Goal: Task Accomplishment & Management: Manage account settings

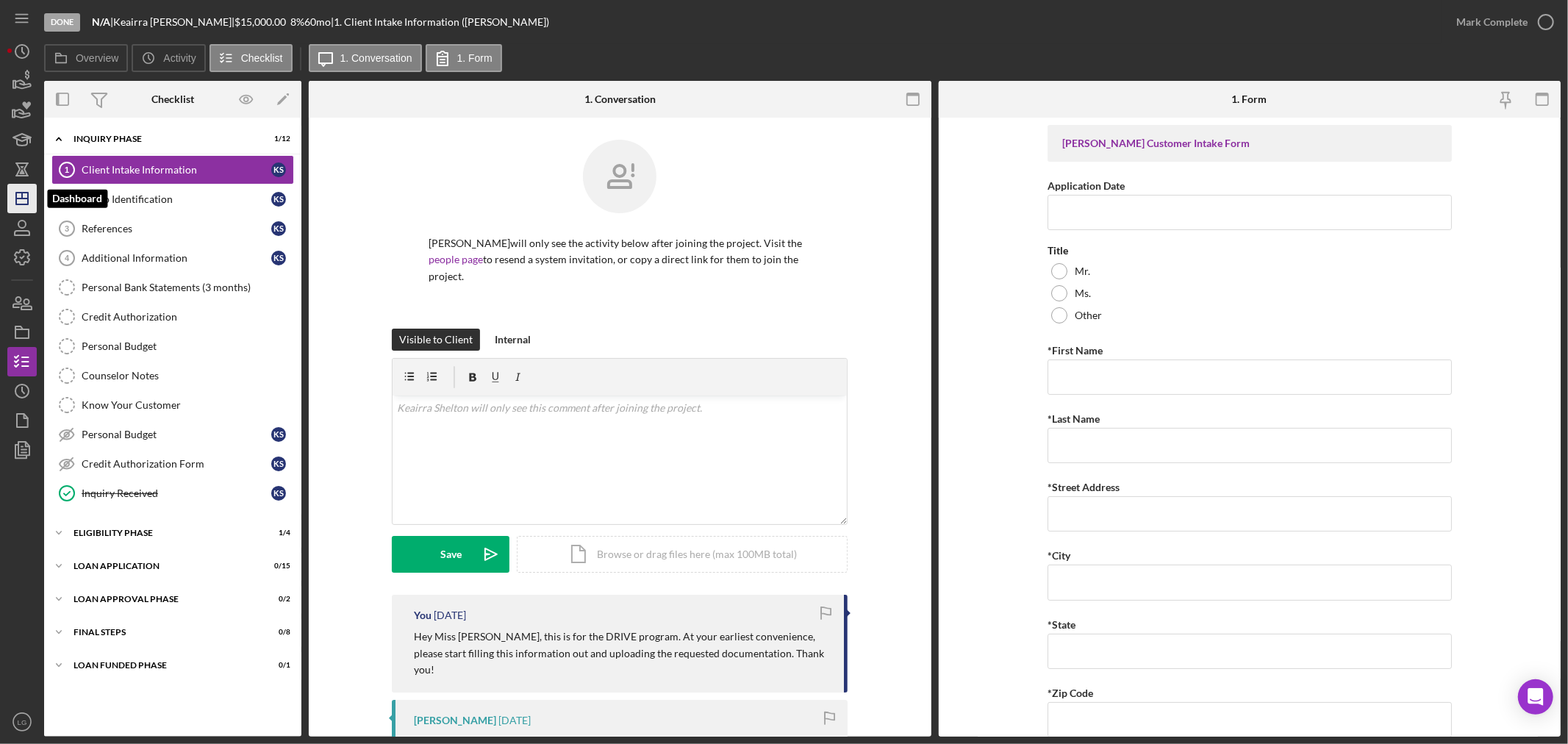
click at [20, 196] on icon "Icon/Dashboard" at bounding box center [22, 198] width 36 height 36
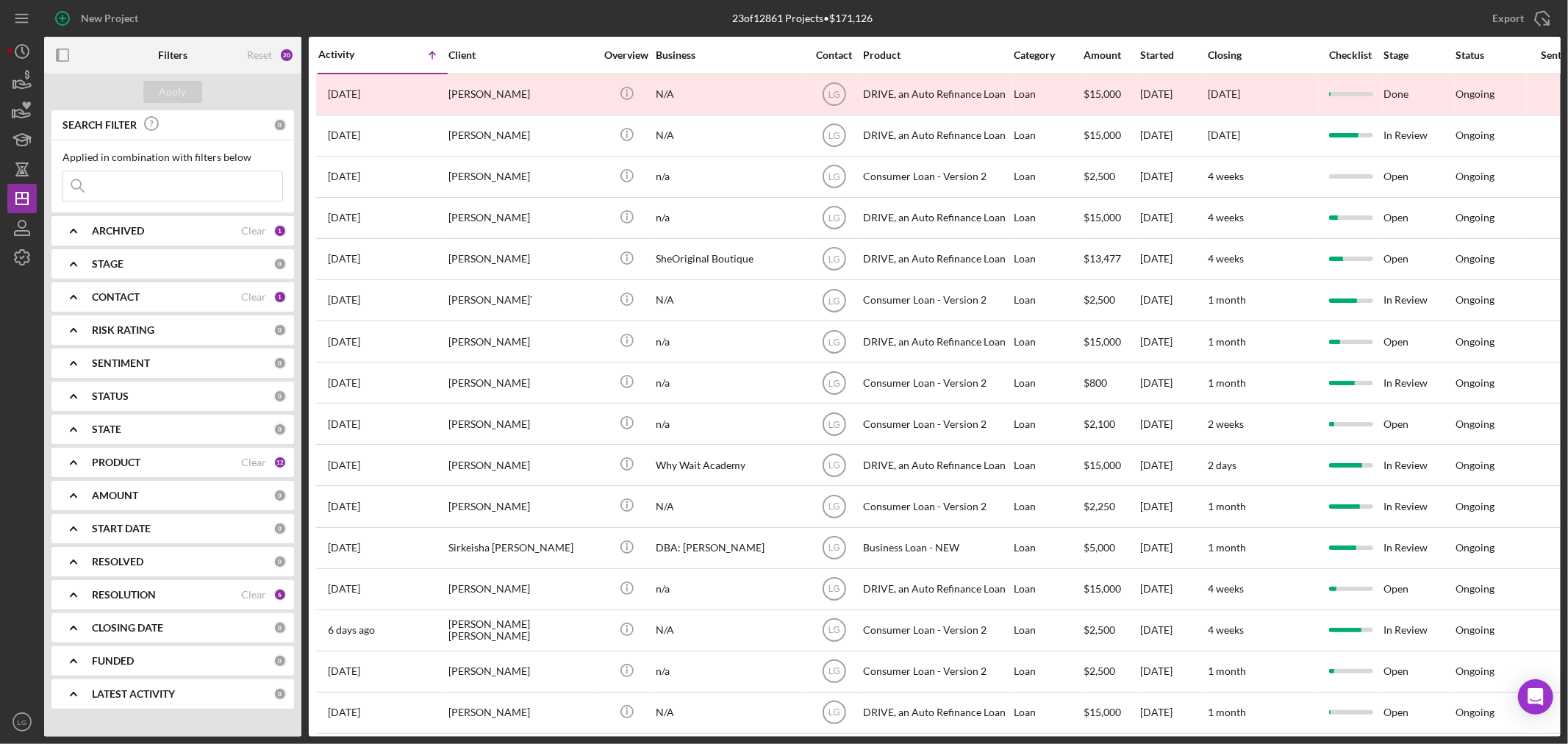
drag, startPoint x: 1334, startPoint y: 39, endPoint x: 1335, endPoint y: 60, distance: 21.0
click at [1335, 44] on div "Checklist" at bounding box center [1351, 55] width 62 height 35
click at [1335, 60] on div "Checklist" at bounding box center [1351, 55] width 62 height 12
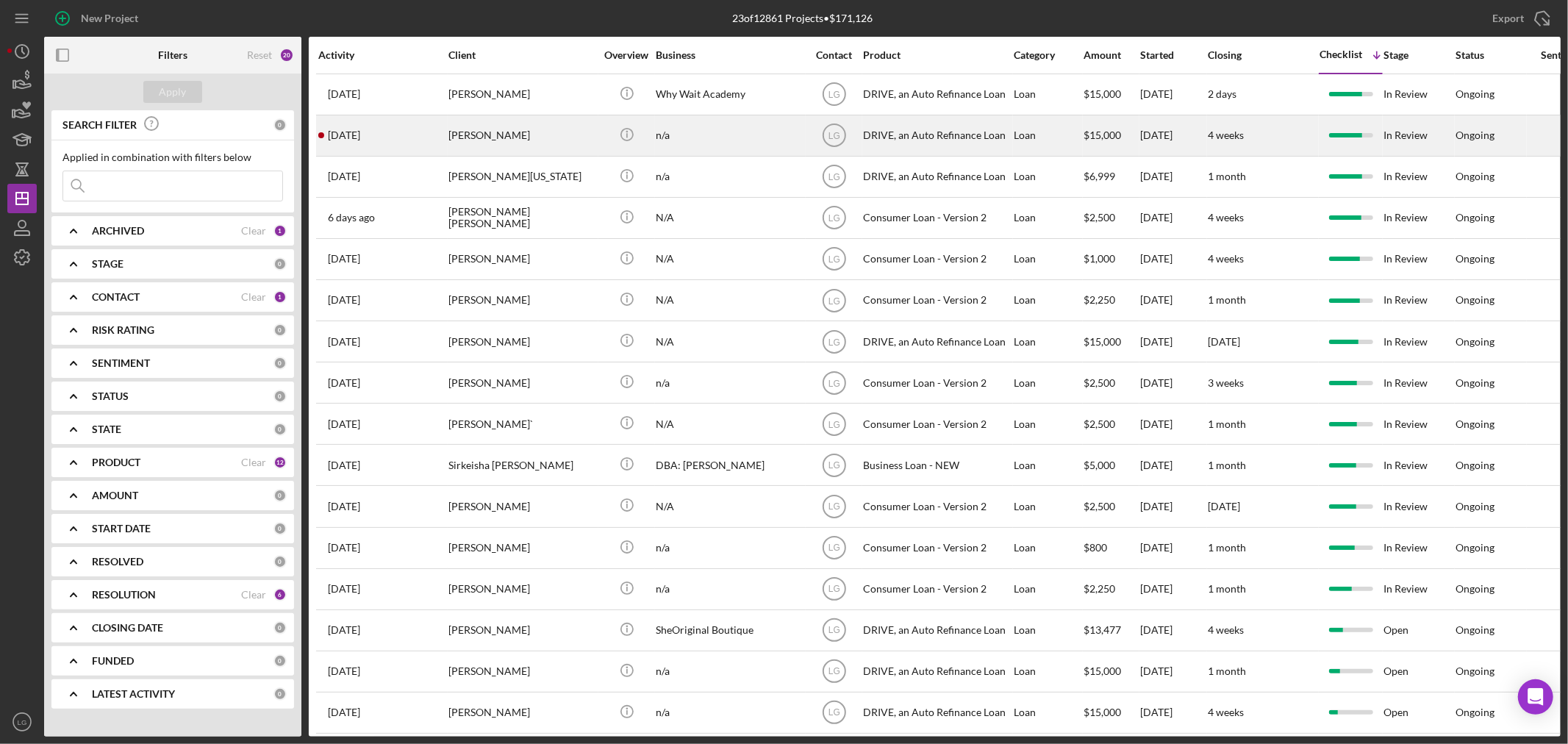
click at [437, 124] on div "[DATE] [PERSON_NAME]" at bounding box center [382, 135] width 129 height 39
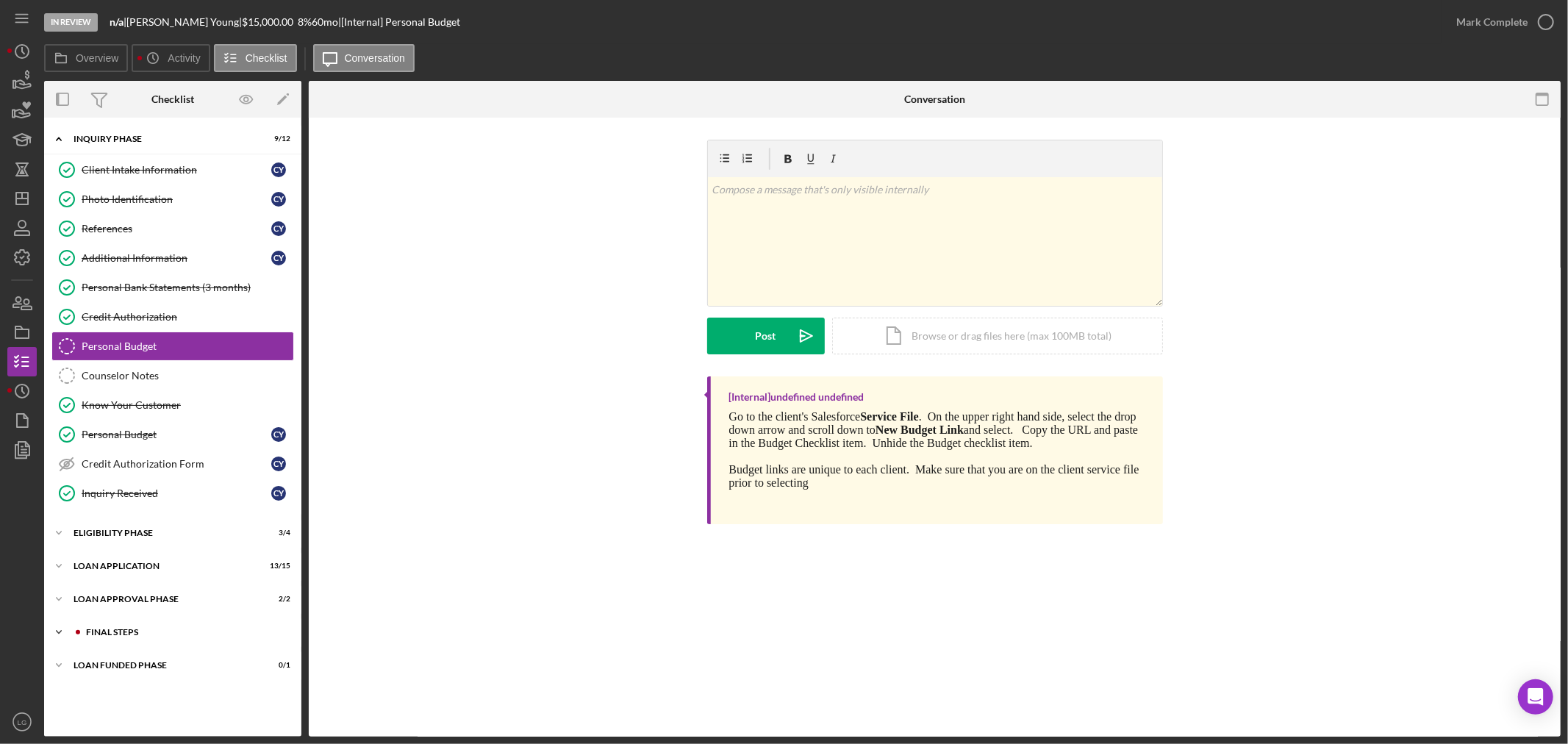
click at [186, 628] on div "Icon/Expander FINAL STEPS 5 / 8" at bounding box center [172, 632] width 257 height 29
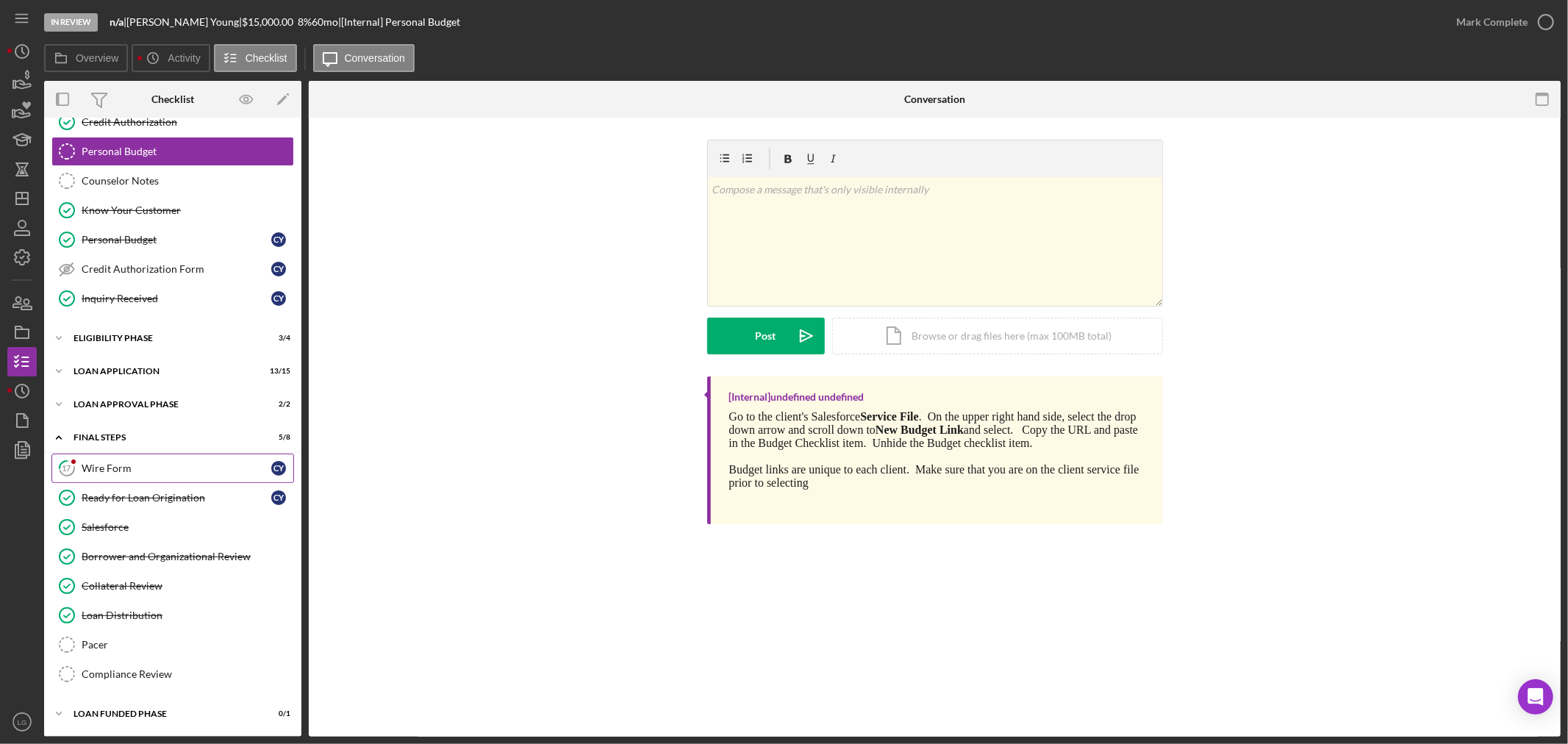
click at [80, 465] on icon "17" at bounding box center [67, 468] width 36 height 36
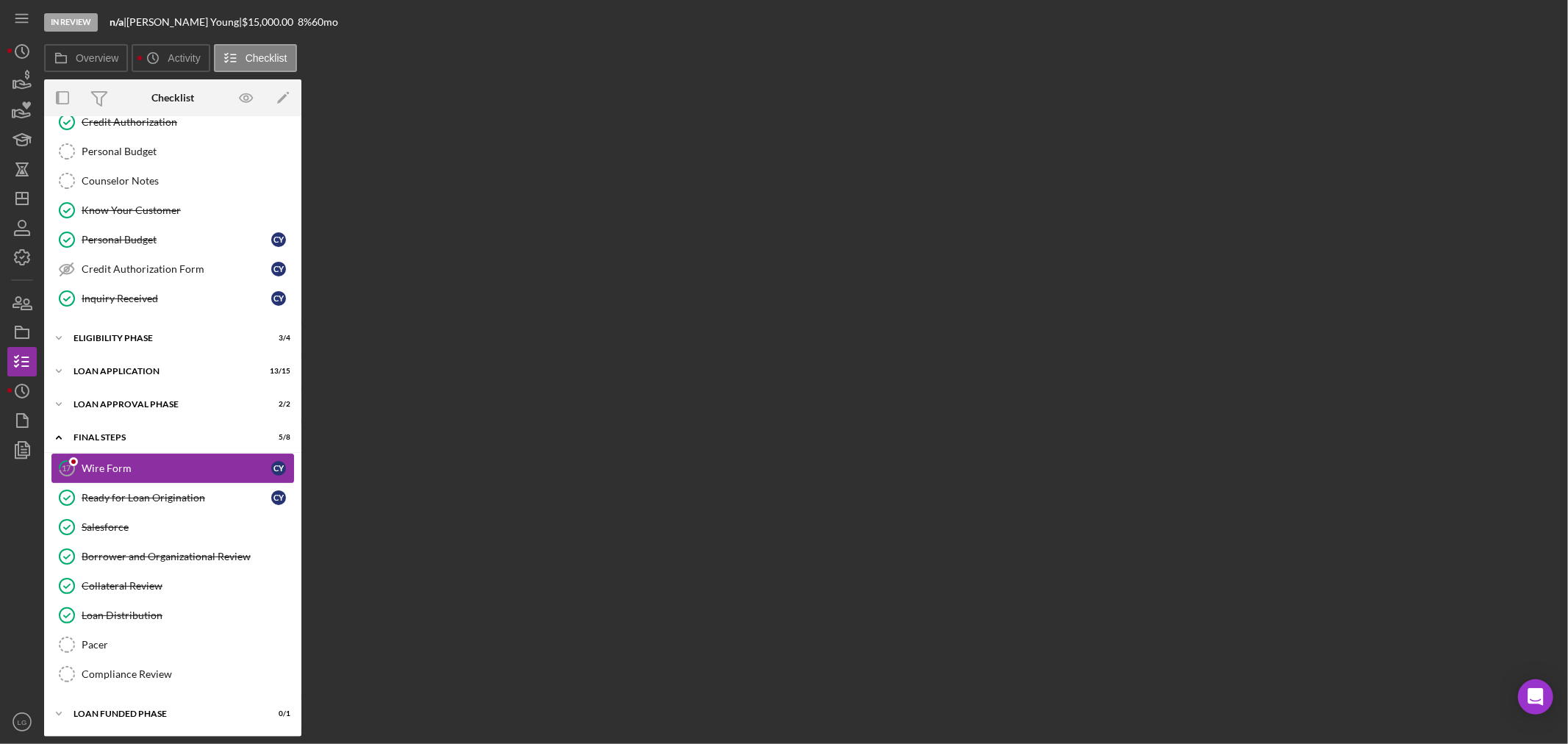
scroll to position [197, 0]
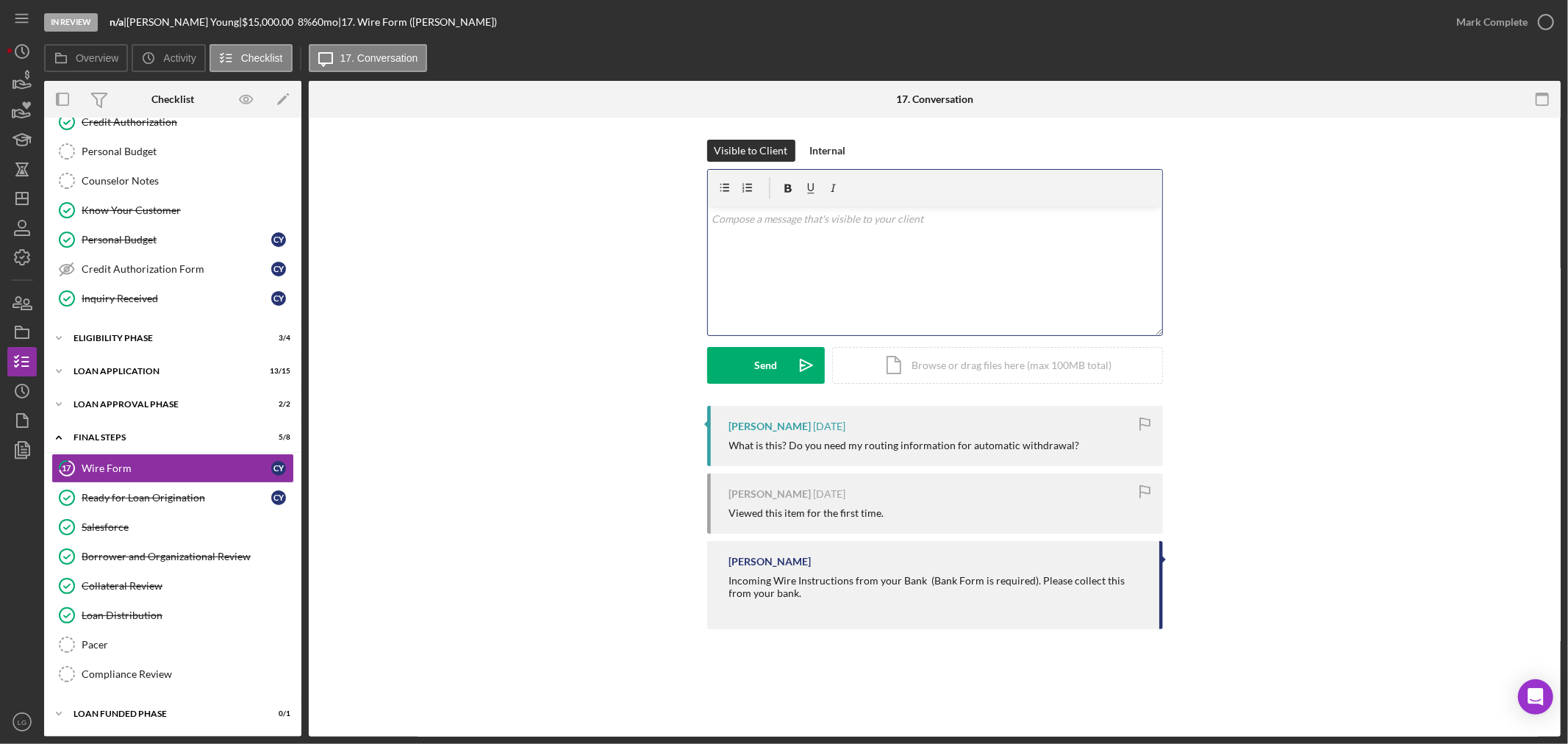
click at [952, 271] on div "v Color teal Color pink Remove color Add row above Add row below Add column bef…" at bounding box center [934, 271] width 454 height 129
click at [797, 356] on icon "Icon/icon-invite-send" at bounding box center [806, 365] width 36 height 36
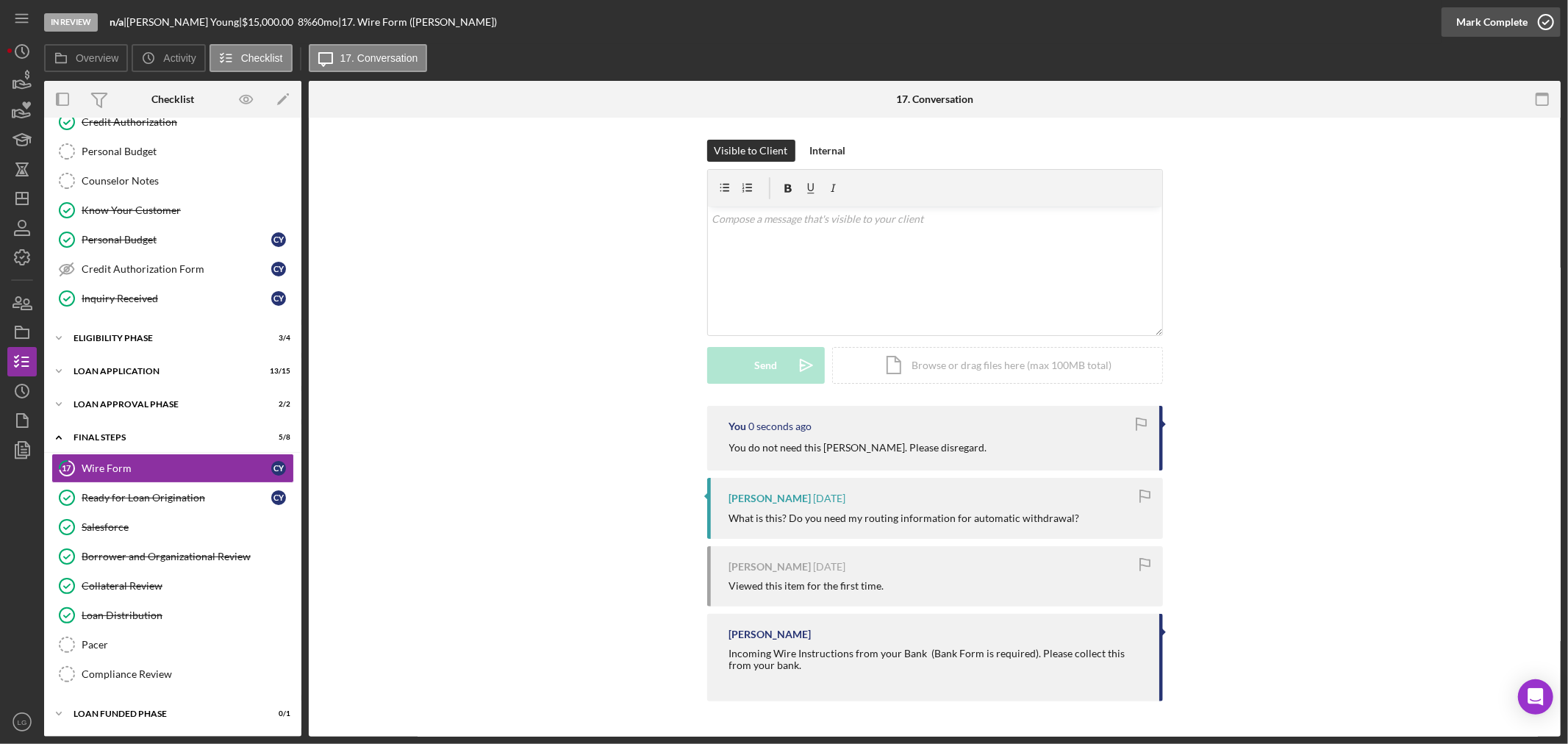
click at [1478, 24] on div "Mark Complete" at bounding box center [1492, 22] width 71 height 29
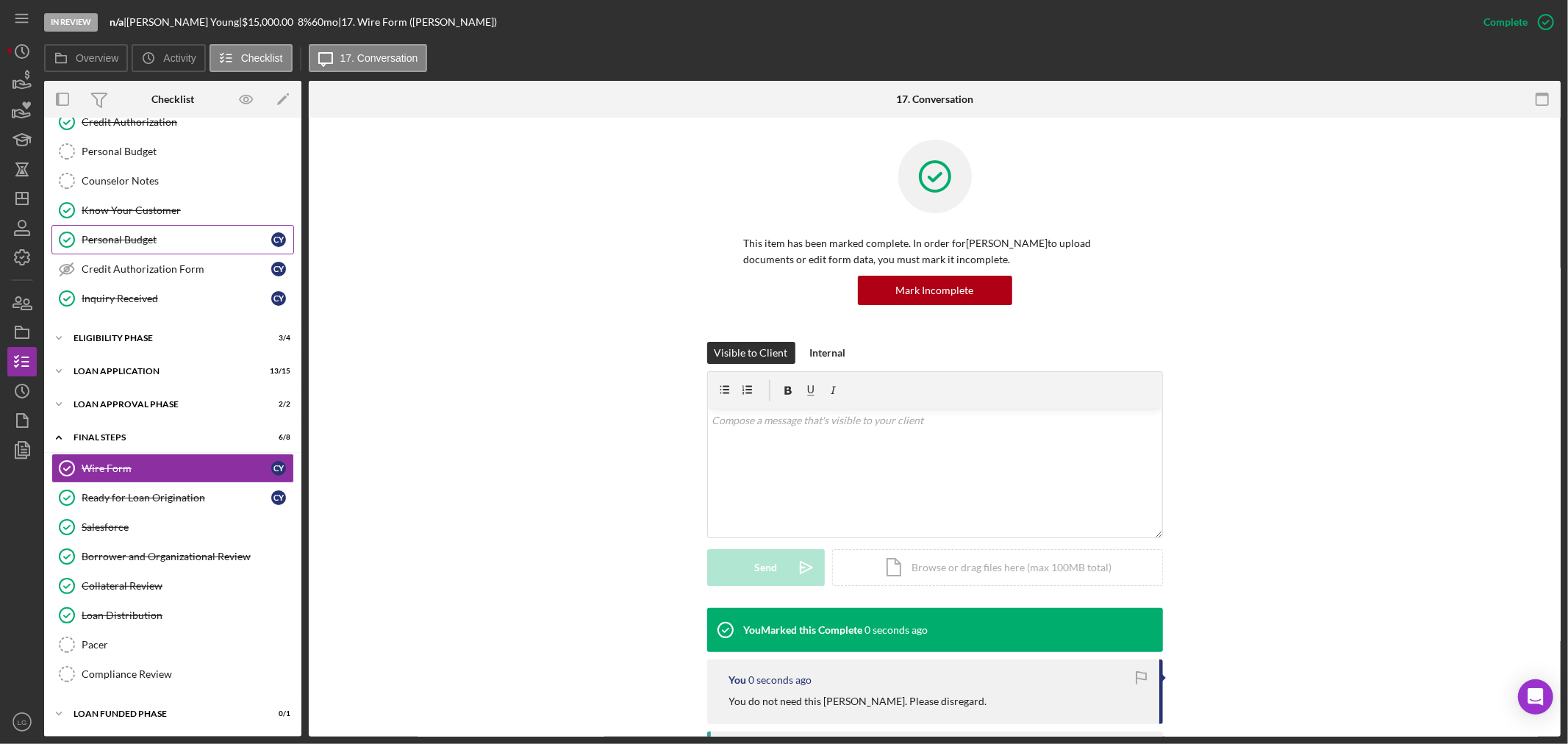
scroll to position [0, 0]
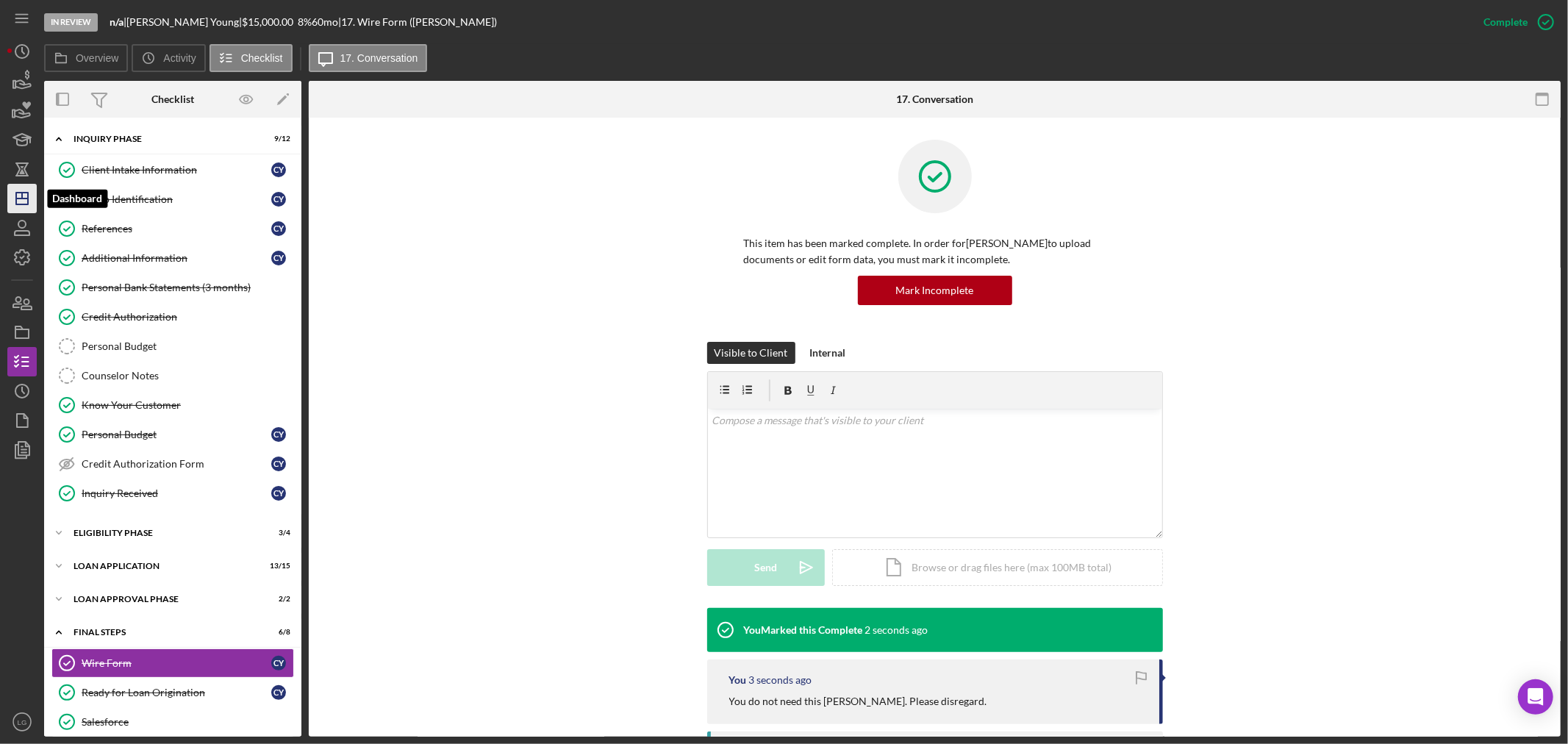
click at [28, 196] on polygon "button" at bounding box center [22, 199] width 12 height 12
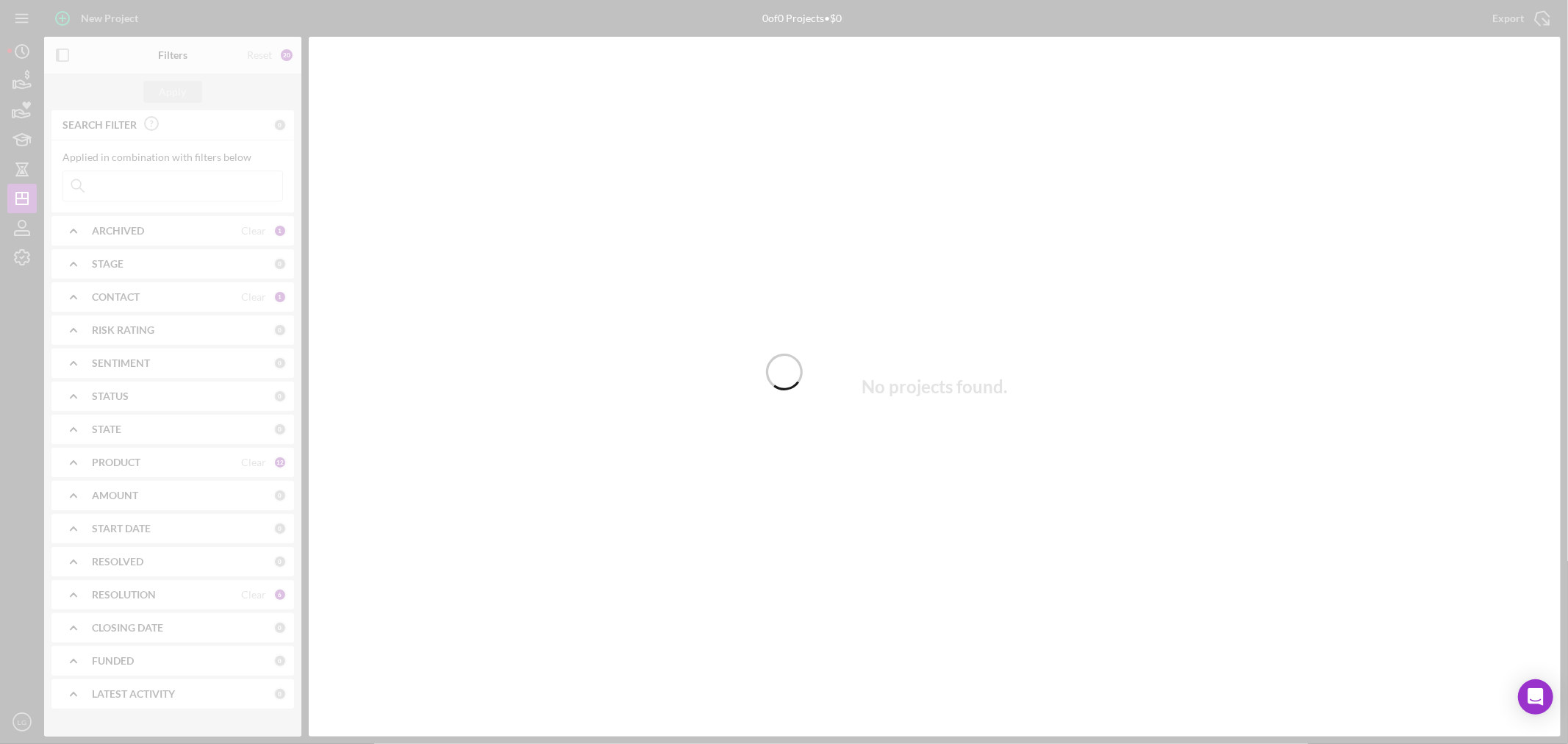
click at [162, 189] on div at bounding box center [784, 372] width 1568 height 744
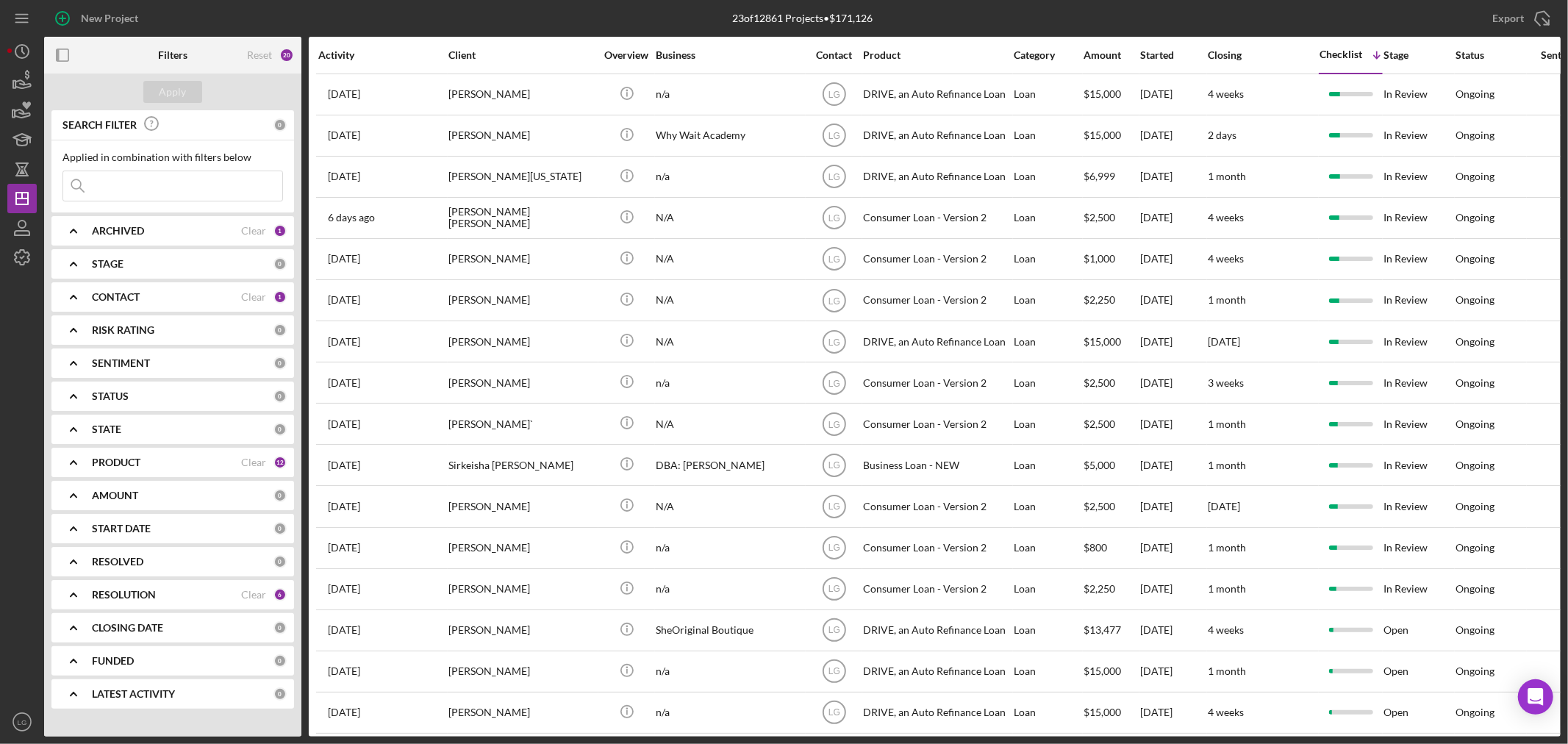
click at [182, 184] on input at bounding box center [172, 186] width 219 height 29
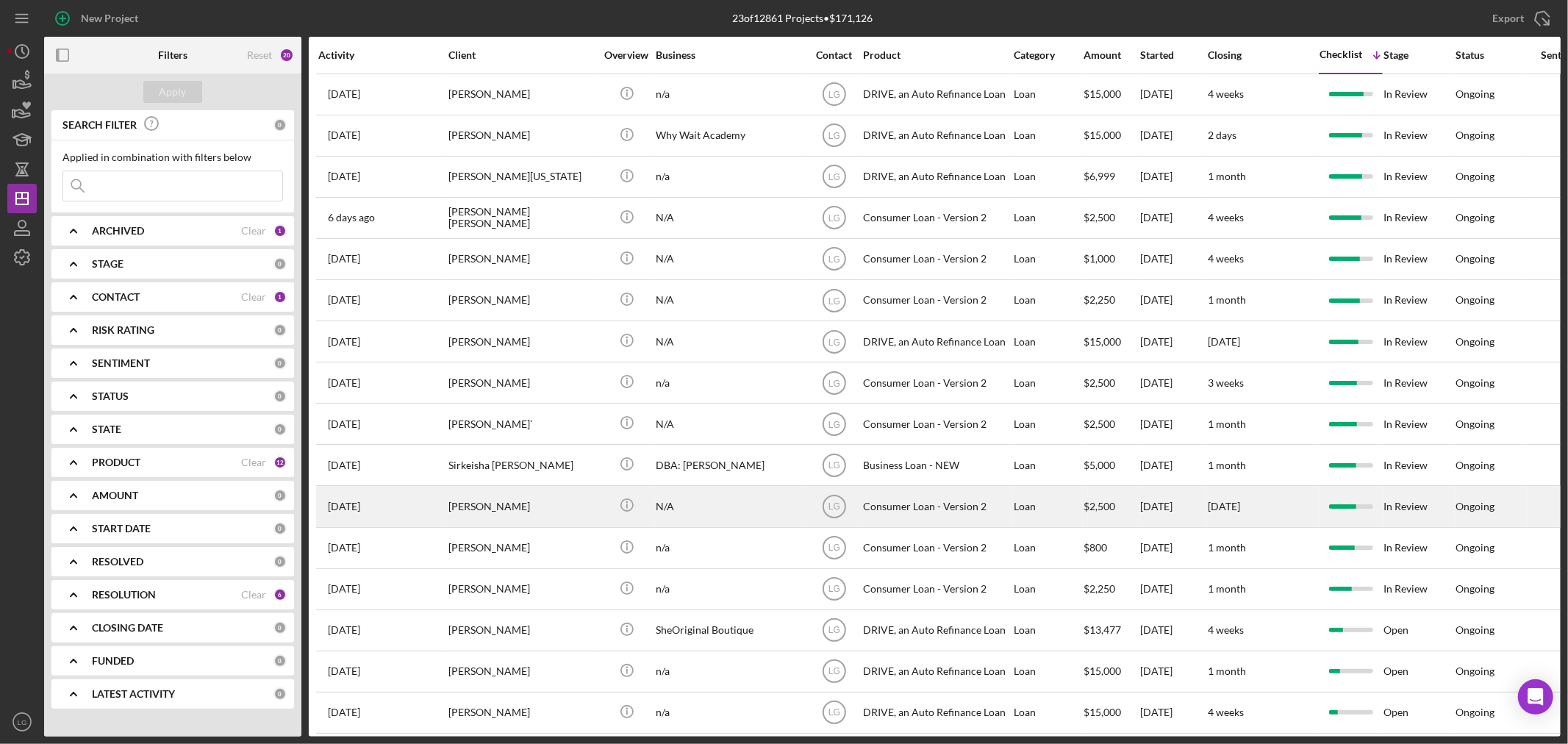
scroll to position [319, 0]
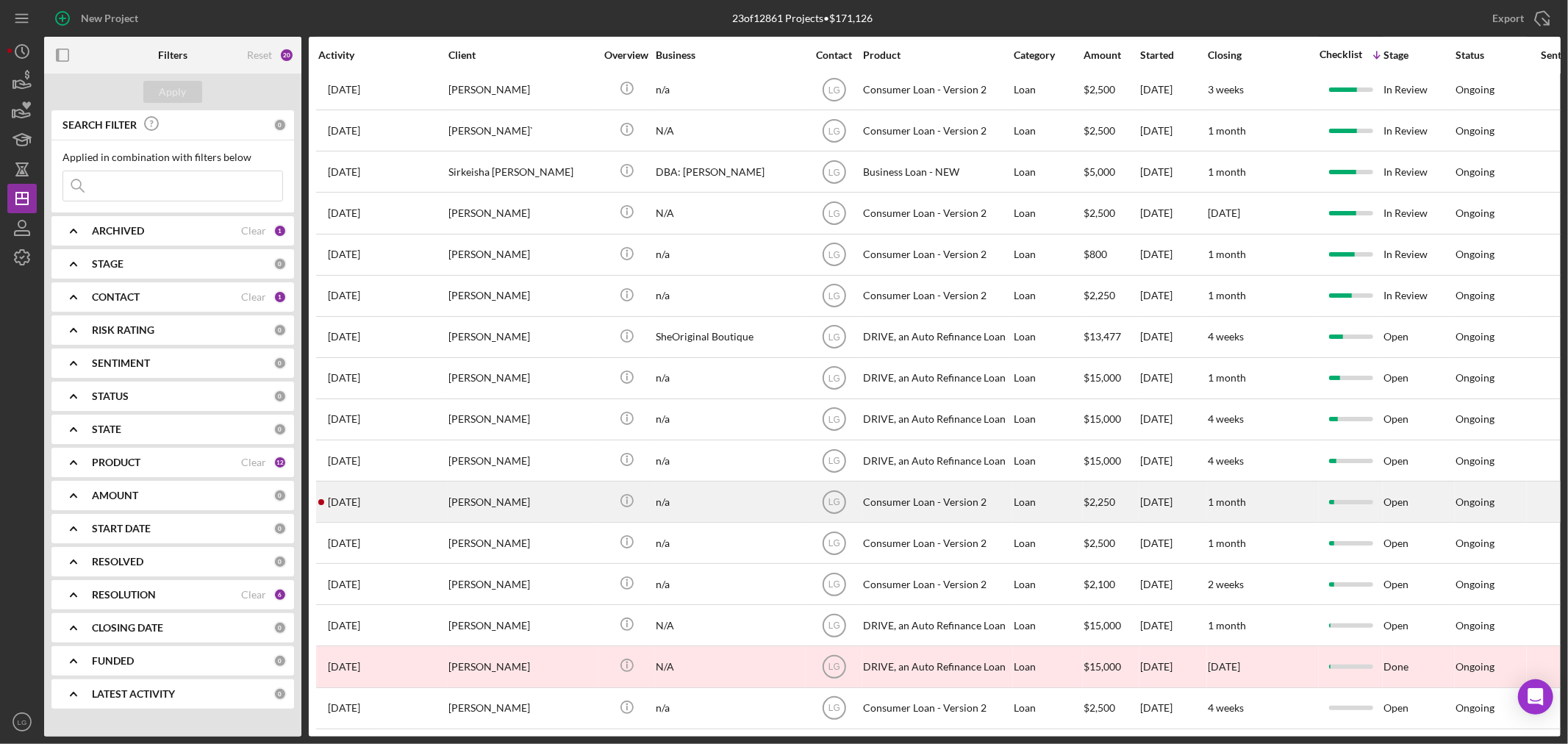
click at [465, 497] on div "[PERSON_NAME]" at bounding box center [522, 502] width 147 height 39
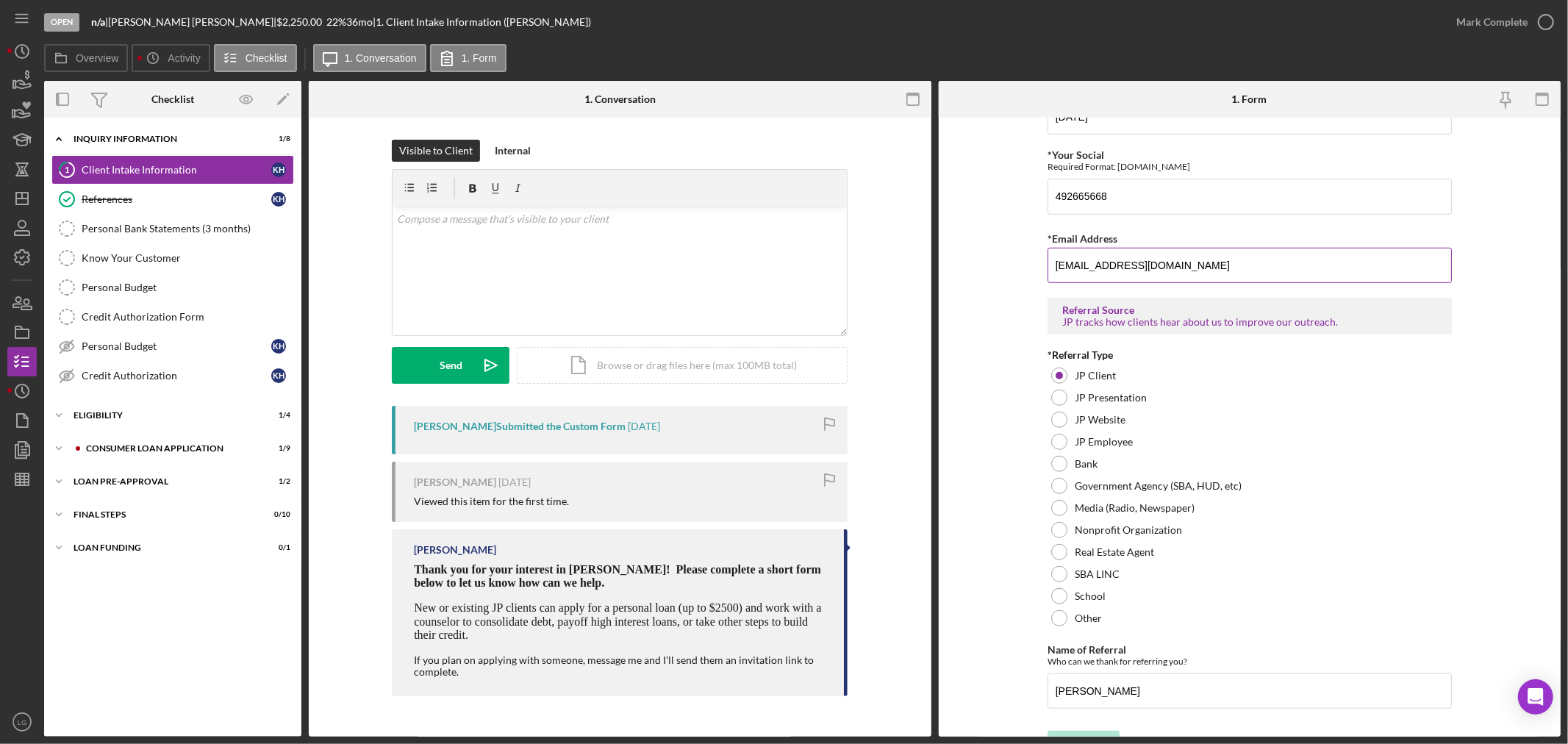
scroll to position [927, 0]
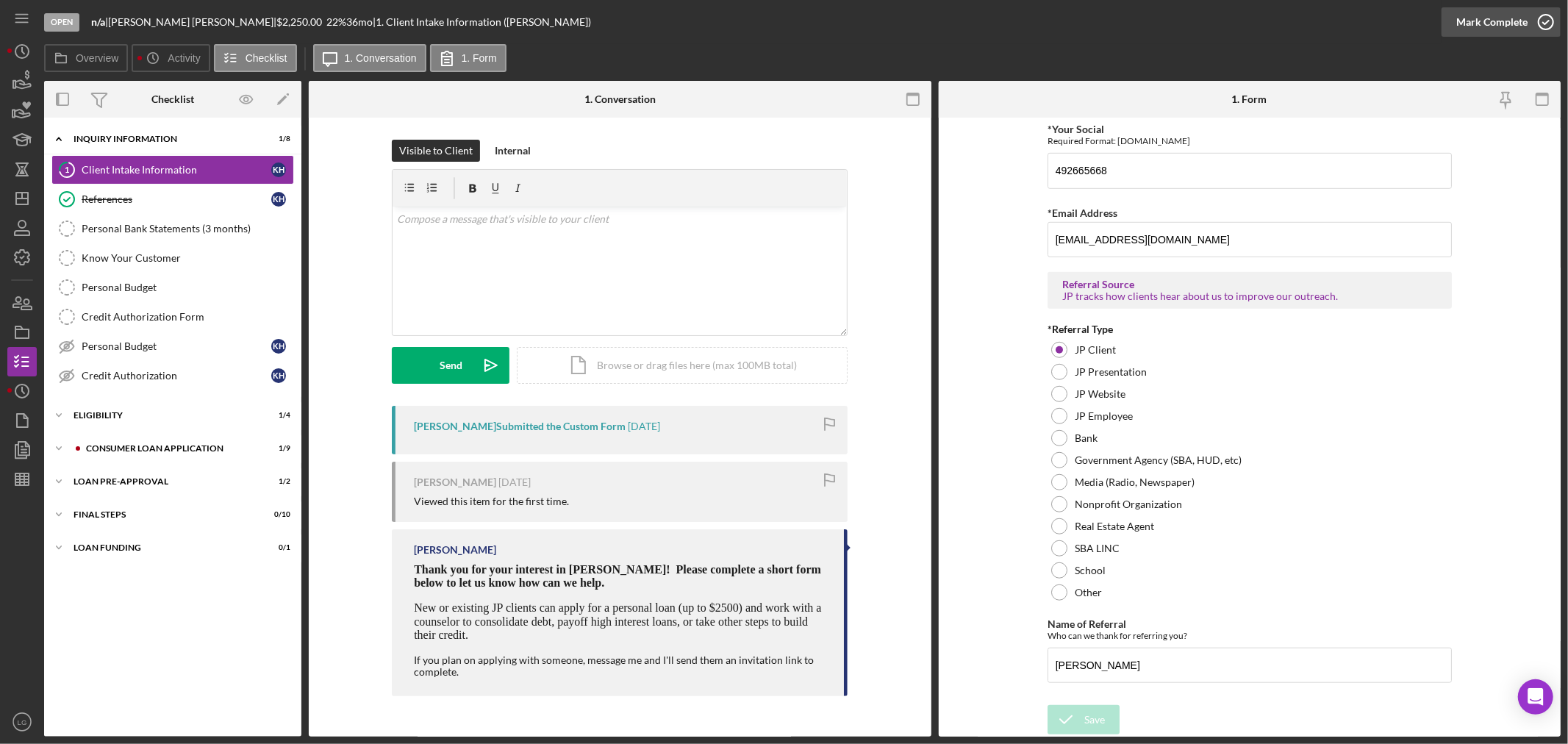
click at [1465, 18] on div "Mark Complete" at bounding box center [1492, 22] width 71 height 29
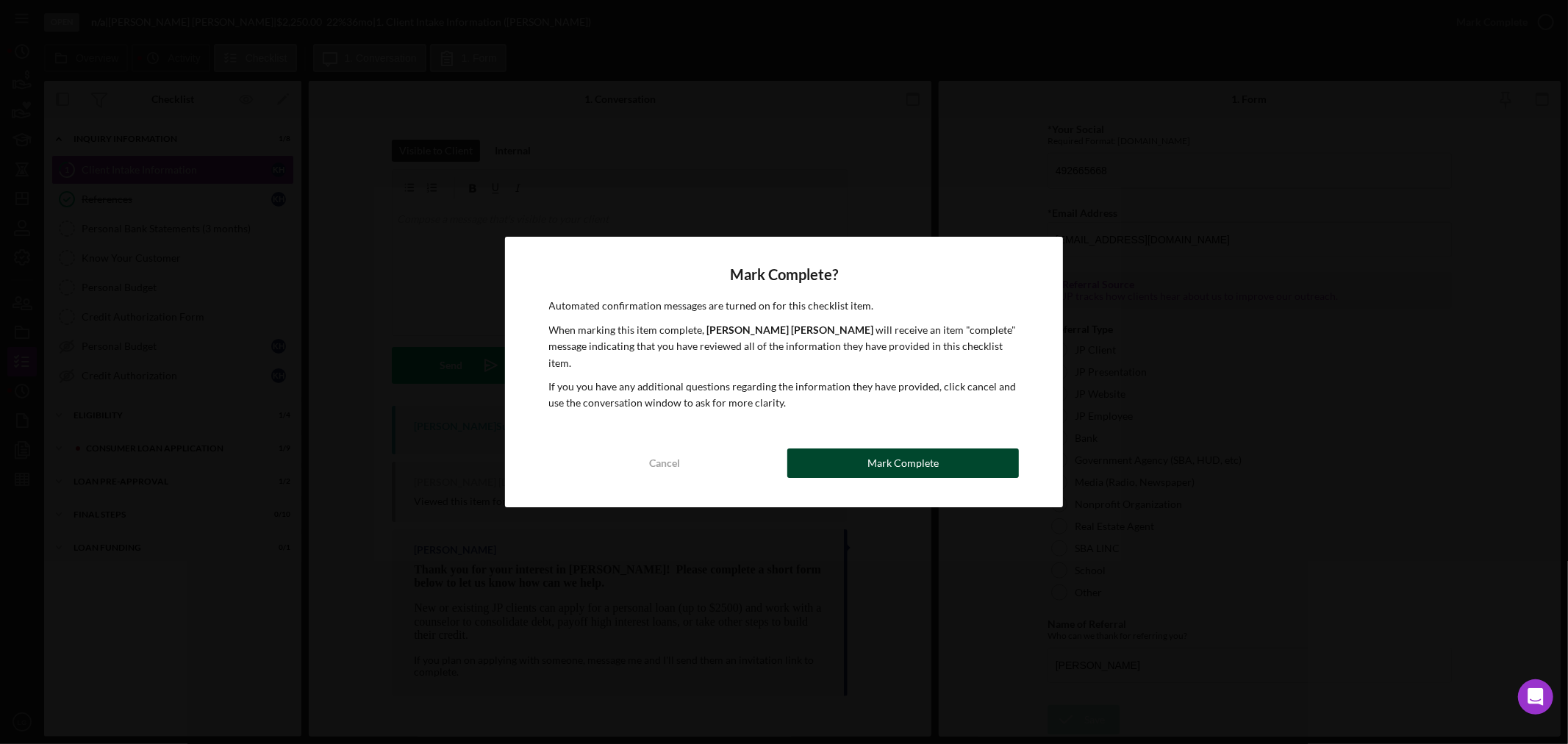
click at [861, 465] on button "Mark Complete" at bounding box center [903, 463] width 232 height 29
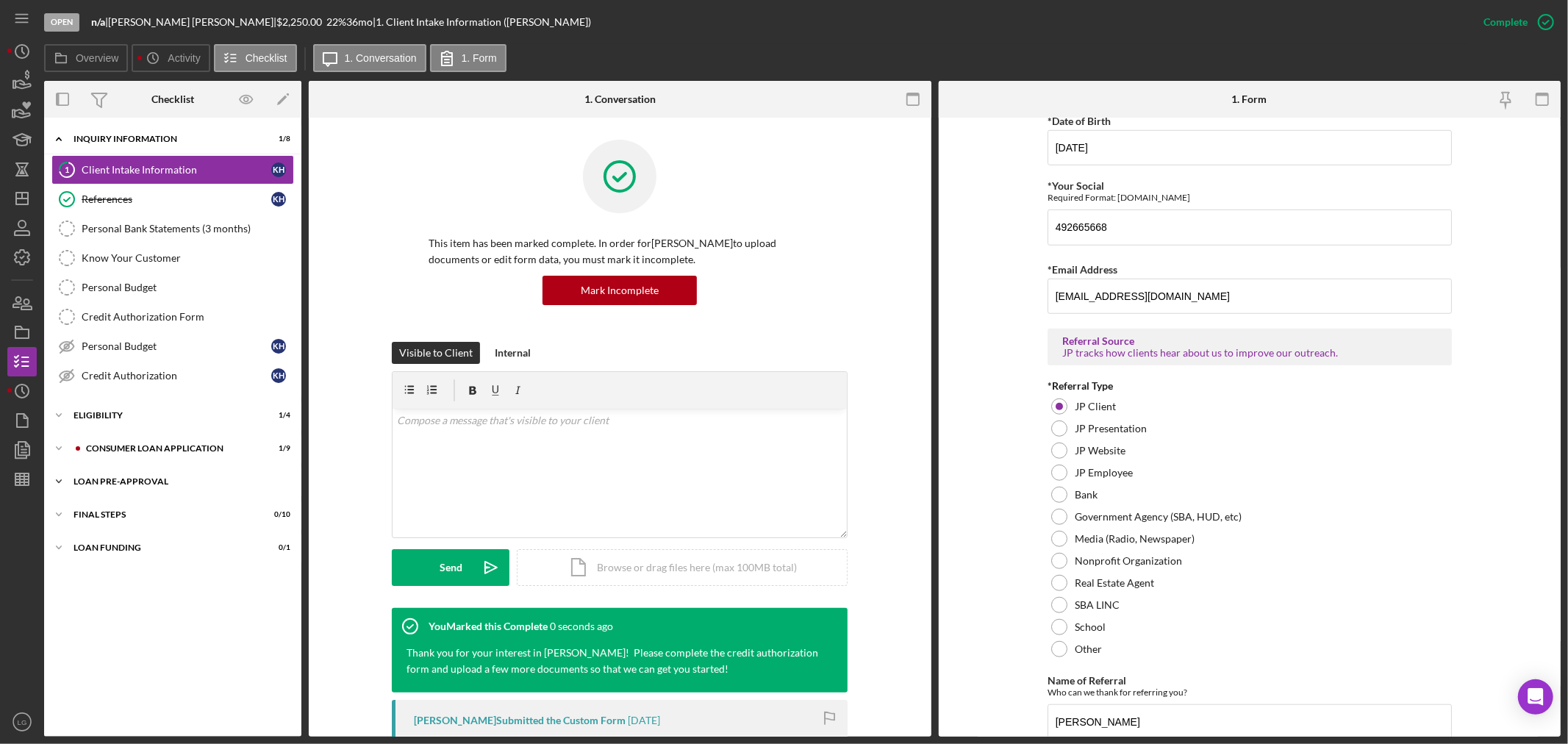
scroll to position [985, 0]
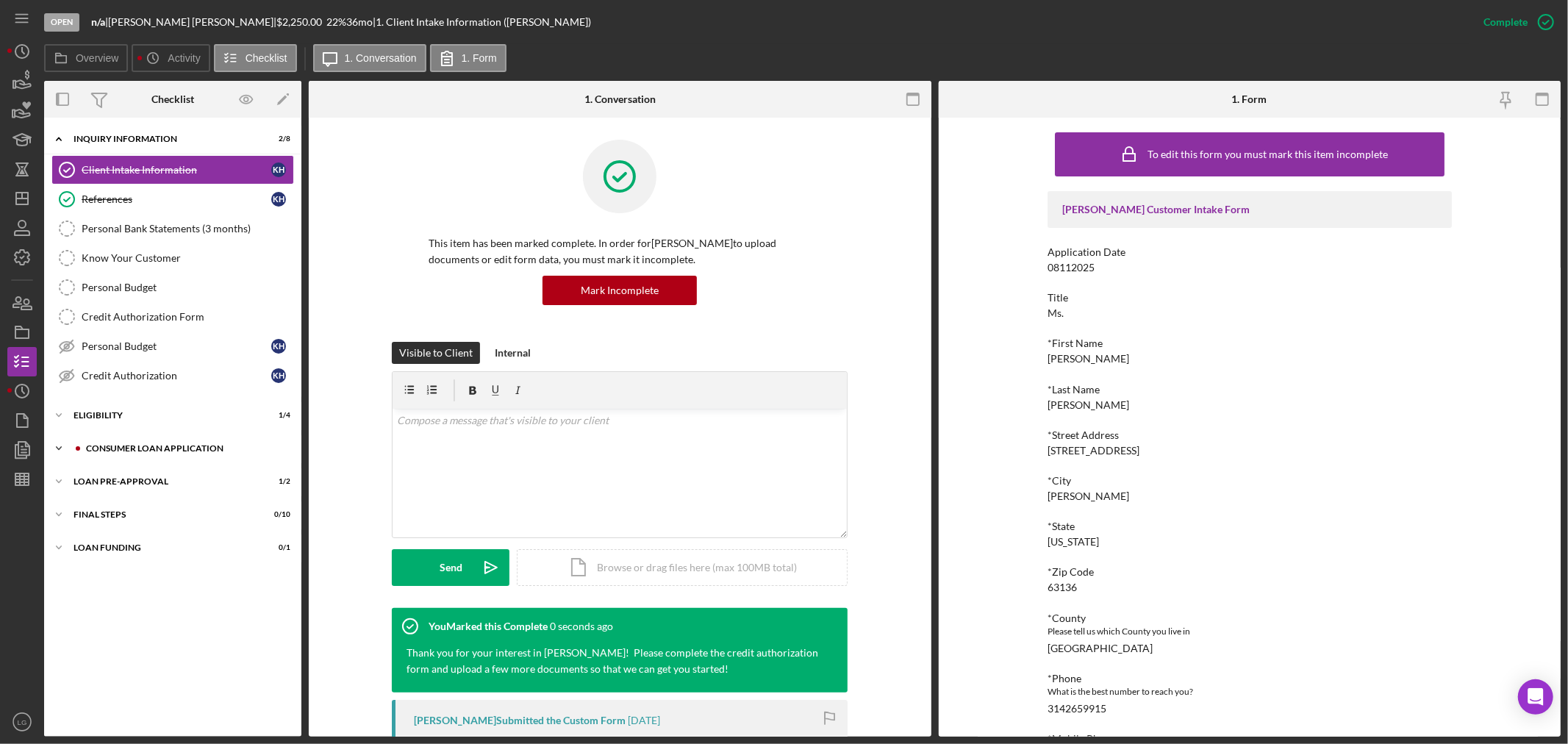
click at [120, 458] on div "Icon/Expander Consumer Loan Application 1 / 9" at bounding box center [172, 448] width 257 height 29
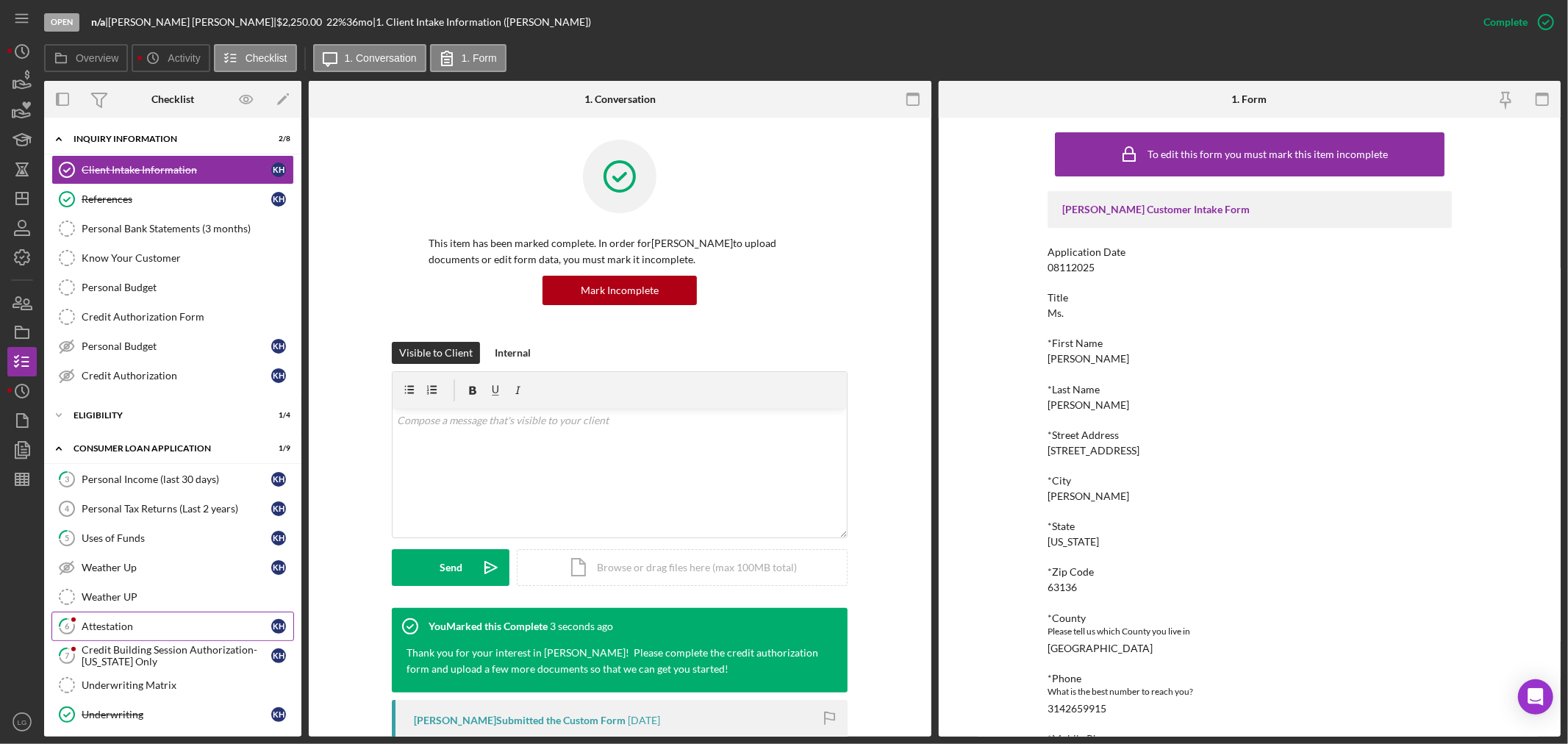
click at [130, 632] on div "Attestation" at bounding box center [176, 626] width 189 height 12
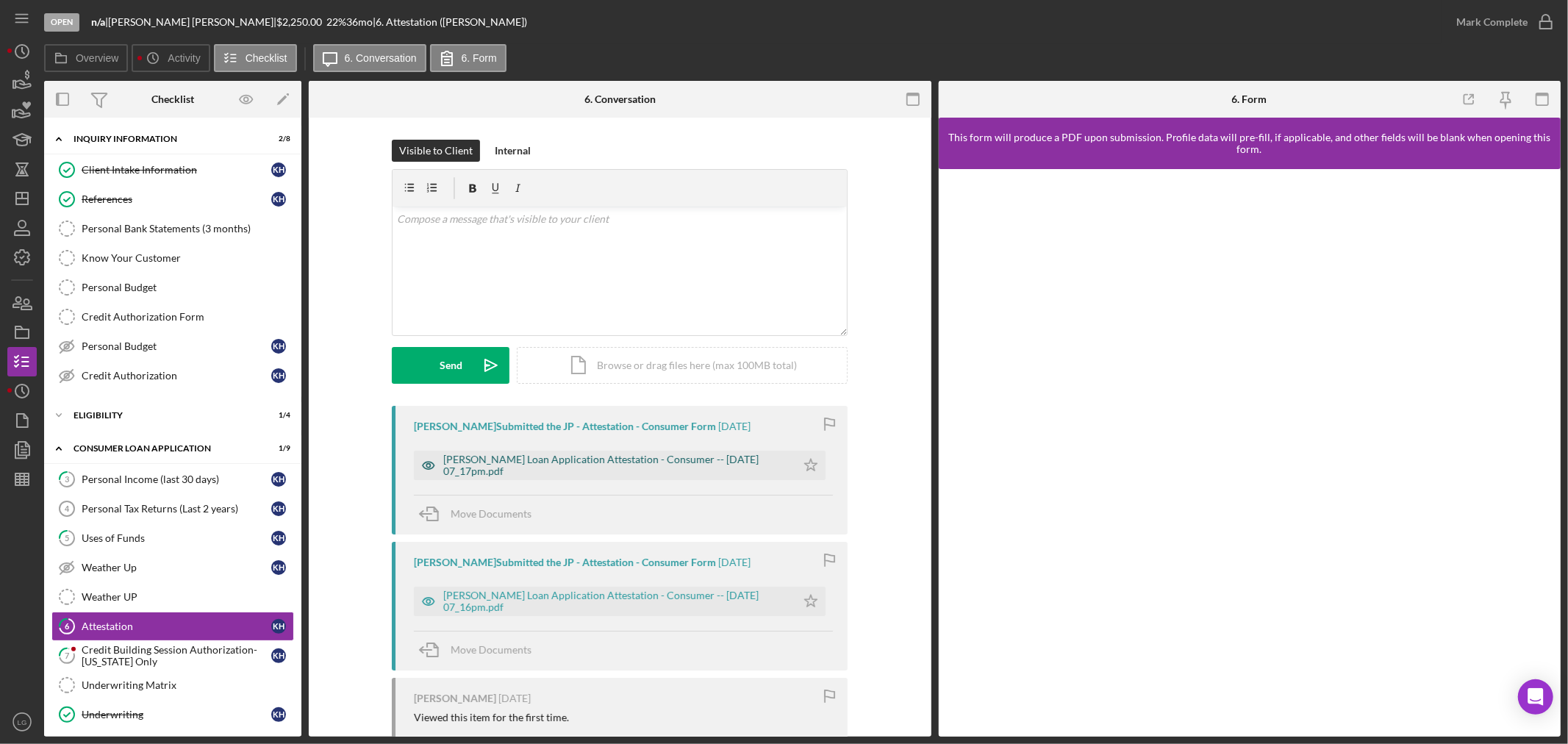
click at [757, 469] on div "[PERSON_NAME] Loan Application Attestation - Consumer -- [DATE] 07_17pm.pdf" at bounding box center [615, 465] width 345 height 23
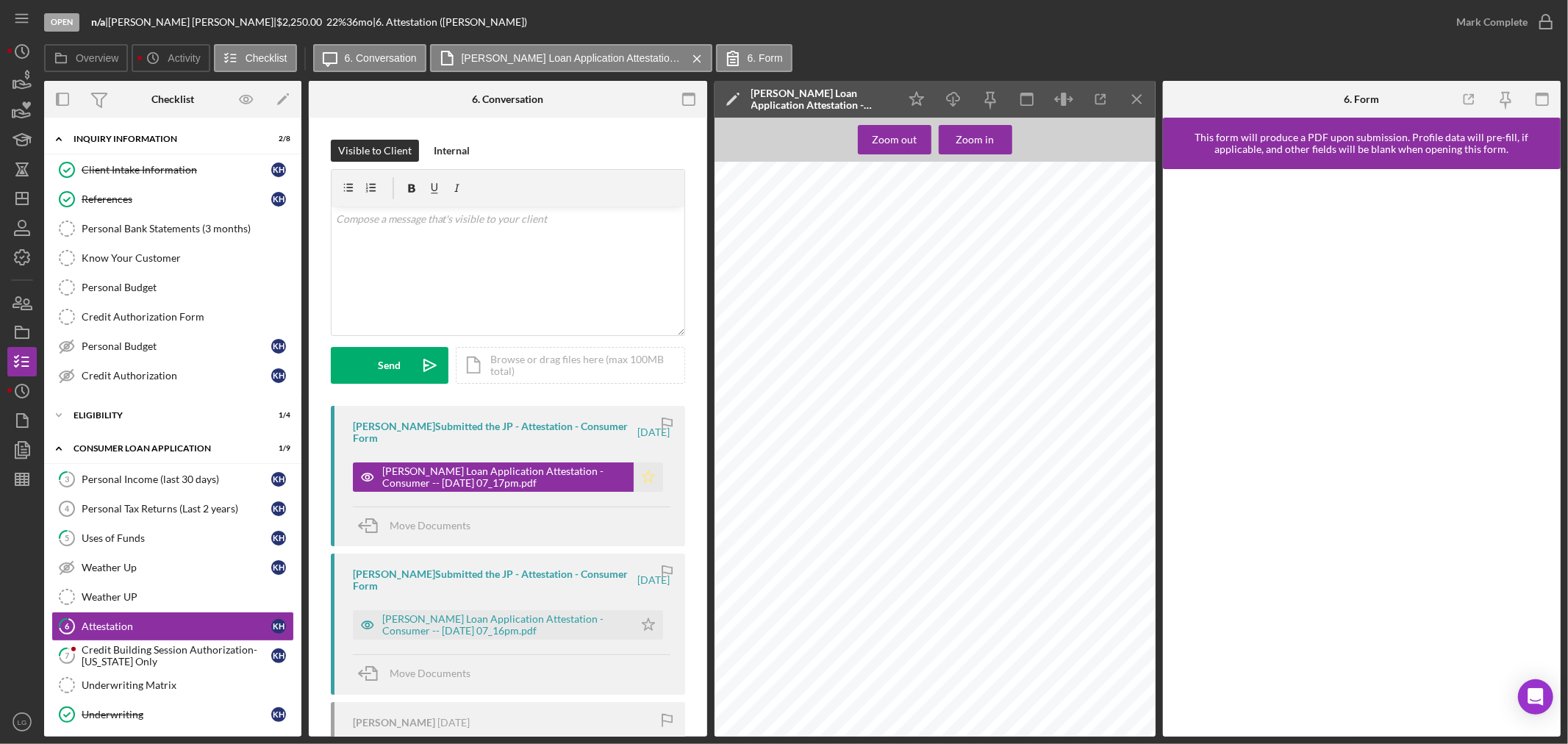
click at [642, 484] on icon "Icon/Star" at bounding box center [649, 478] width 29 height 29
click at [1461, 16] on div "Mark Complete" at bounding box center [1492, 22] width 71 height 29
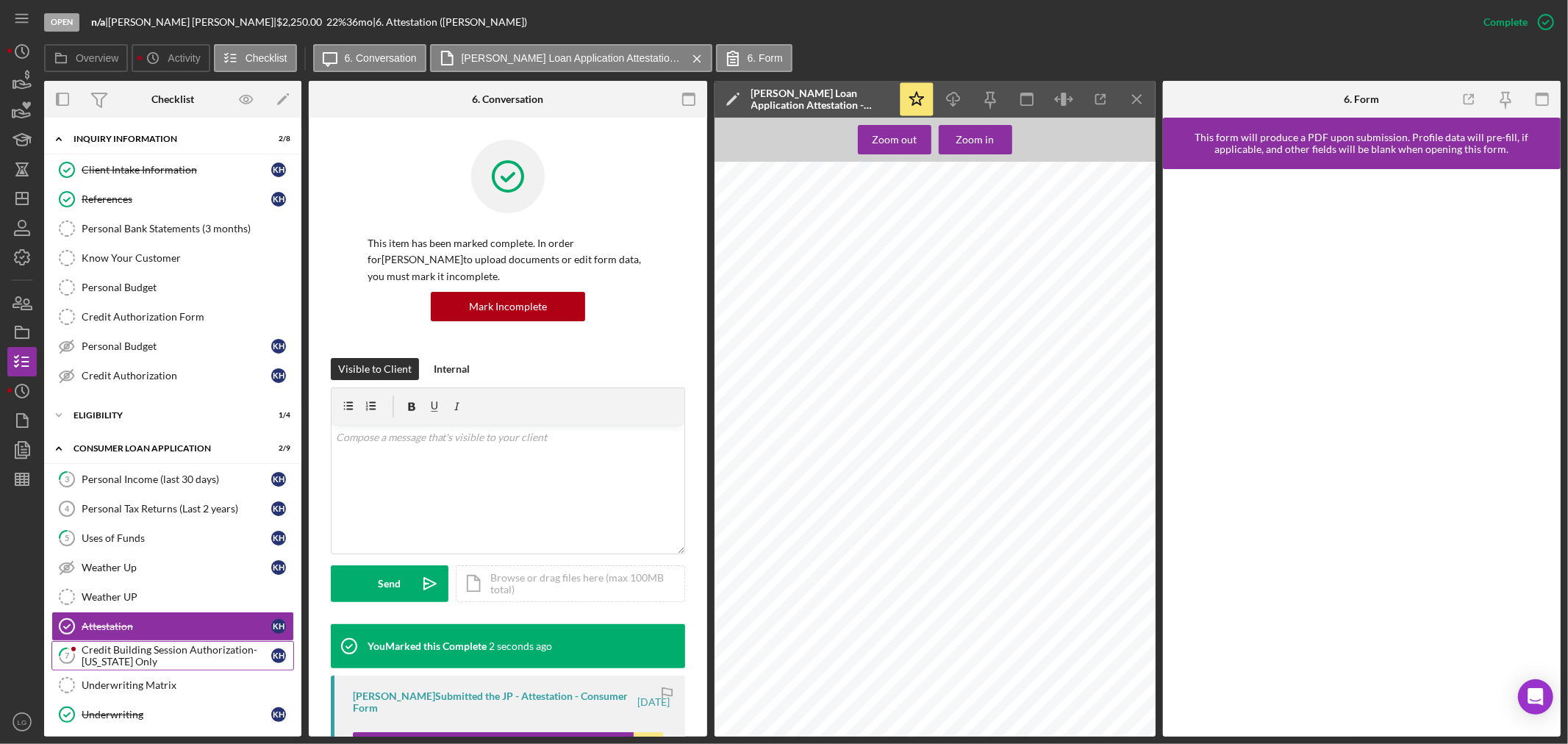
click at [100, 650] on div "Credit Building Session Authorization- [US_STATE] Only" at bounding box center [176, 655] width 189 height 23
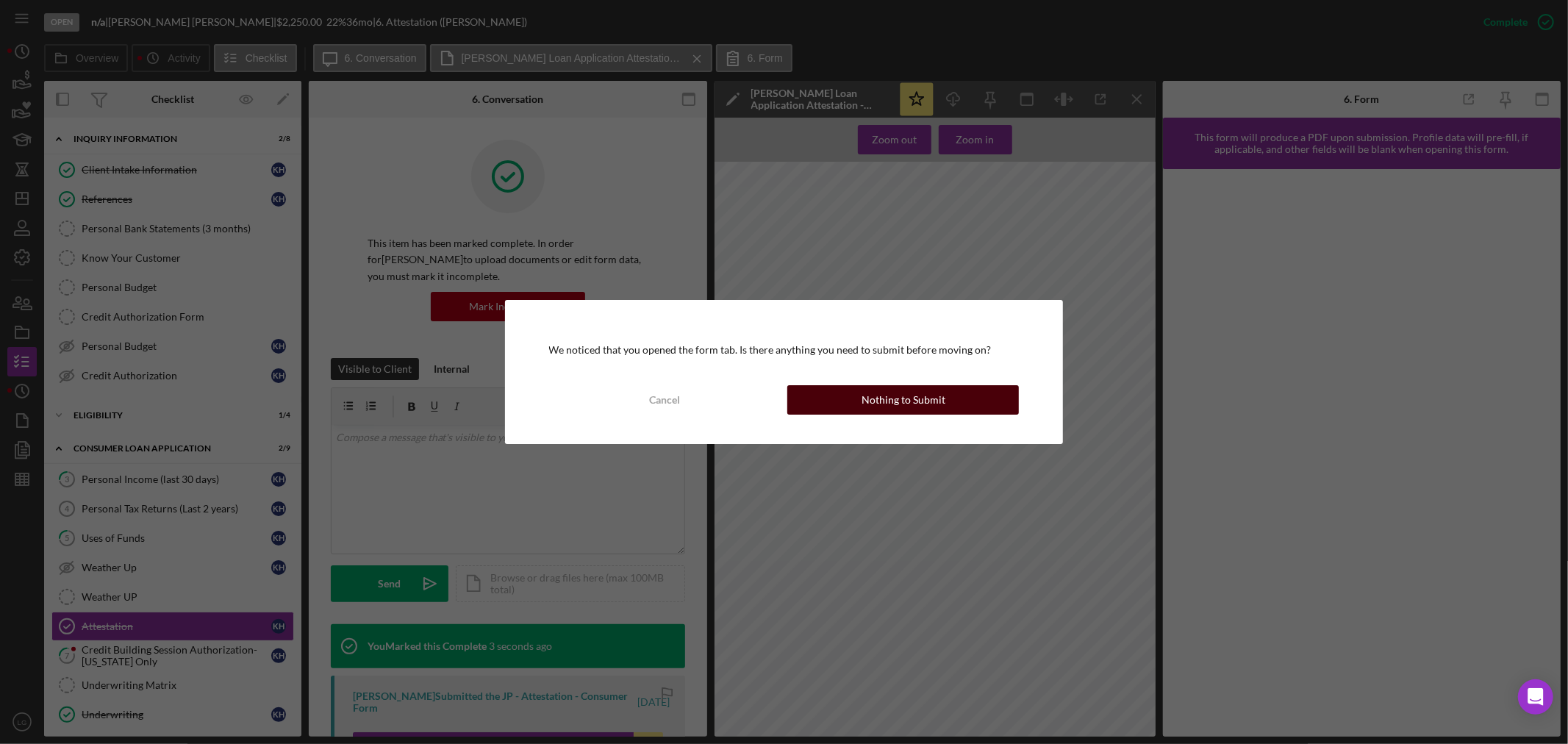
click at [856, 387] on button "Nothing to Submit" at bounding box center [903, 400] width 232 height 29
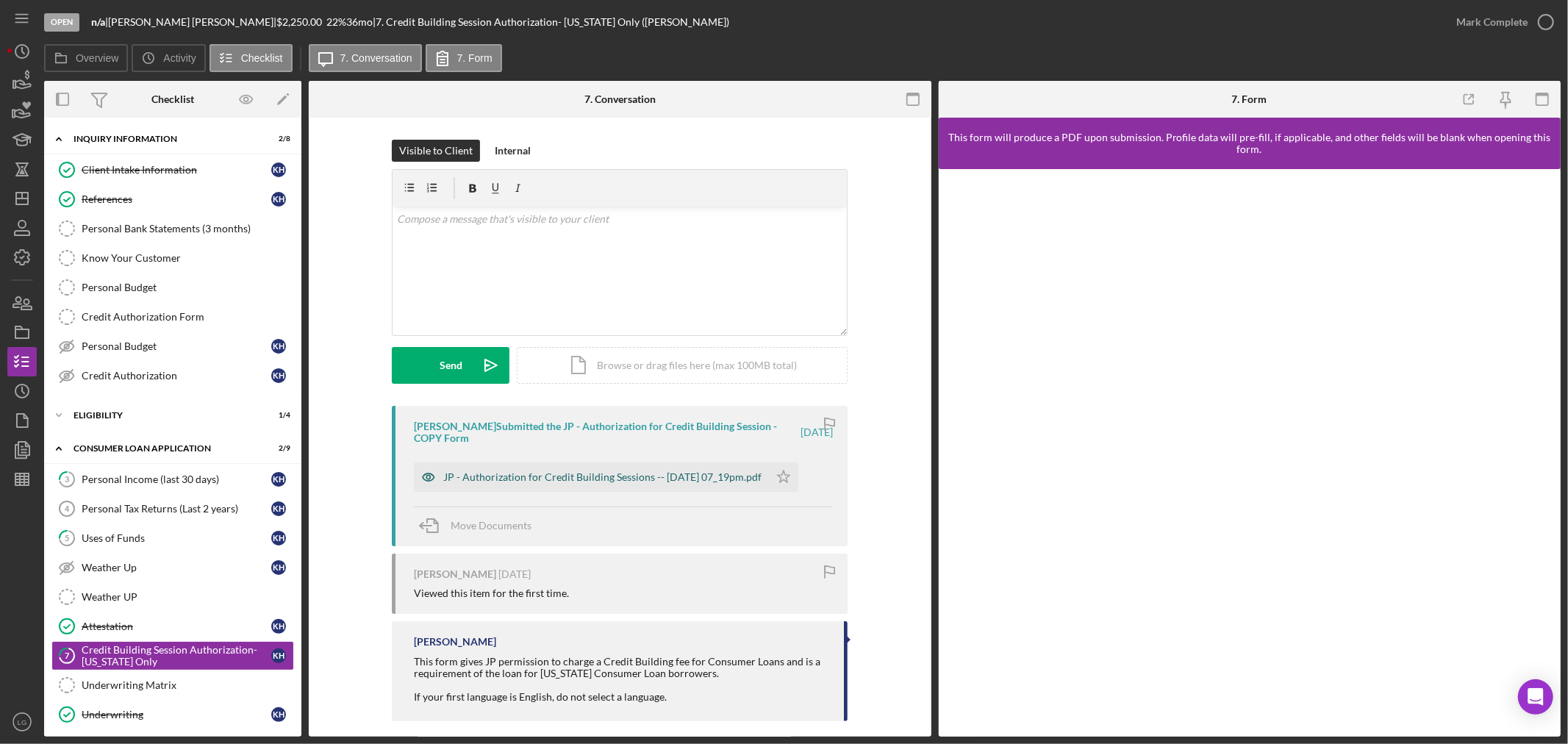
click at [707, 488] on div "JP - Authorization for Credit Building Sessions -- [DATE] 07_19pm.pdf" at bounding box center [591, 478] width 355 height 29
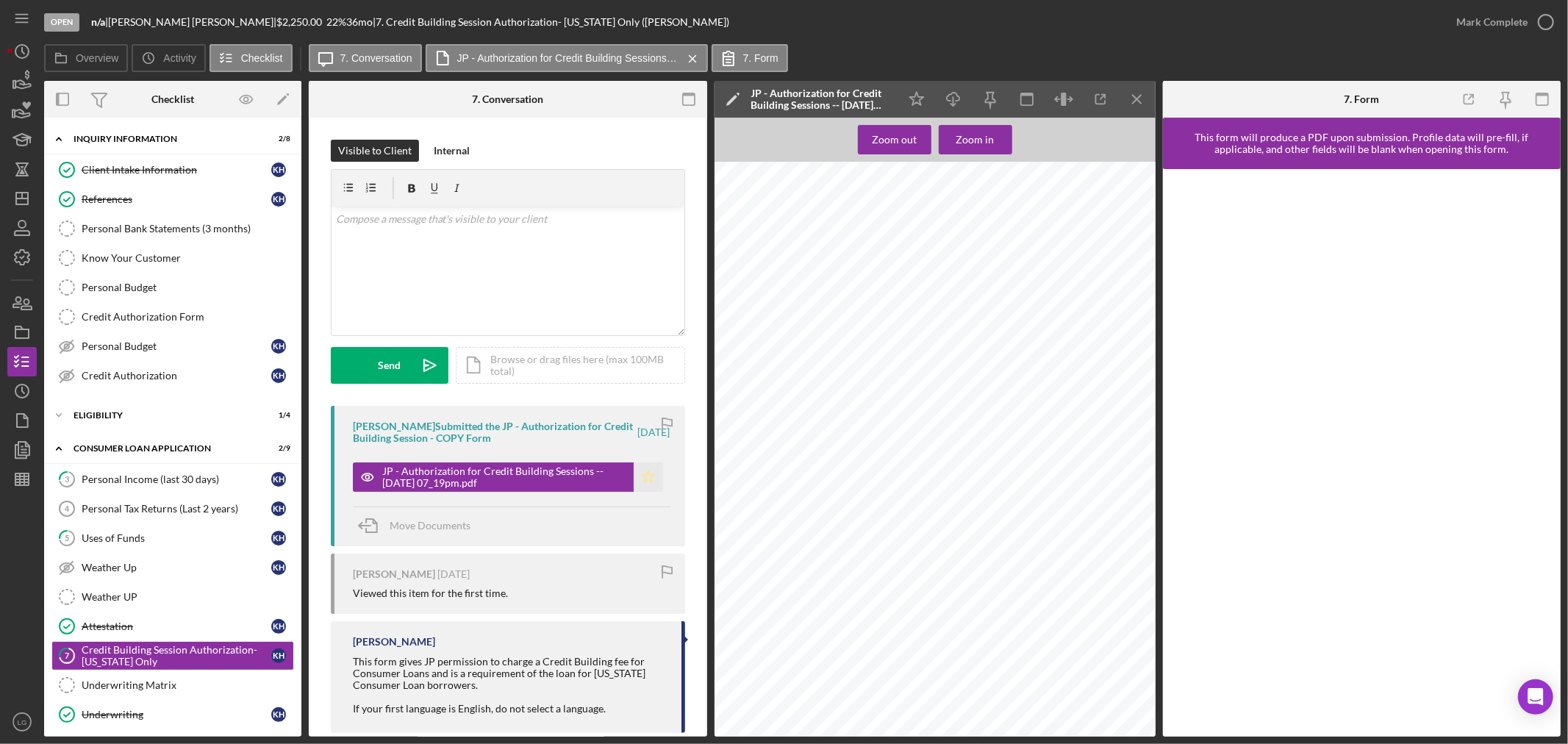
click at [639, 480] on icon "Icon/Star" at bounding box center [649, 478] width 29 height 29
click at [1471, 13] on div "Mark Complete" at bounding box center [1492, 22] width 71 height 29
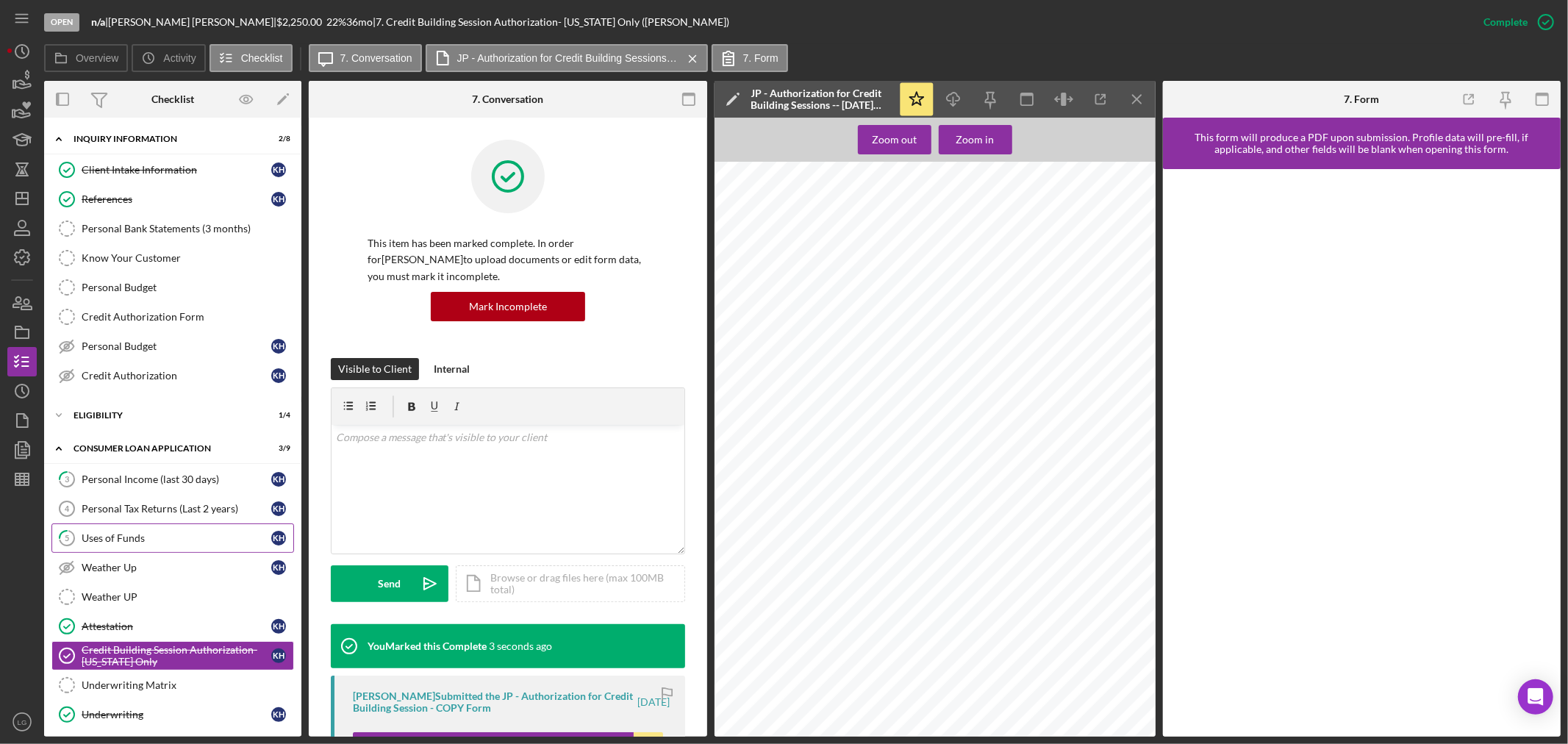
click at [193, 536] on div "Uses of Funds" at bounding box center [176, 538] width 189 height 12
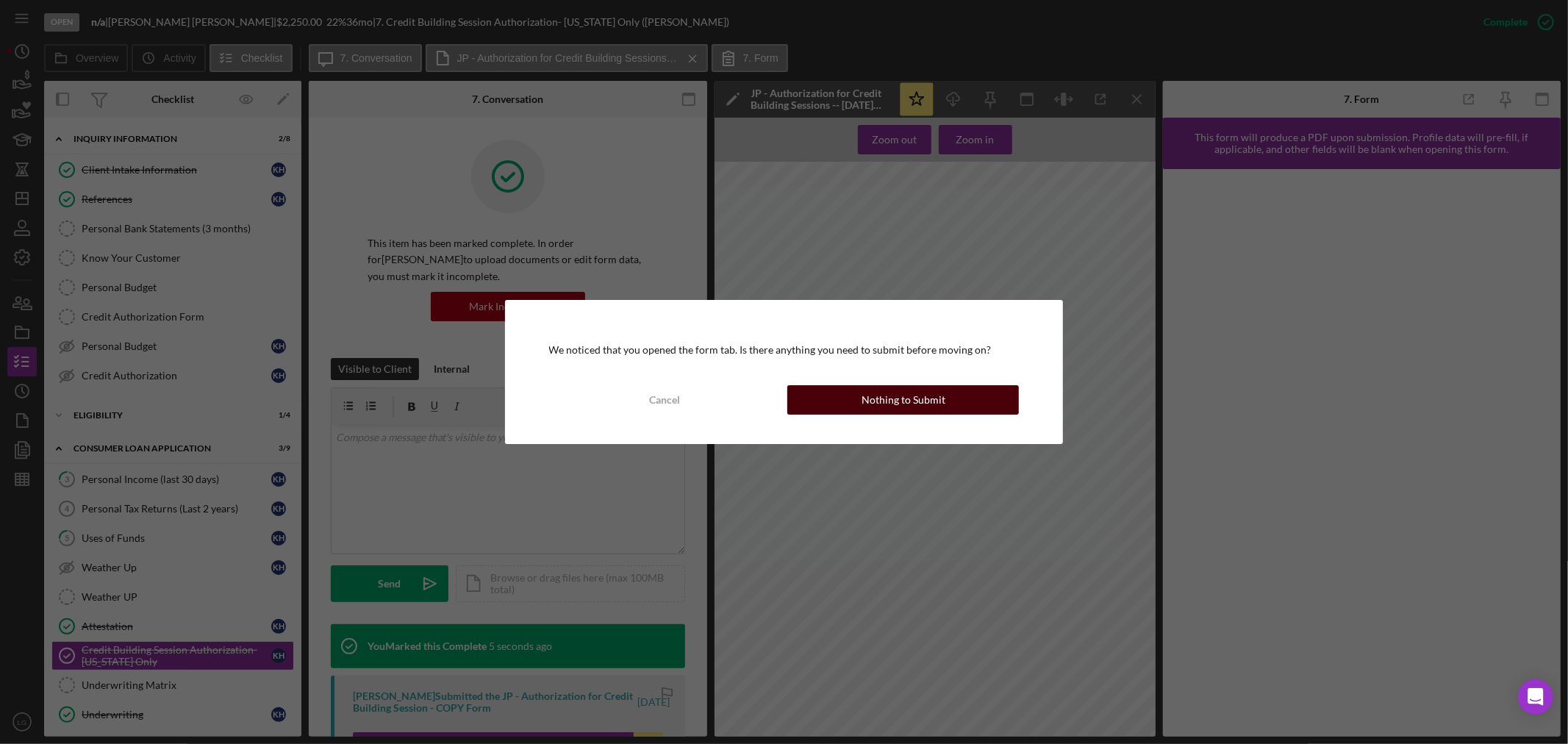
click at [867, 408] on div "Nothing to Submit" at bounding box center [903, 400] width 84 height 29
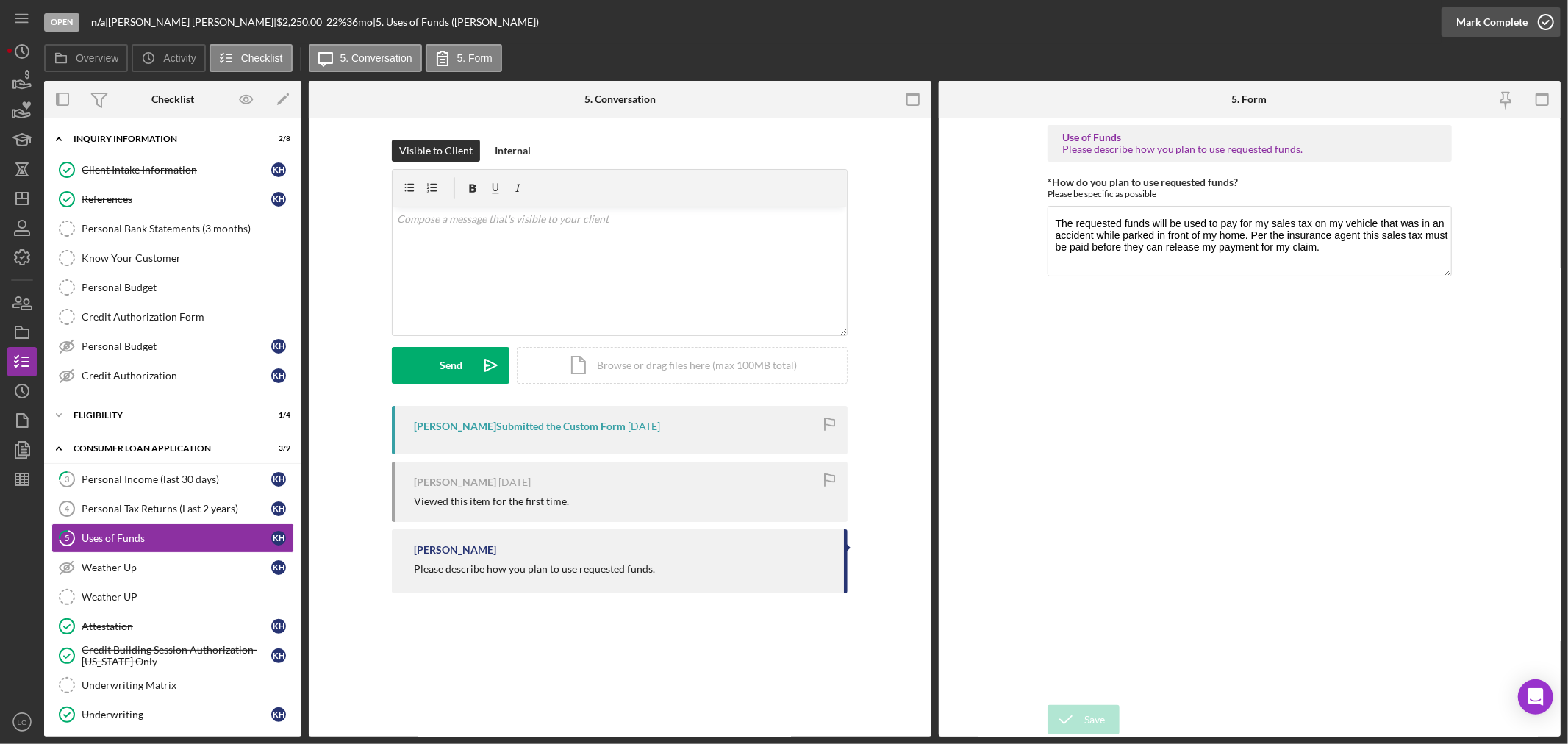
click at [1488, 15] on div "Mark Complete" at bounding box center [1492, 22] width 71 height 29
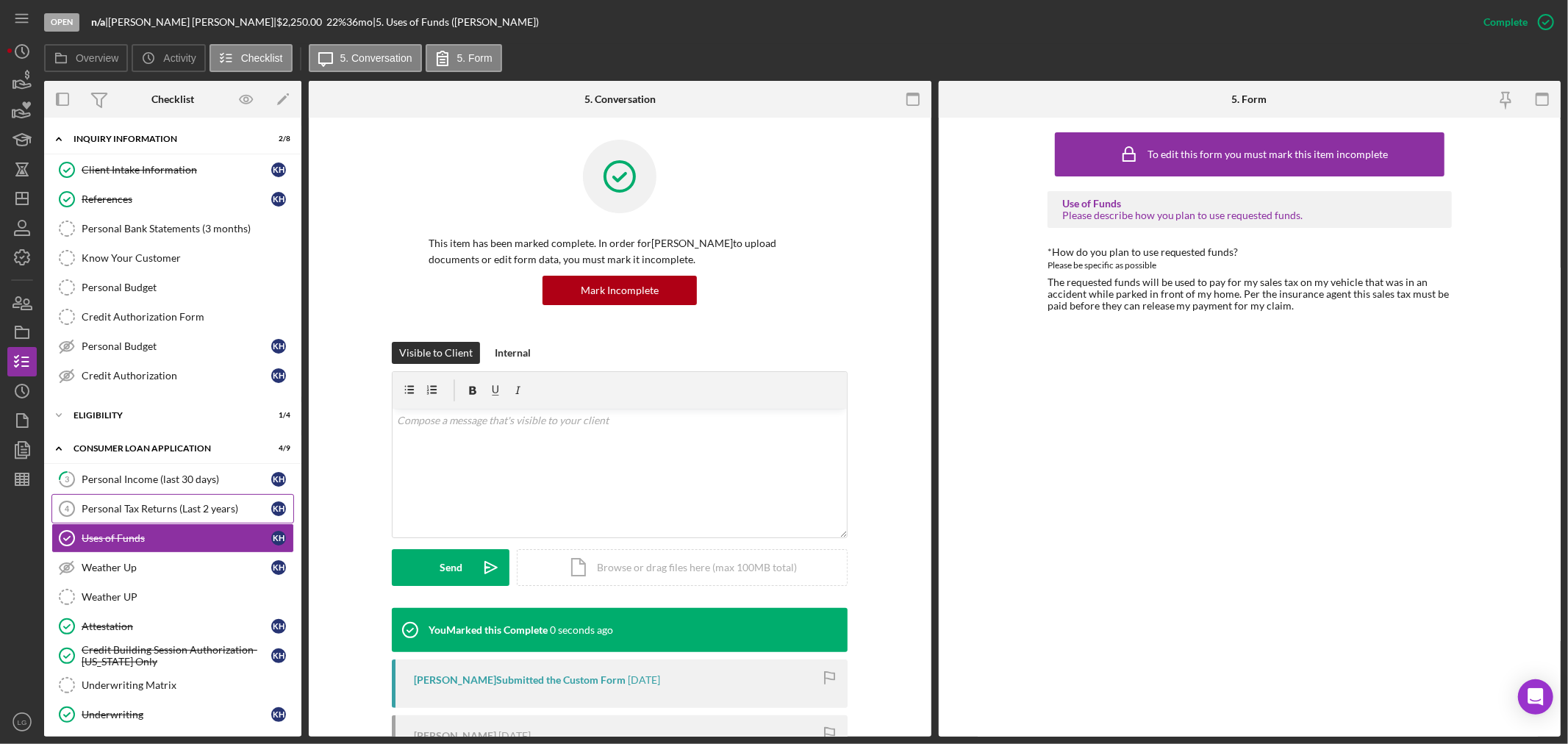
click at [157, 501] on link "Personal Tax Returns (Last 2 years) 4 Personal Tax Returns (Last 2 years) K H" at bounding box center [172, 509] width 242 height 29
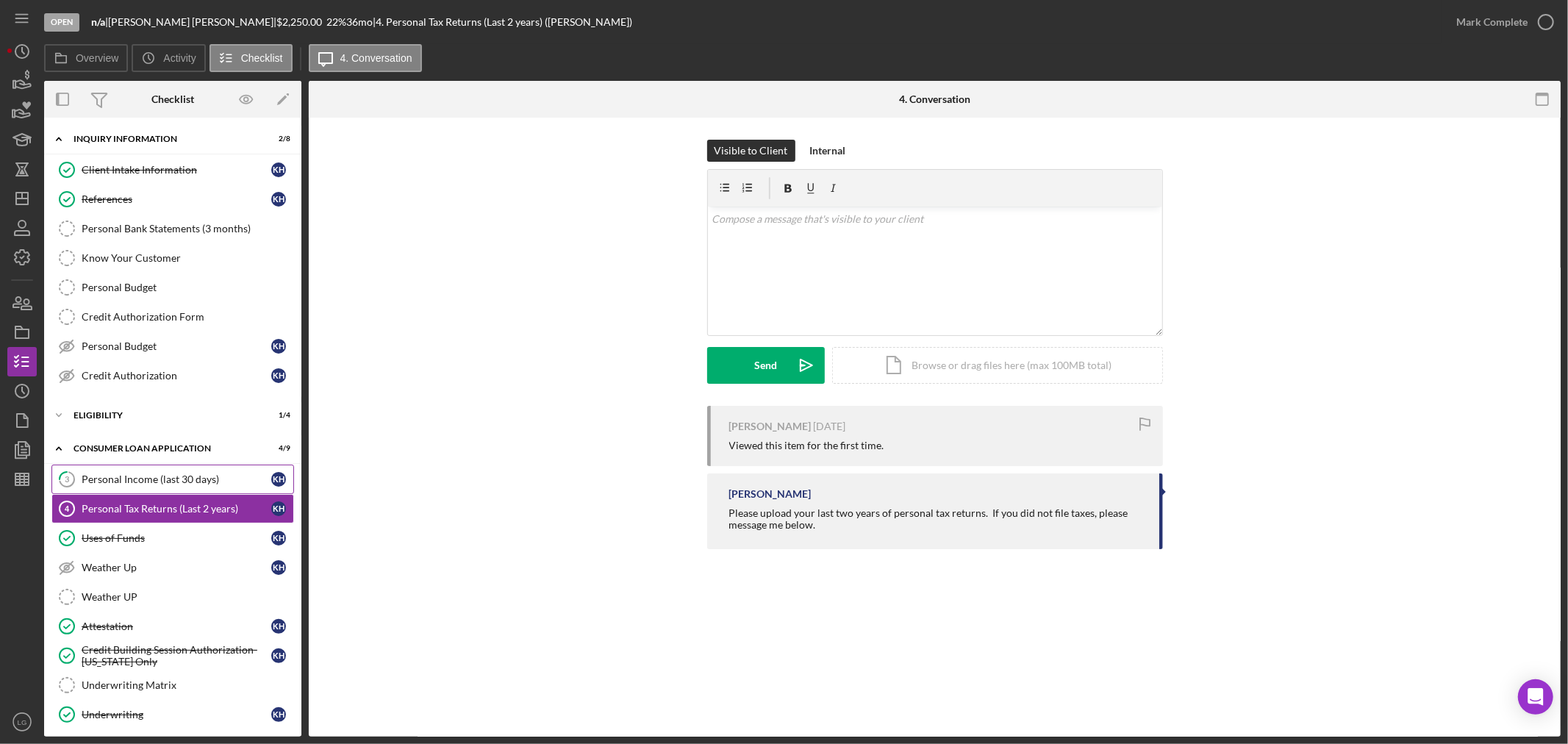
click at [159, 473] on link "3 Personal Income (last 30 days) K H" at bounding box center [172, 479] width 242 height 29
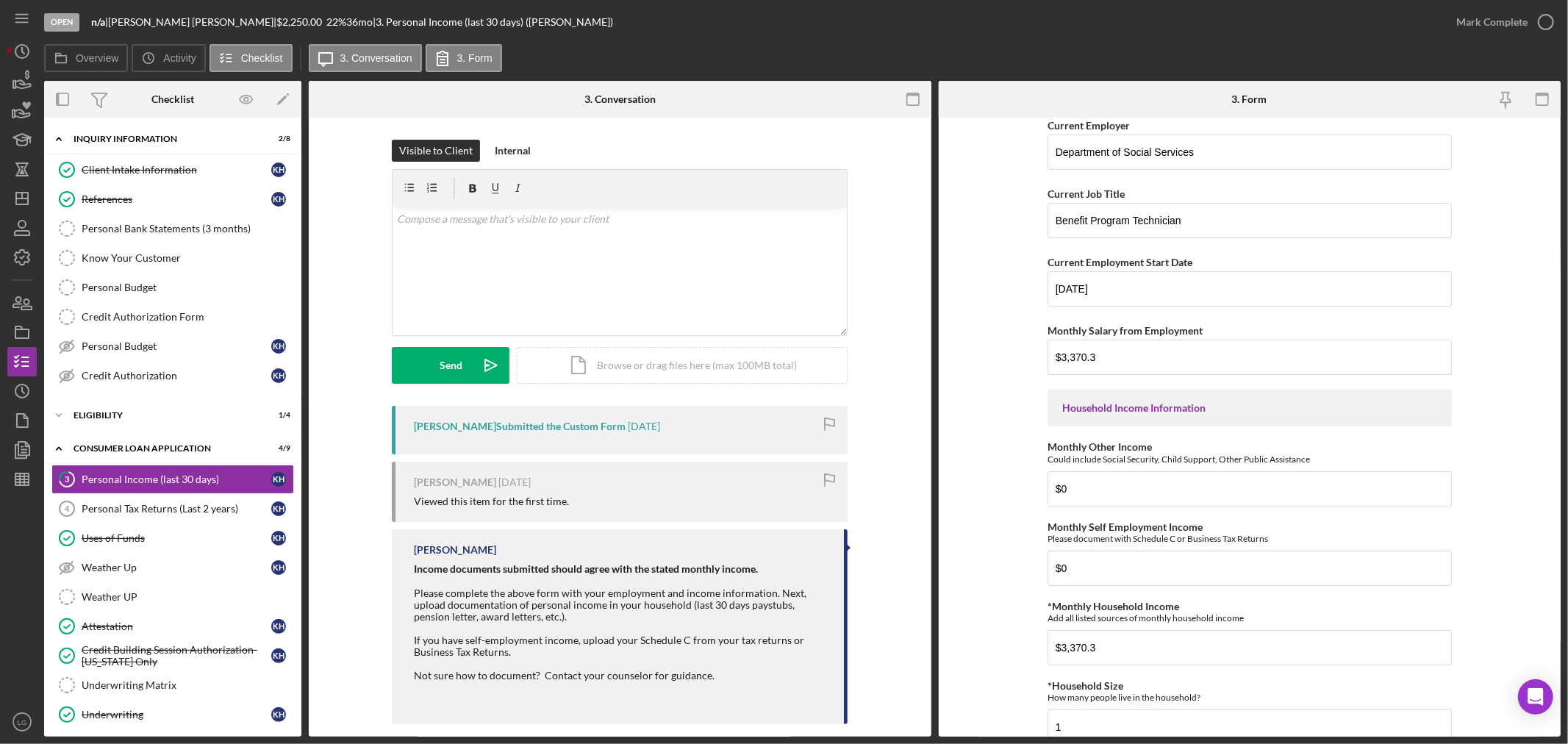
scroll to position [653, 0]
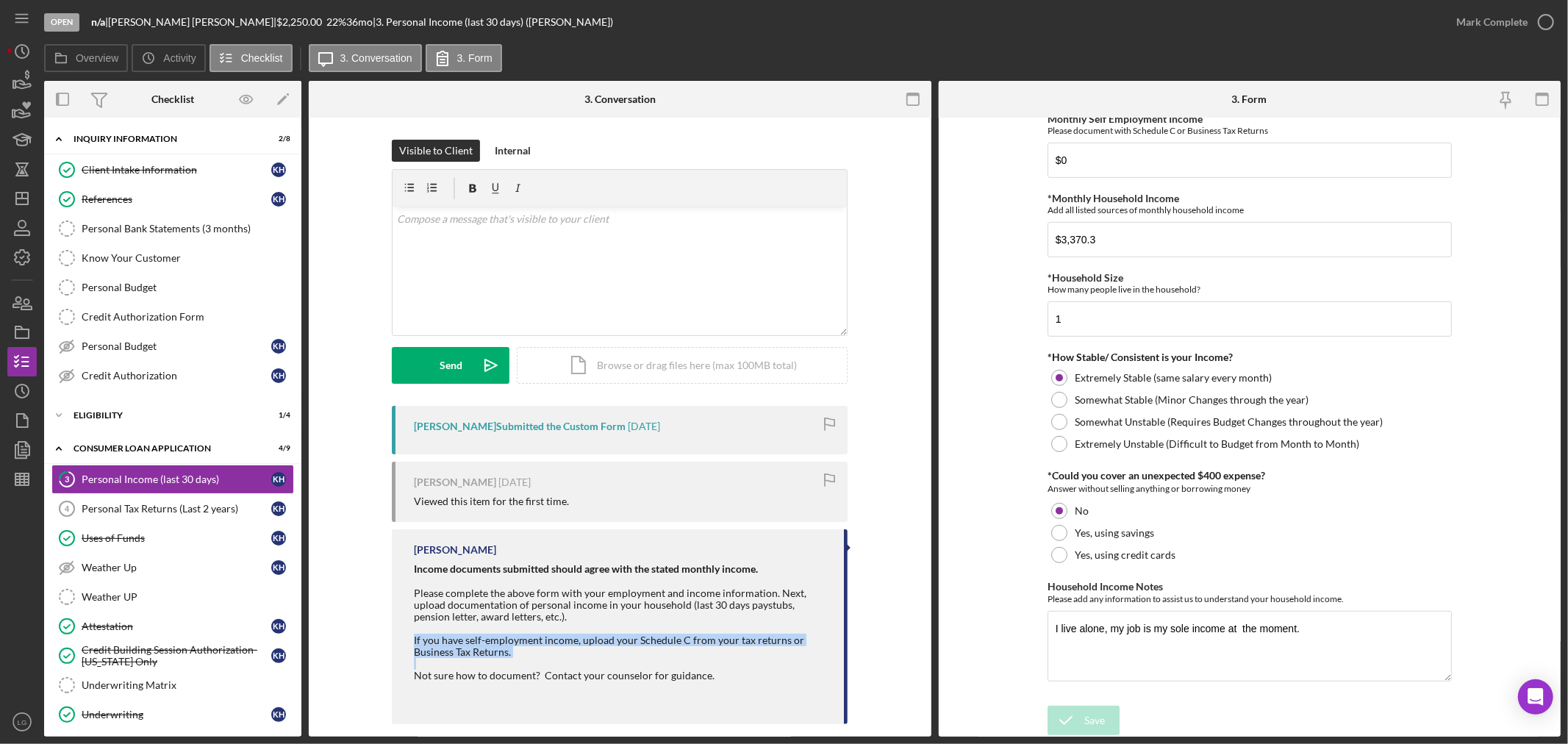
drag, startPoint x: 531, startPoint y: 659, endPoint x: 413, endPoint y: 638, distance: 119.9
click at [413, 638] on div "Income documents submitted should agree with the stated monthly income. Please …" at bounding box center [621, 634] width 415 height 142
click at [590, 612] on div "Please complete the above form with your employment and income information. Nex…" at bounding box center [621, 605] width 415 height 35
drag, startPoint x: 409, startPoint y: 604, endPoint x: 534, endPoint y: 616, distance: 125.6
click at [534, 616] on div "[PERSON_NAME] Income documents submitted should agree with the stated monthly i…" at bounding box center [619, 626] width 456 height 194
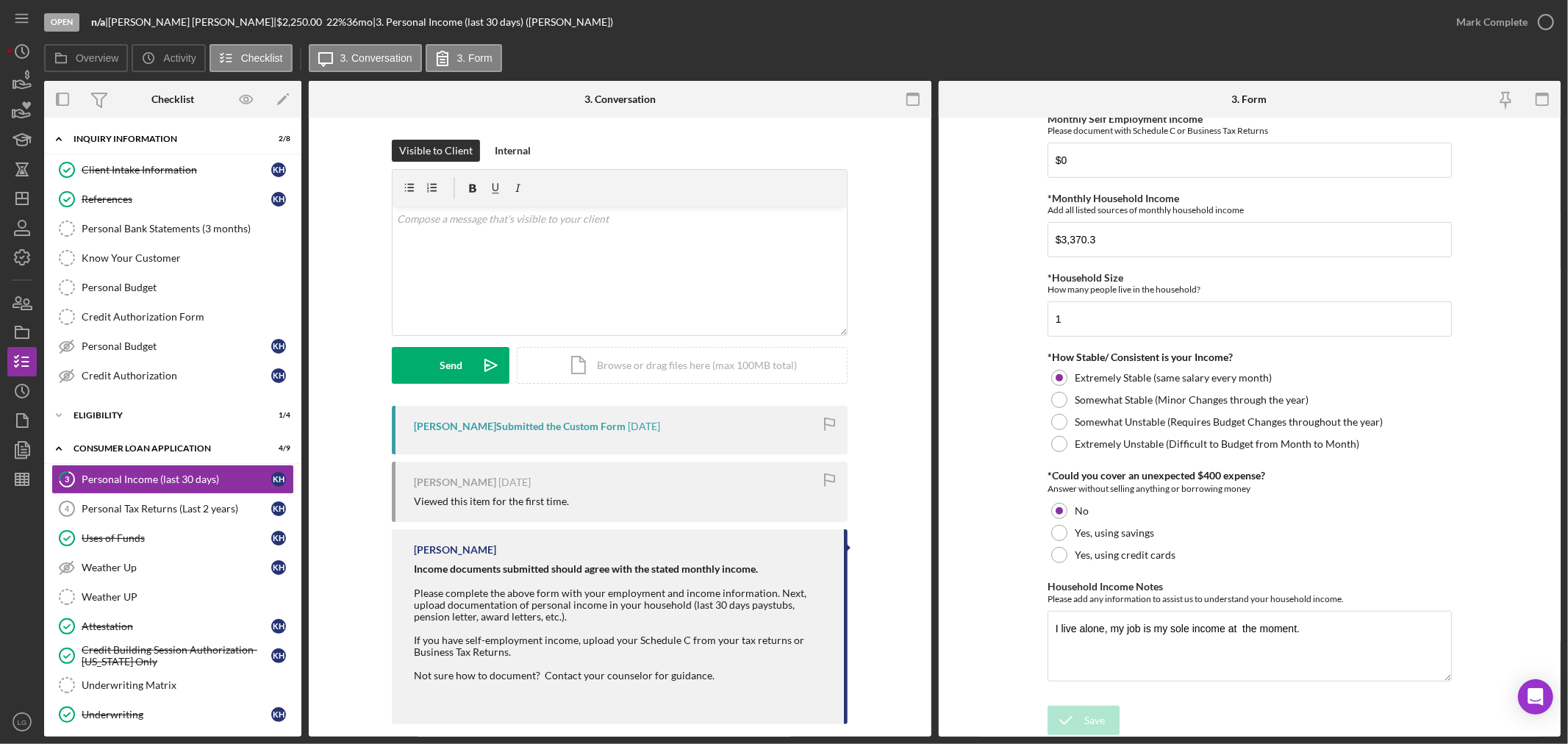
copy div "upload documentation of personal income in your household (last 30 days paystub…"
click at [452, 309] on div "v Color teal Color pink Remove color Add row above Add row below Add column bef…" at bounding box center [619, 271] width 454 height 129
click at [422, 362] on button "Send Icon/icon-invite-send" at bounding box center [451, 365] width 118 height 36
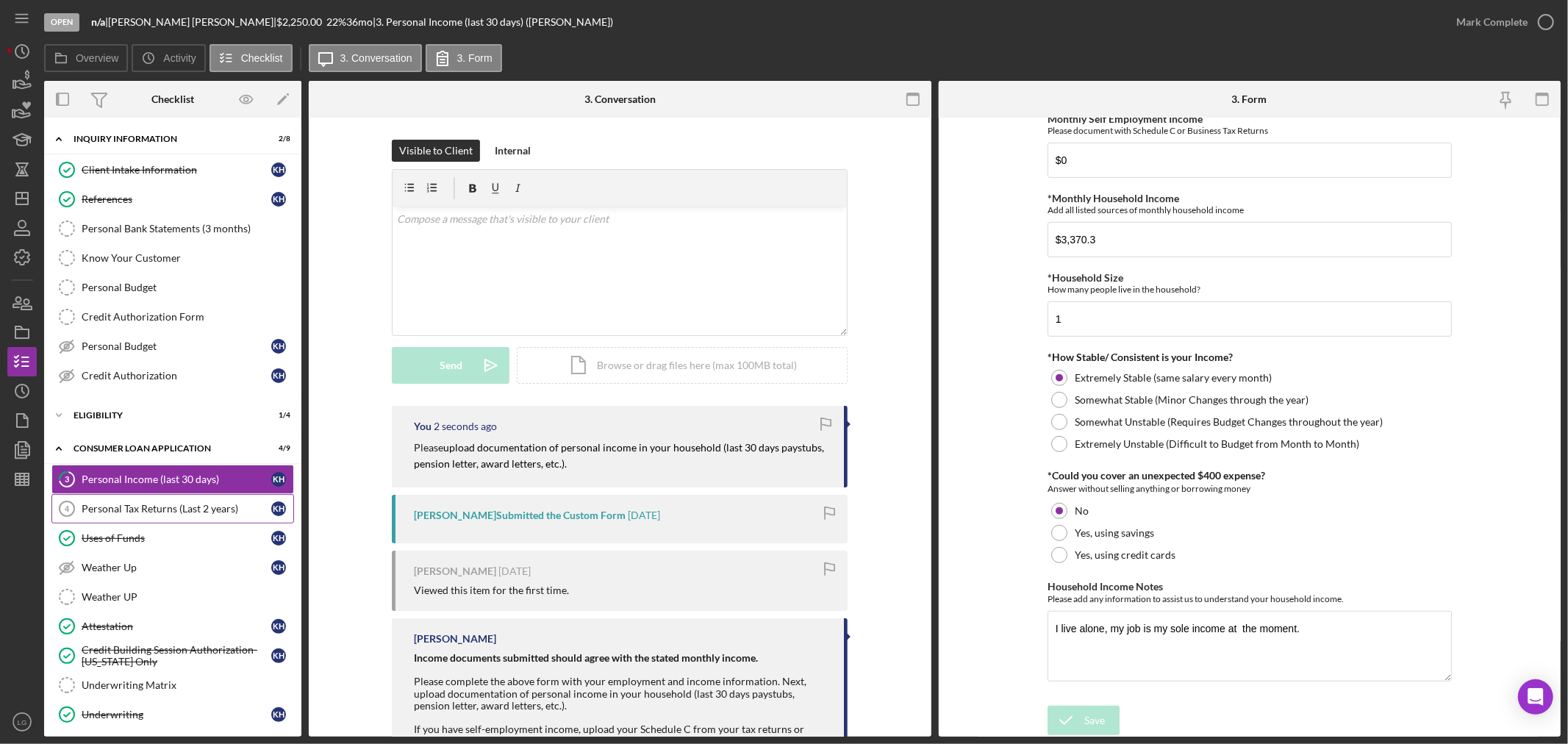
click at [165, 507] on div "Personal Tax Returns (Last 2 years)" at bounding box center [176, 509] width 189 height 12
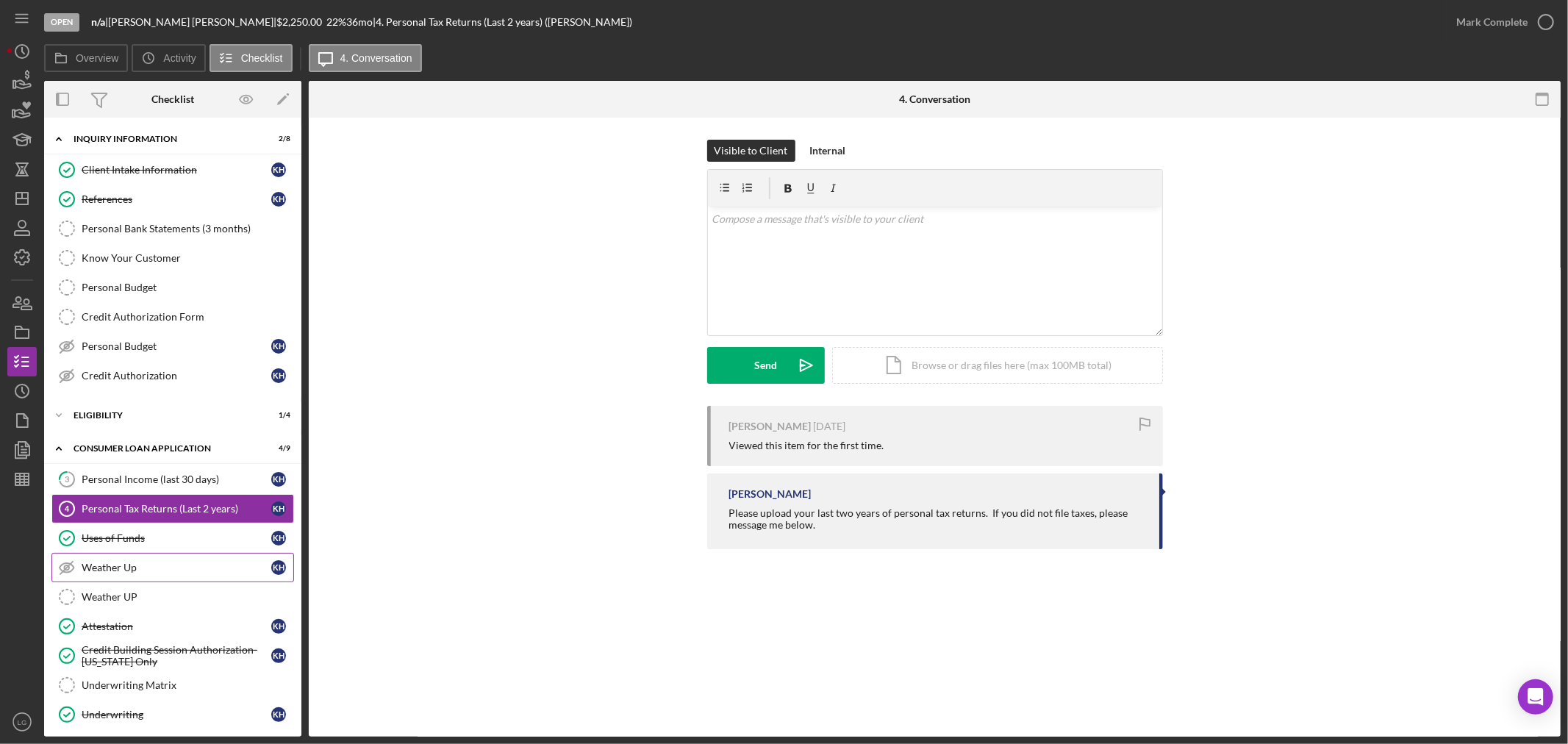
scroll to position [81, 0]
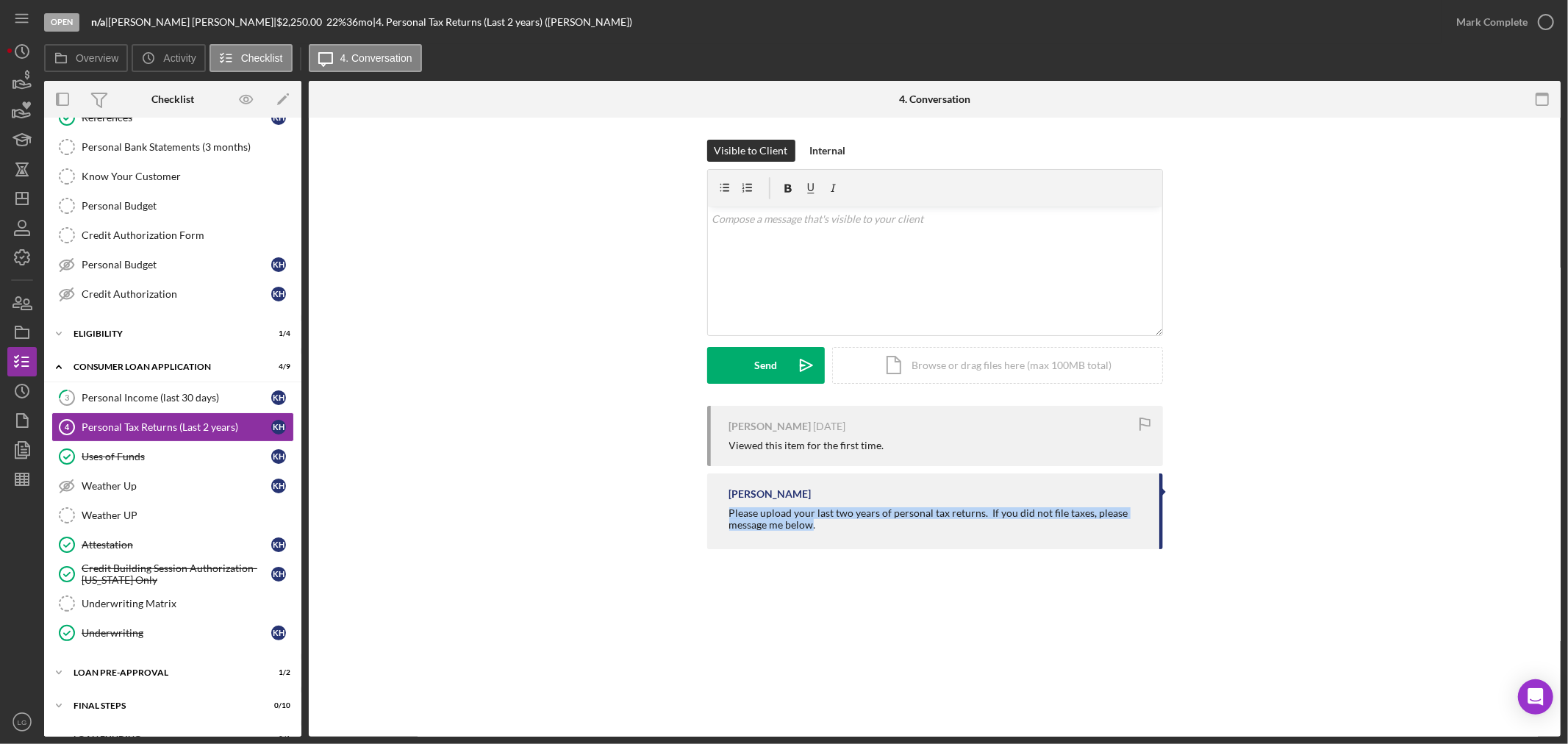
drag, startPoint x: 813, startPoint y: 527, endPoint x: 714, endPoint y: 506, distance: 101.2
click at [714, 506] on div "[PERSON_NAME] Please upload your last two years of personal tax returns. If you…" at bounding box center [935, 511] width 456 height 76
drag, startPoint x: 765, startPoint y: 523, endPoint x: 752, endPoint y: 239, distance: 284.3
click at [752, 239] on div "v Color teal Color pink Remove color Add row above Add row below Add column bef…" at bounding box center [934, 271] width 454 height 129
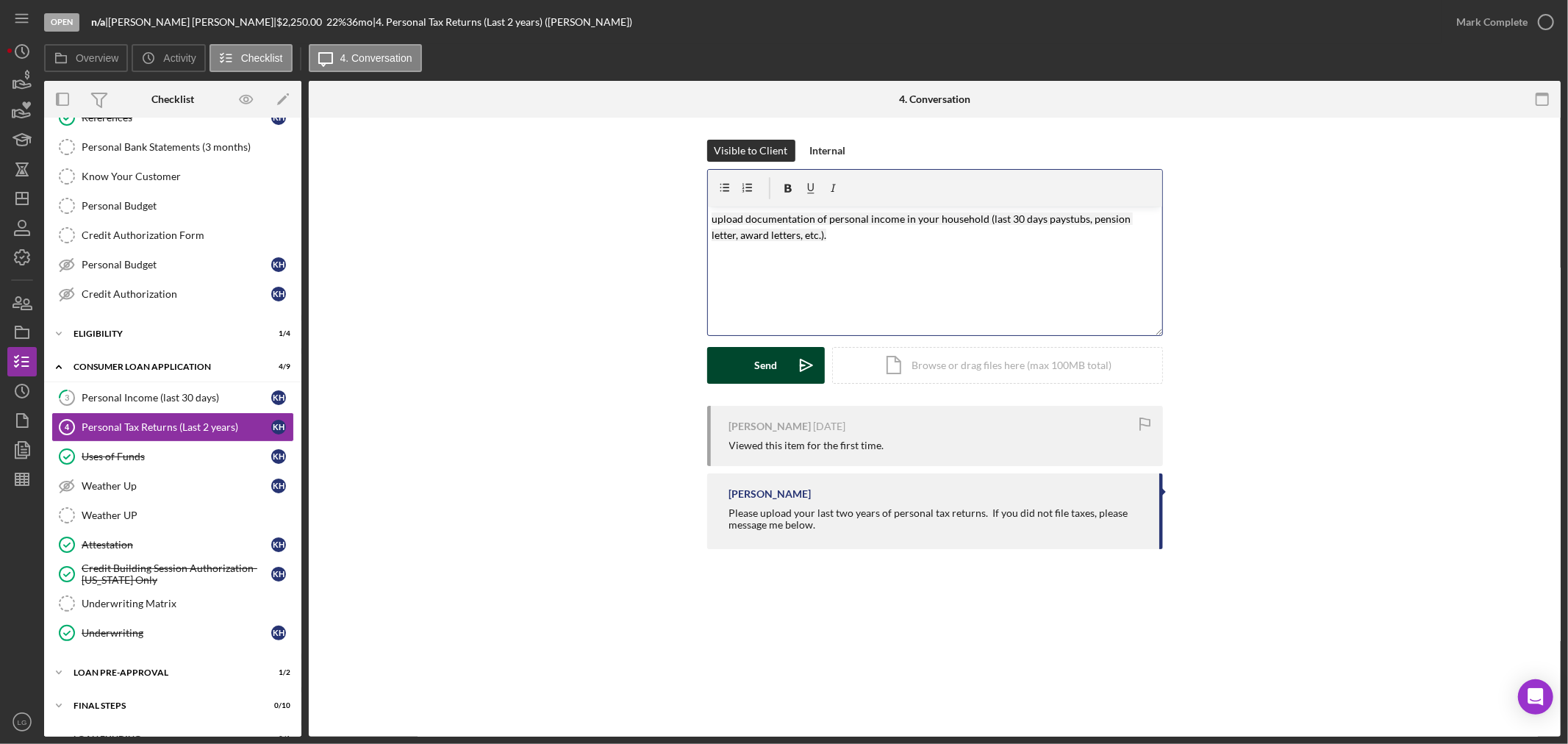
click at [744, 368] on button "Send Icon/icon-invite-send" at bounding box center [766, 365] width 118 height 36
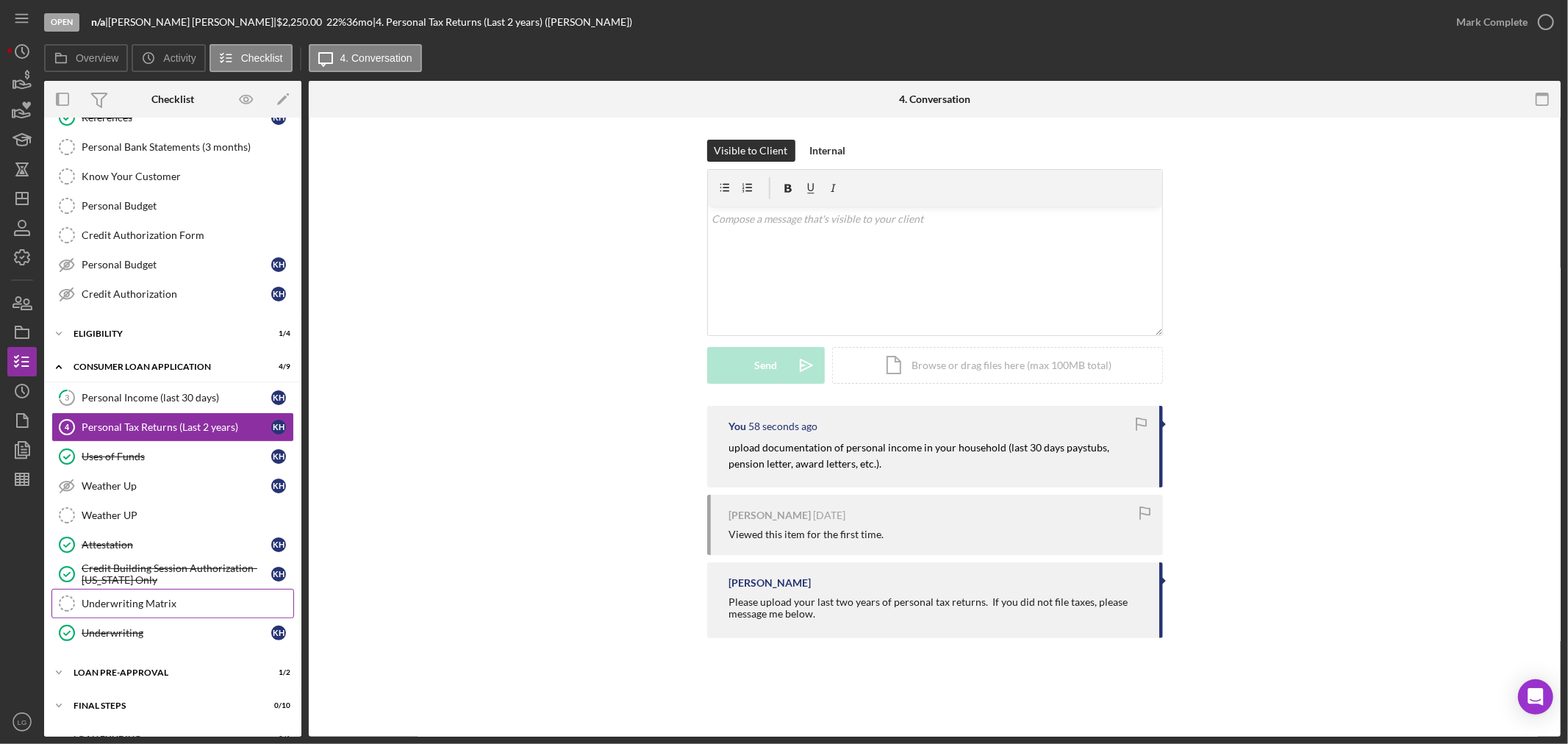
click at [184, 593] on link "Underwriting Matrix Underwriting Matrix" at bounding box center [172, 604] width 242 height 29
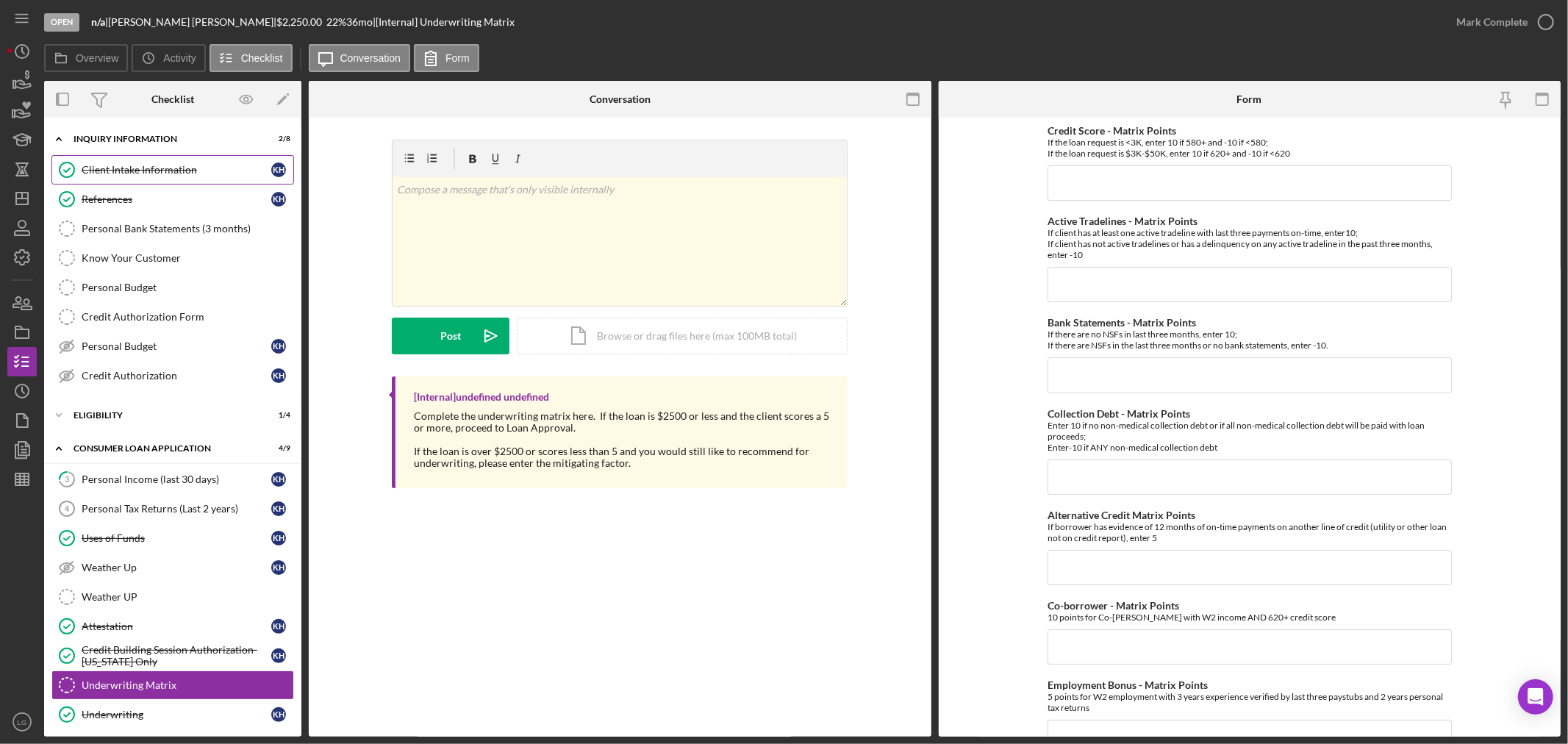
click at [204, 164] on div "Client Intake Information" at bounding box center [176, 170] width 189 height 12
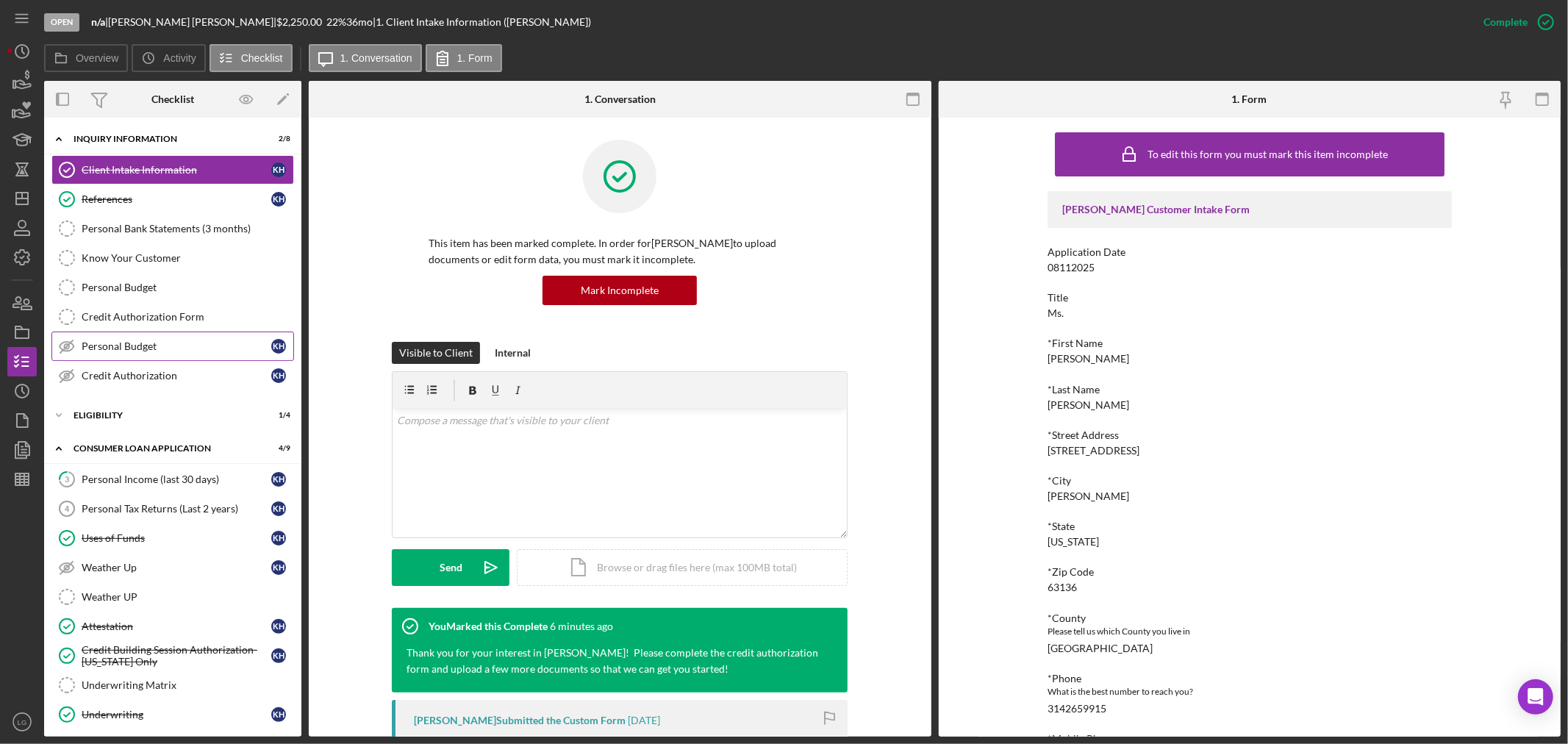
click at [123, 338] on link "Personal Budget Personal Budget K H" at bounding box center [172, 346] width 242 height 29
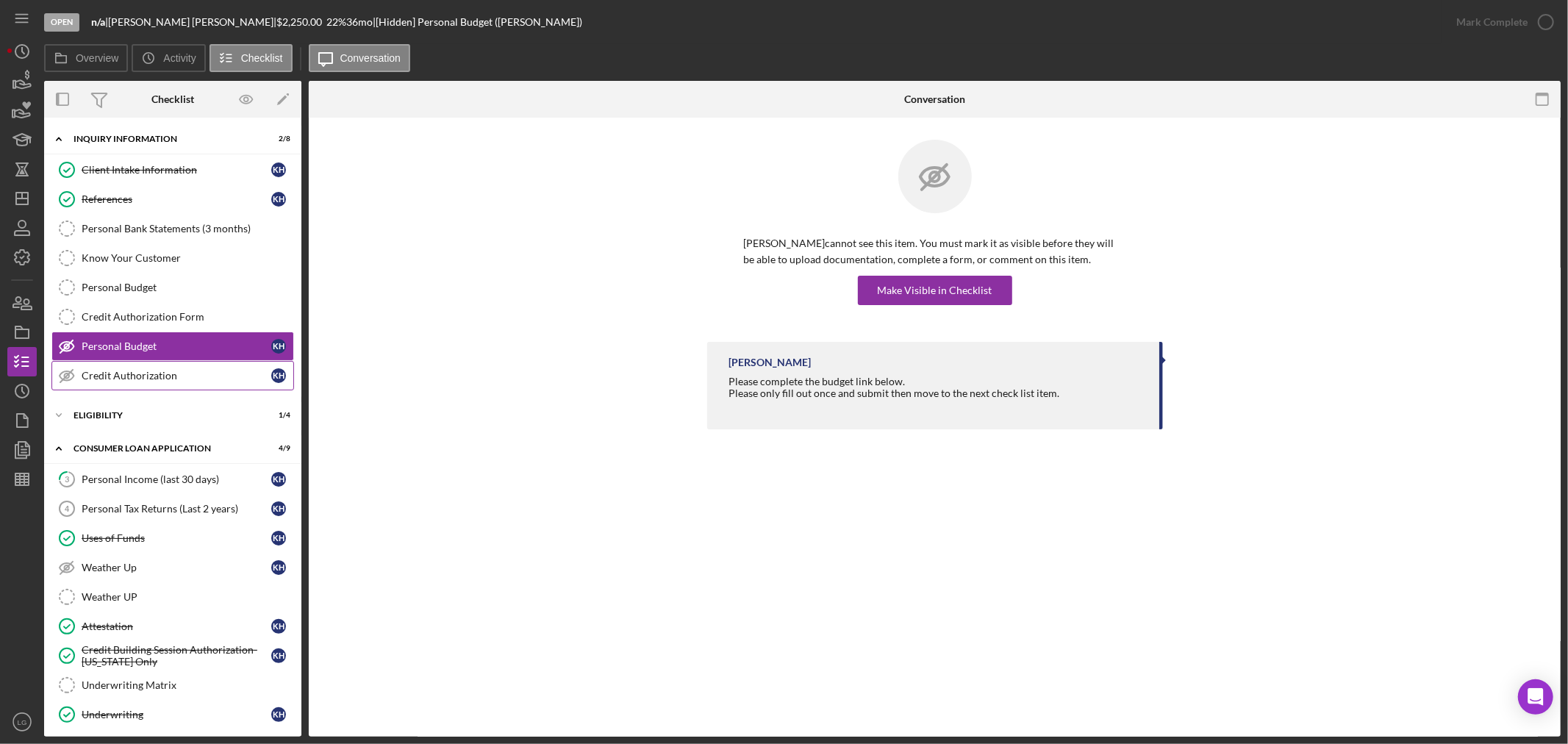
click at [135, 374] on div "Credit Authorization" at bounding box center [176, 375] width 189 height 12
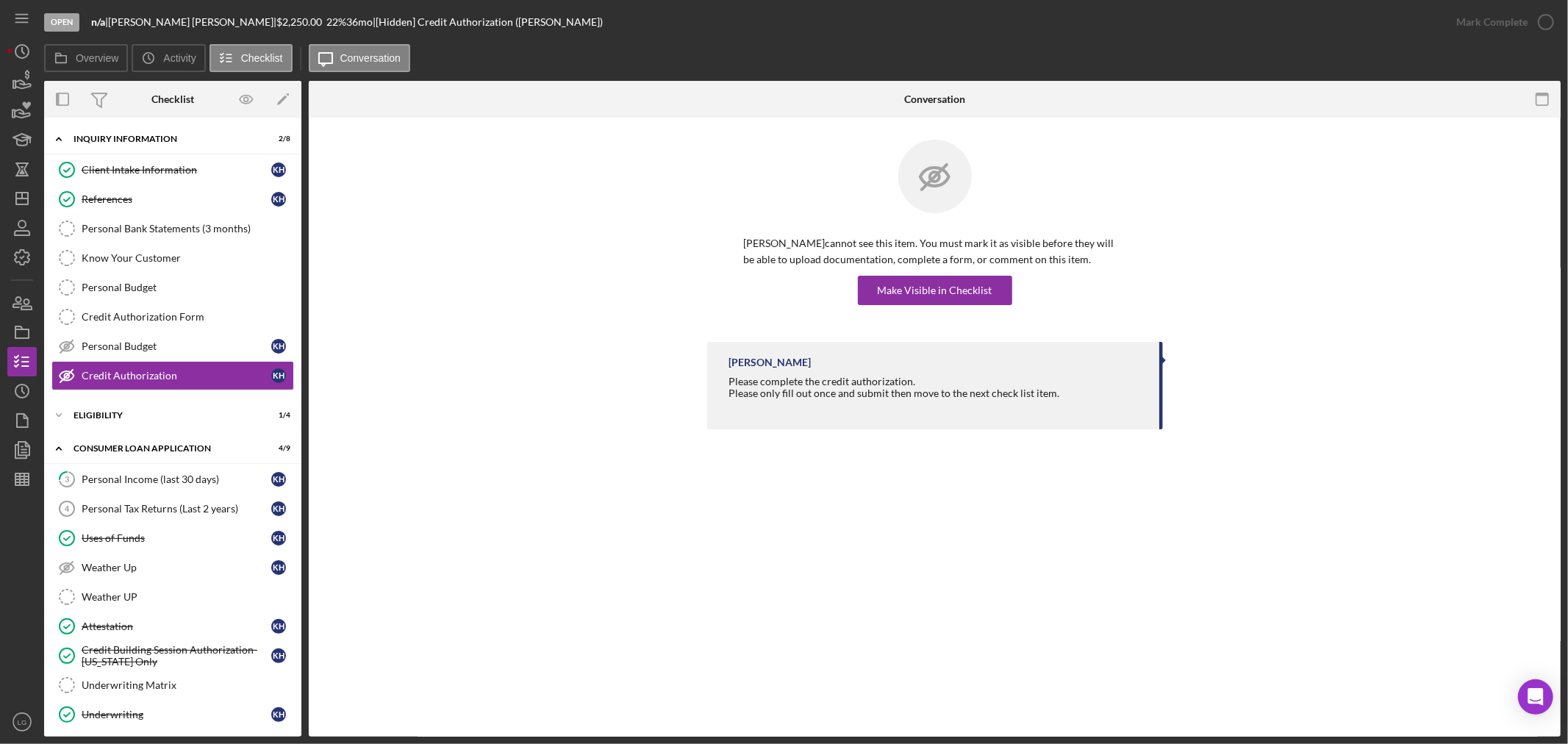
click at [918, 305] on div "[PERSON_NAME] cannot see this item. You must mark it as visible before they wil…" at bounding box center [935, 241] width 456 height 202
click at [918, 292] on div "Make Visible in Checklist" at bounding box center [935, 291] width 115 height 29
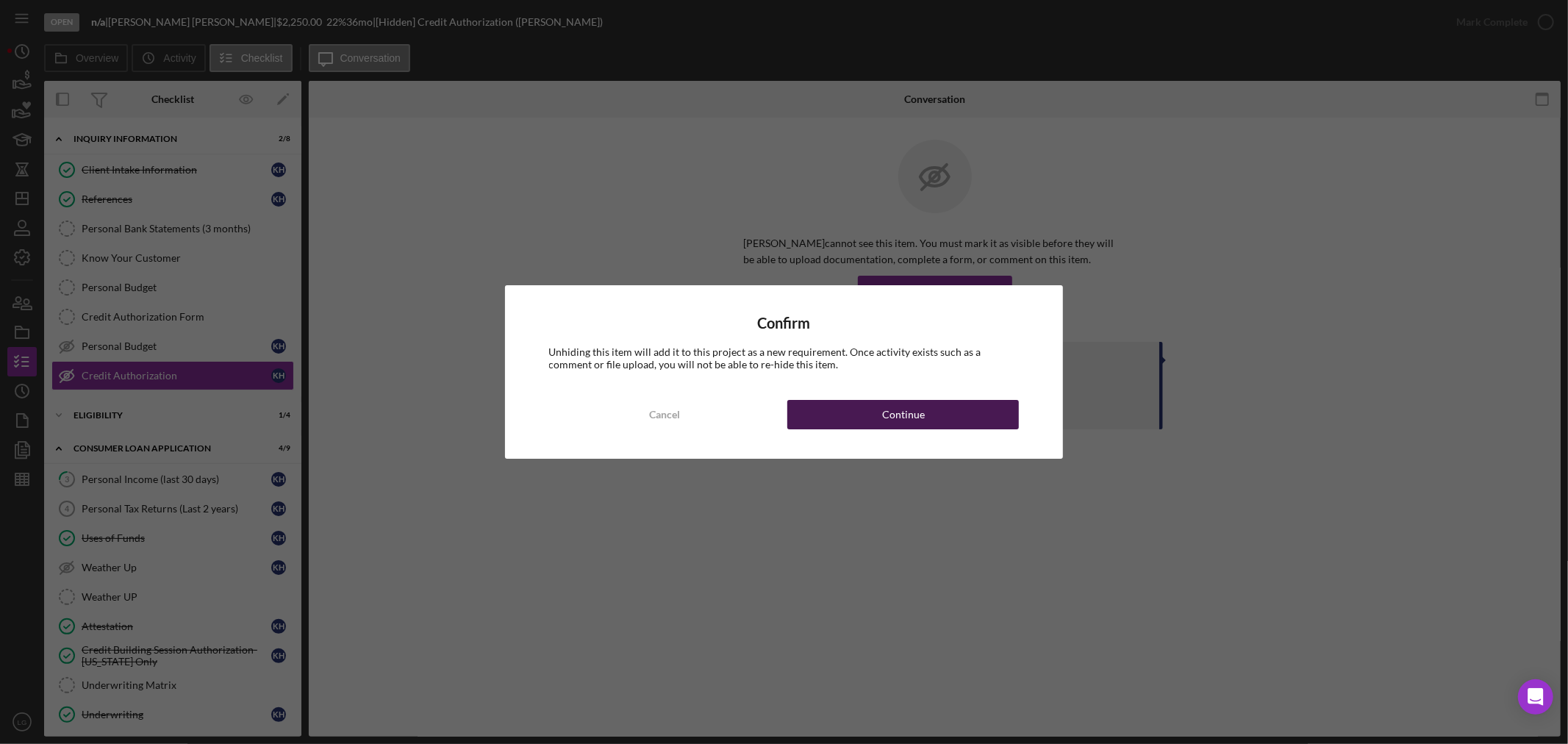
click at [893, 401] on div "Continue" at bounding box center [903, 414] width 42 height 29
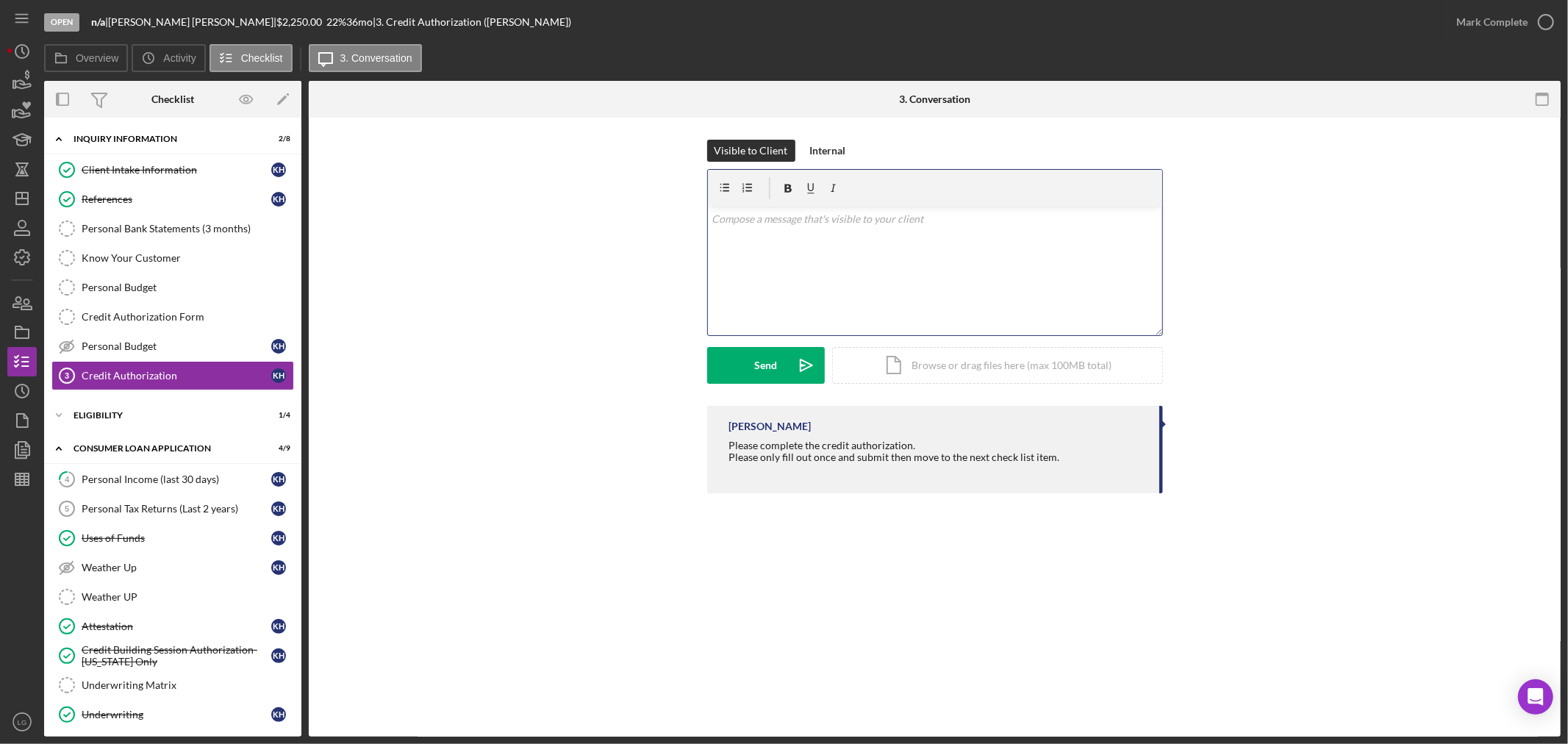
click at [879, 241] on div "v Color teal Color pink Remove color Add row above Add row below Add column bef…" at bounding box center [934, 271] width 454 height 129
click at [751, 459] on div "Please only fill out once and submit then move to the next check list item." at bounding box center [894, 458] width 330 height 12
click at [711, 233] on div "v Color teal Color pink Remove color Add row above Add row below Add column bef…" at bounding box center [934, 271] width 454 height 129
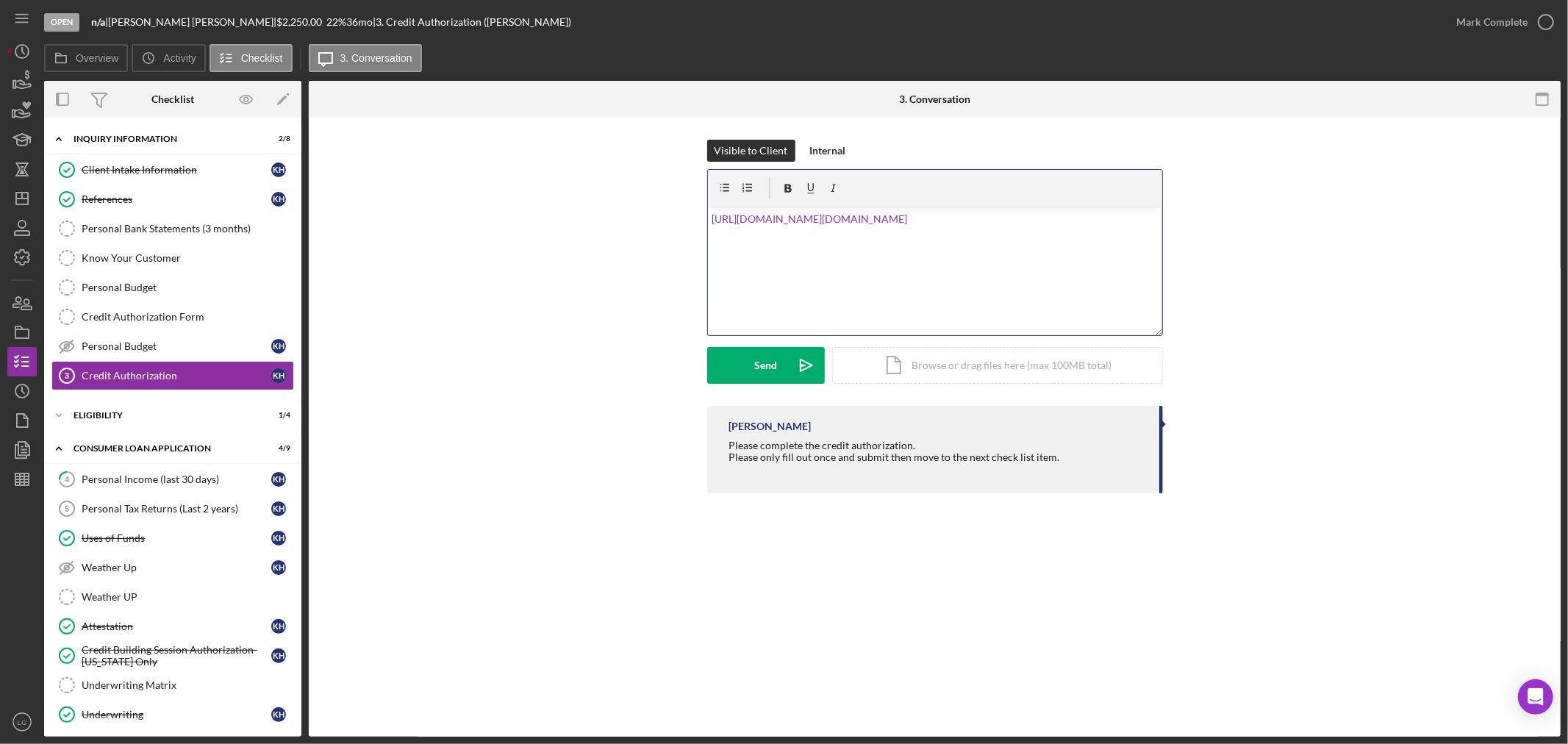
drag, startPoint x: 928, startPoint y: 267, endPoint x: 619, endPoint y: 164, distance: 325.7
click at [619, 164] on div "Visible to Client Internal v Color teal Color pink Remove color Add row above A…" at bounding box center [934, 273] width 1207 height 266
click at [835, 443] on div "Please complete the credit authorization. Please only fill out once and submit …" at bounding box center [894, 457] width 330 height 35
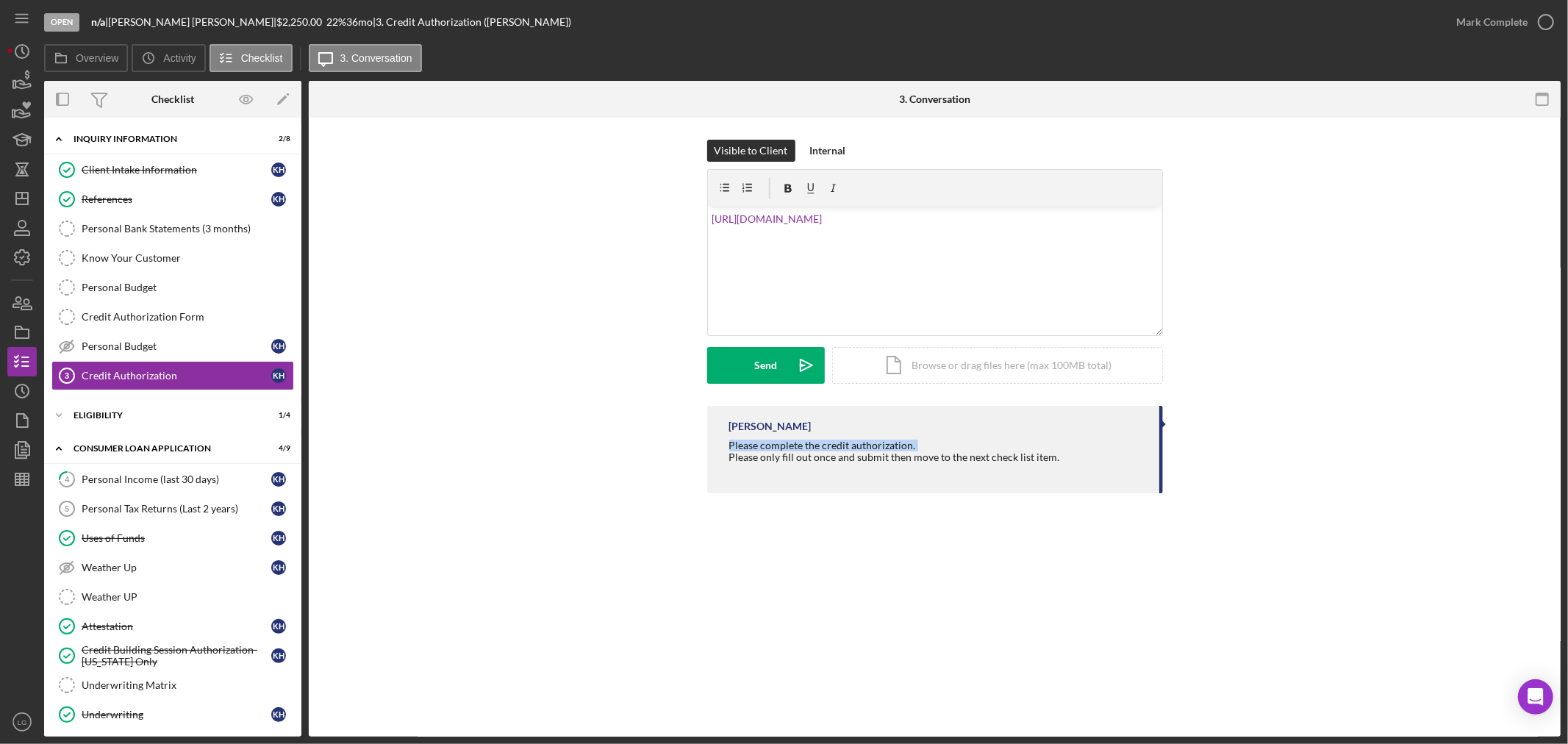
copy div "Please complete the credit authorization."
click at [710, 221] on div "v Color teal Color pink Remove color Add row above Add row below Add column bef…" at bounding box center [934, 271] width 454 height 129
click at [763, 378] on div "Send" at bounding box center [765, 365] width 22 height 36
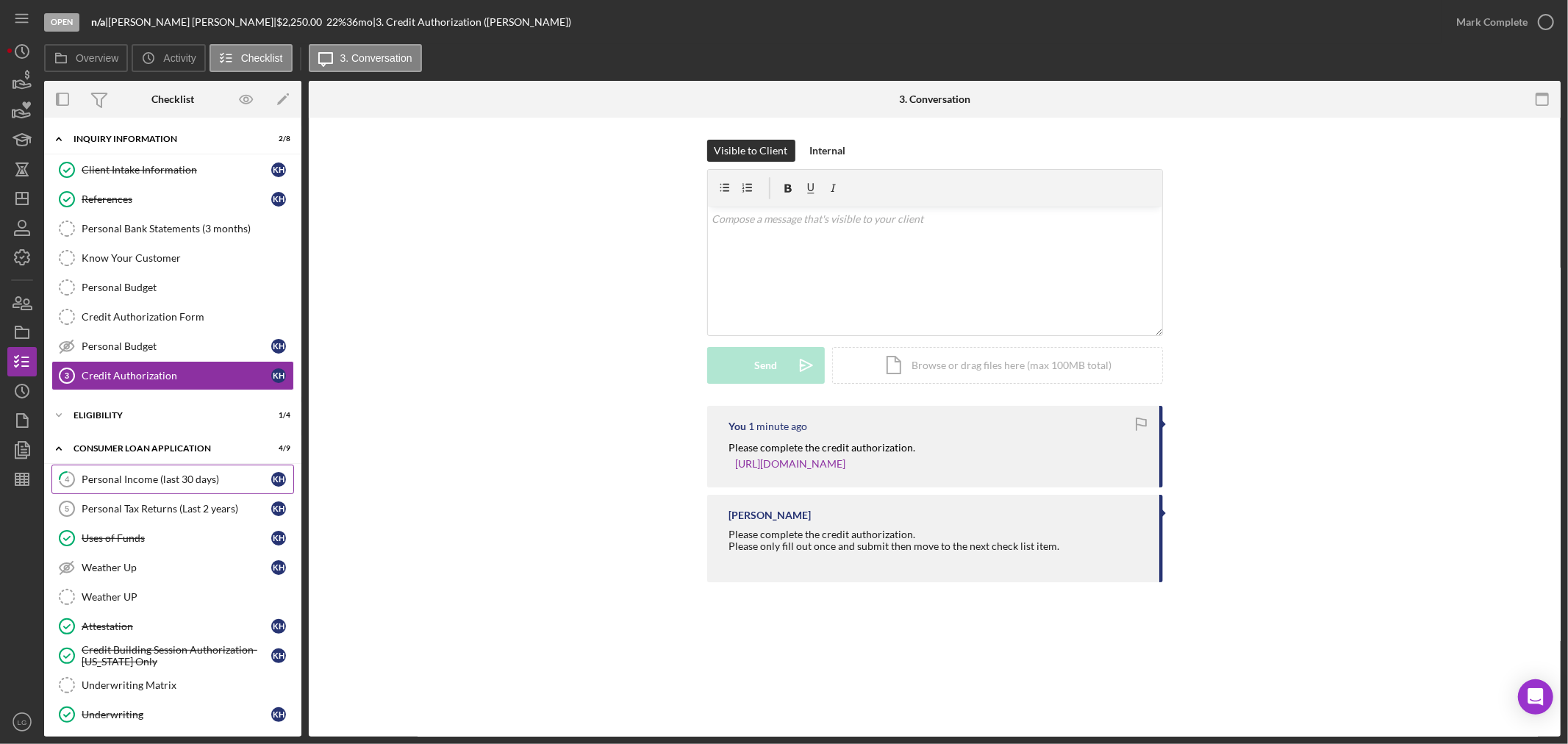
click at [141, 483] on div "Personal Income (last 30 days)" at bounding box center [176, 479] width 189 height 12
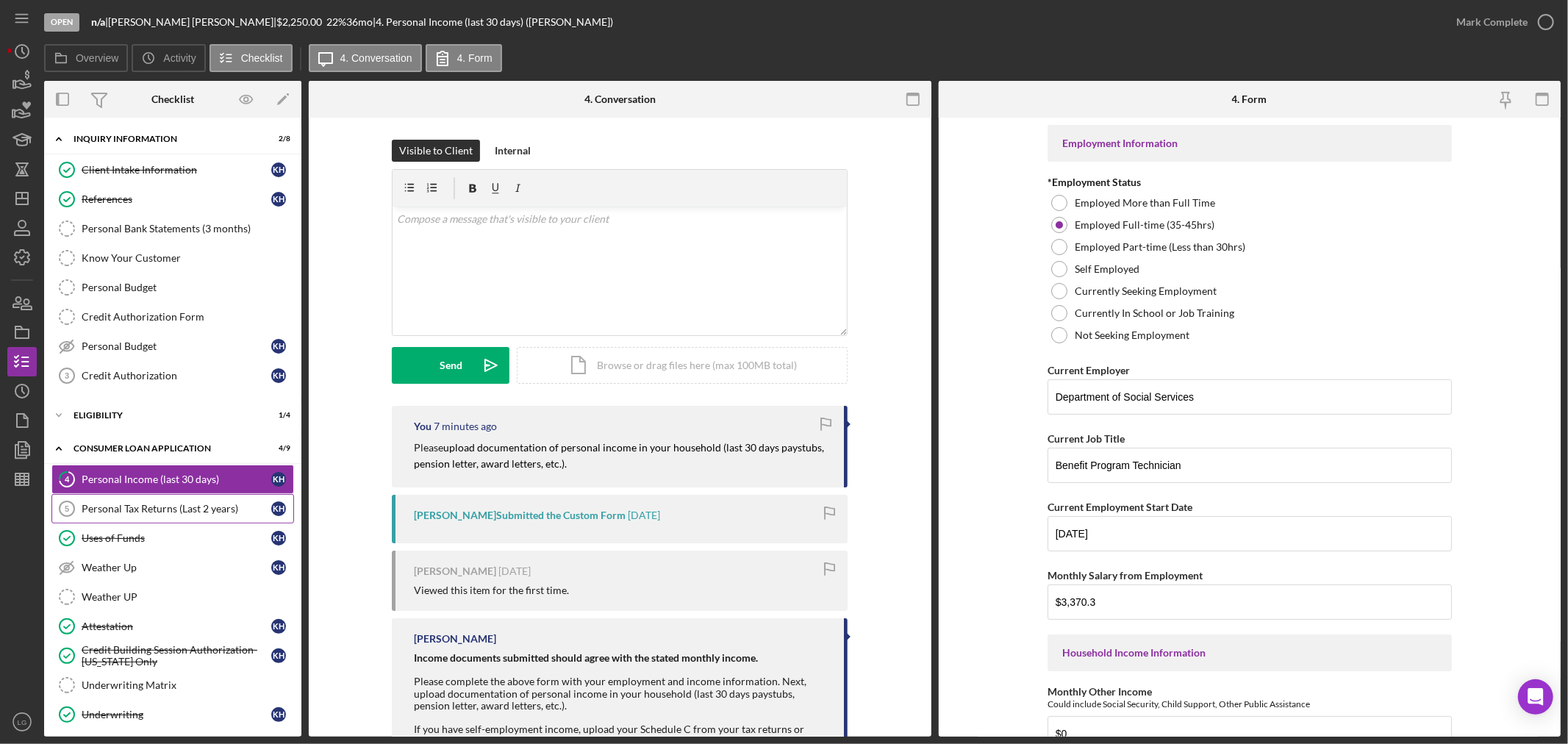
click at [144, 511] on div "Personal Tax Returns (Last 2 years)" at bounding box center [176, 509] width 189 height 12
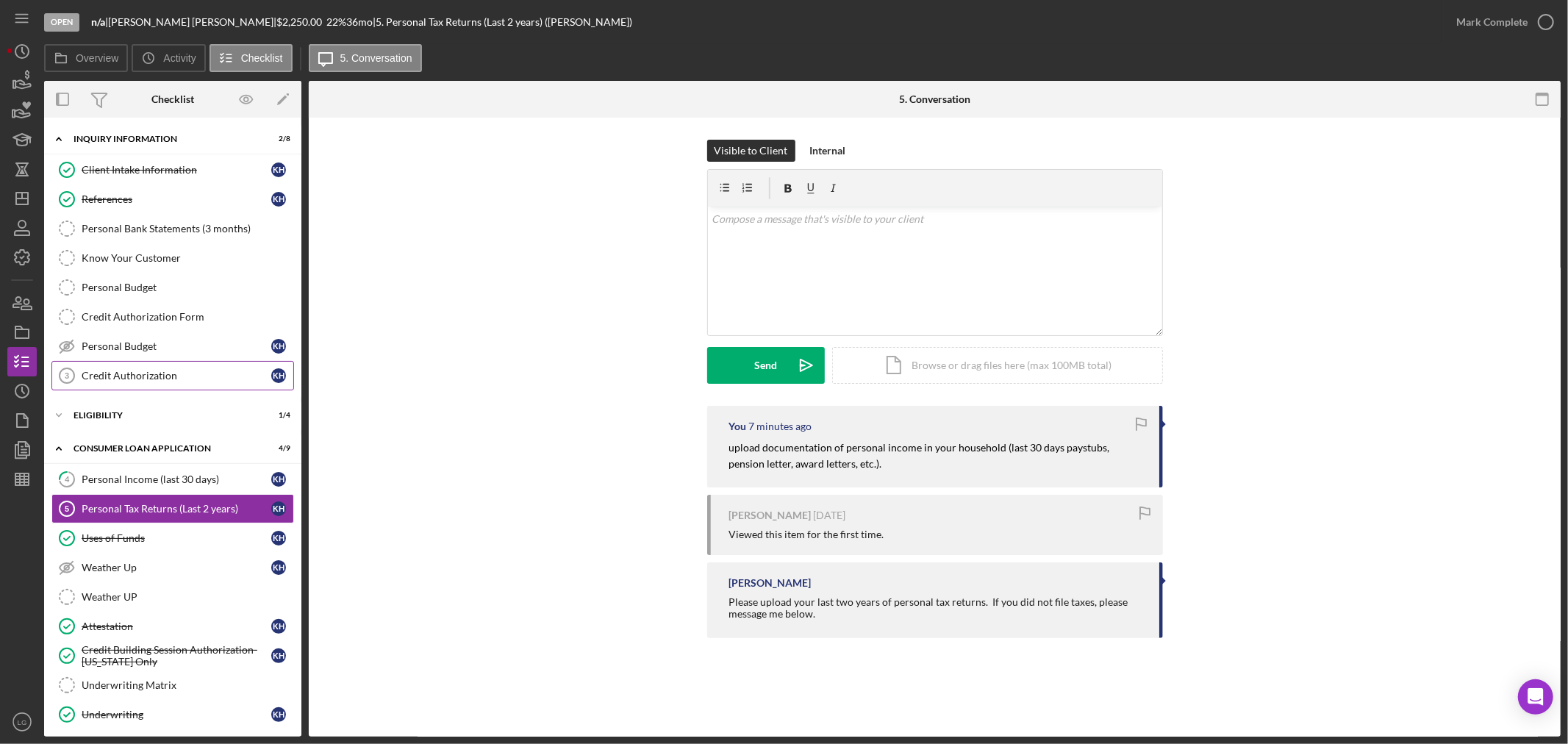
click at [84, 380] on div "Credit Authorization" at bounding box center [176, 375] width 189 height 12
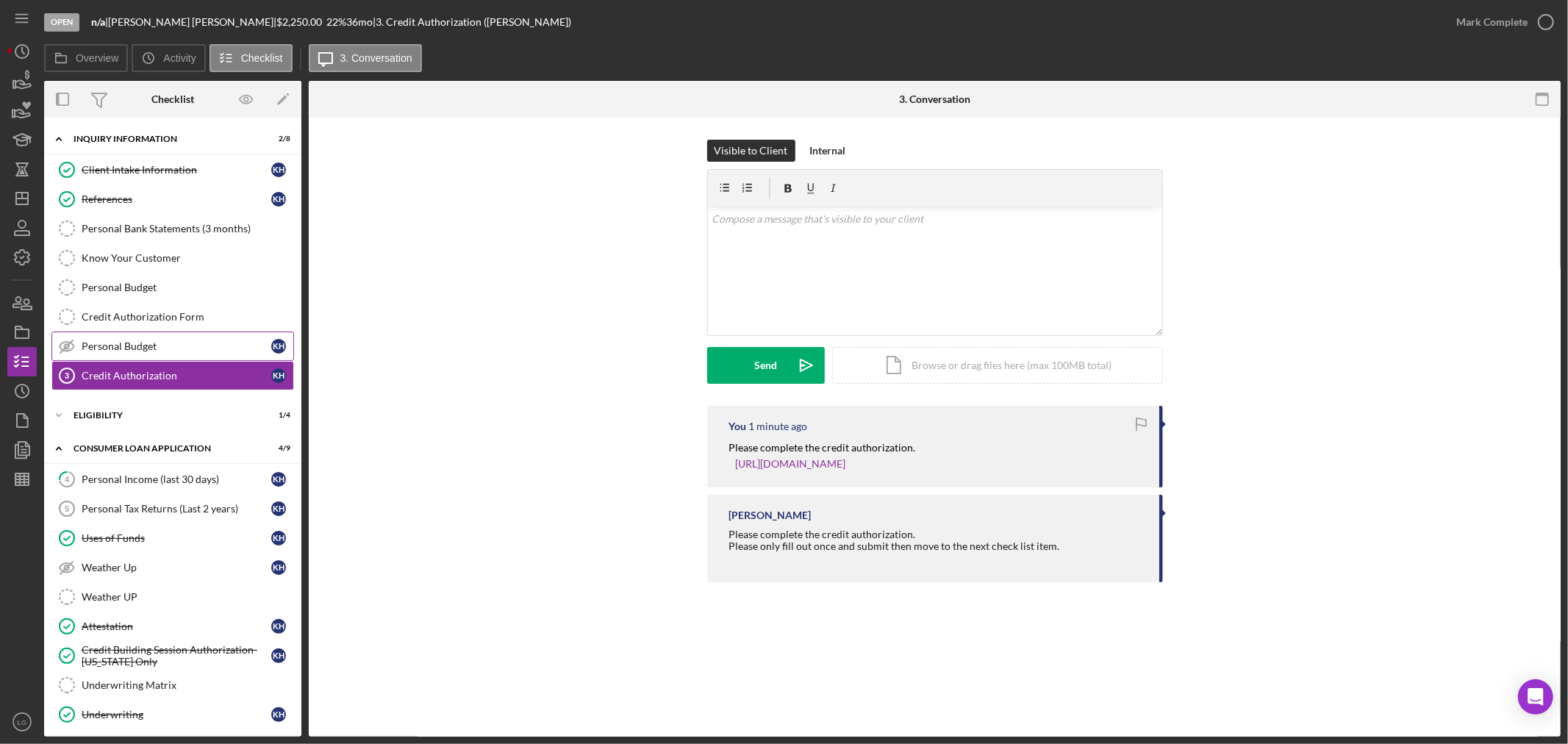
click at [111, 345] on div "Personal Budget" at bounding box center [176, 346] width 189 height 12
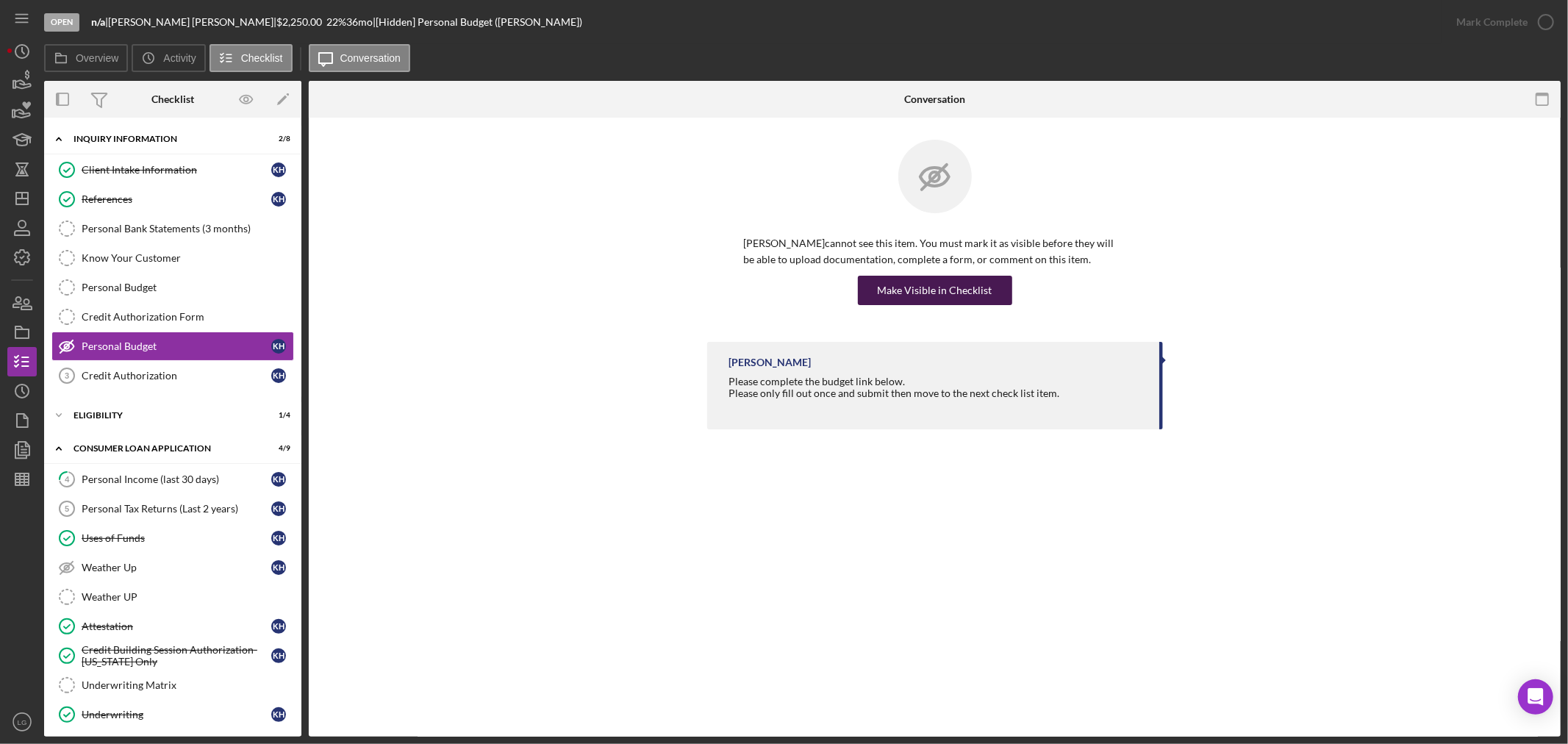
click at [967, 282] on div "Make Visible in Checklist" at bounding box center [935, 291] width 115 height 29
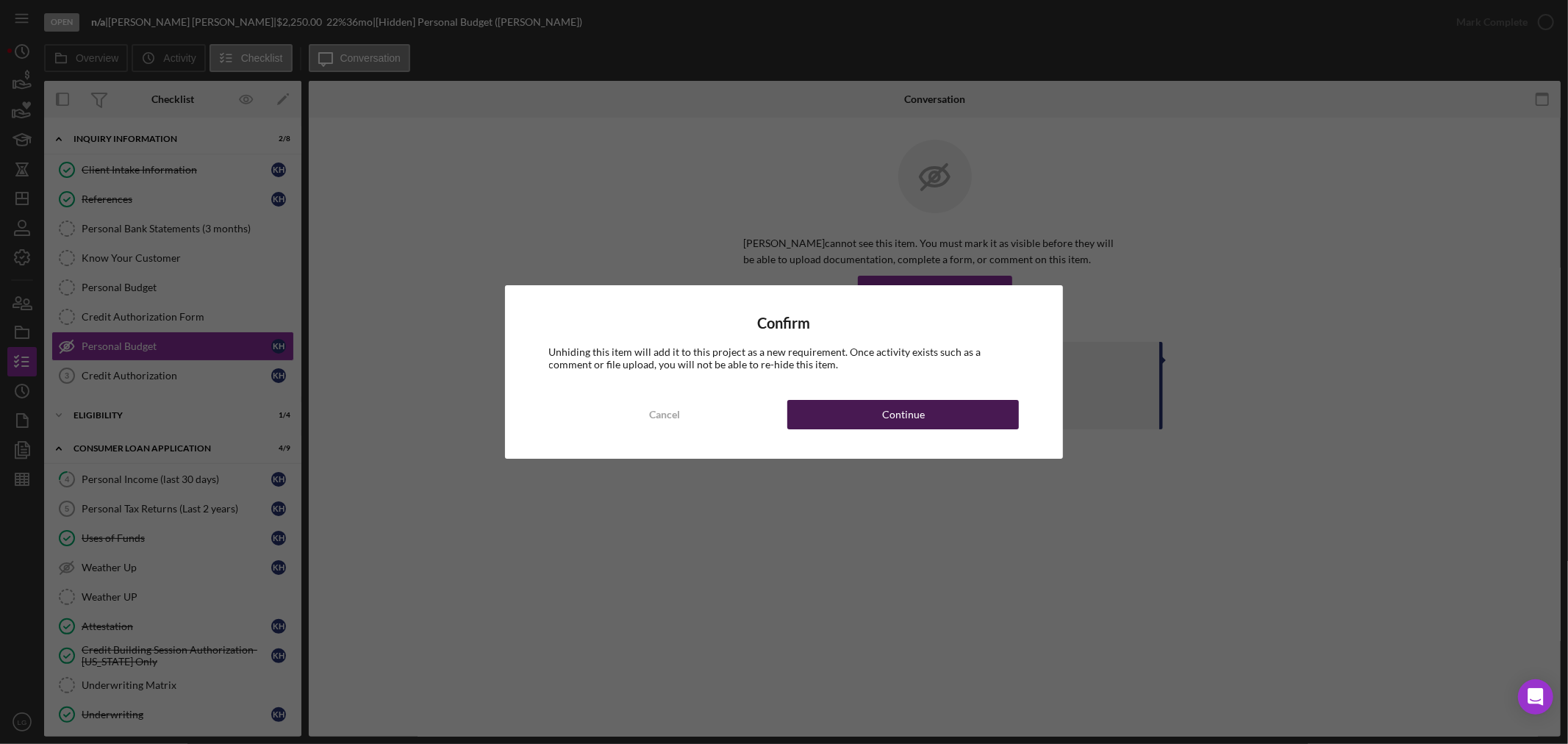
click at [950, 414] on button "Continue" at bounding box center [903, 414] width 232 height 29
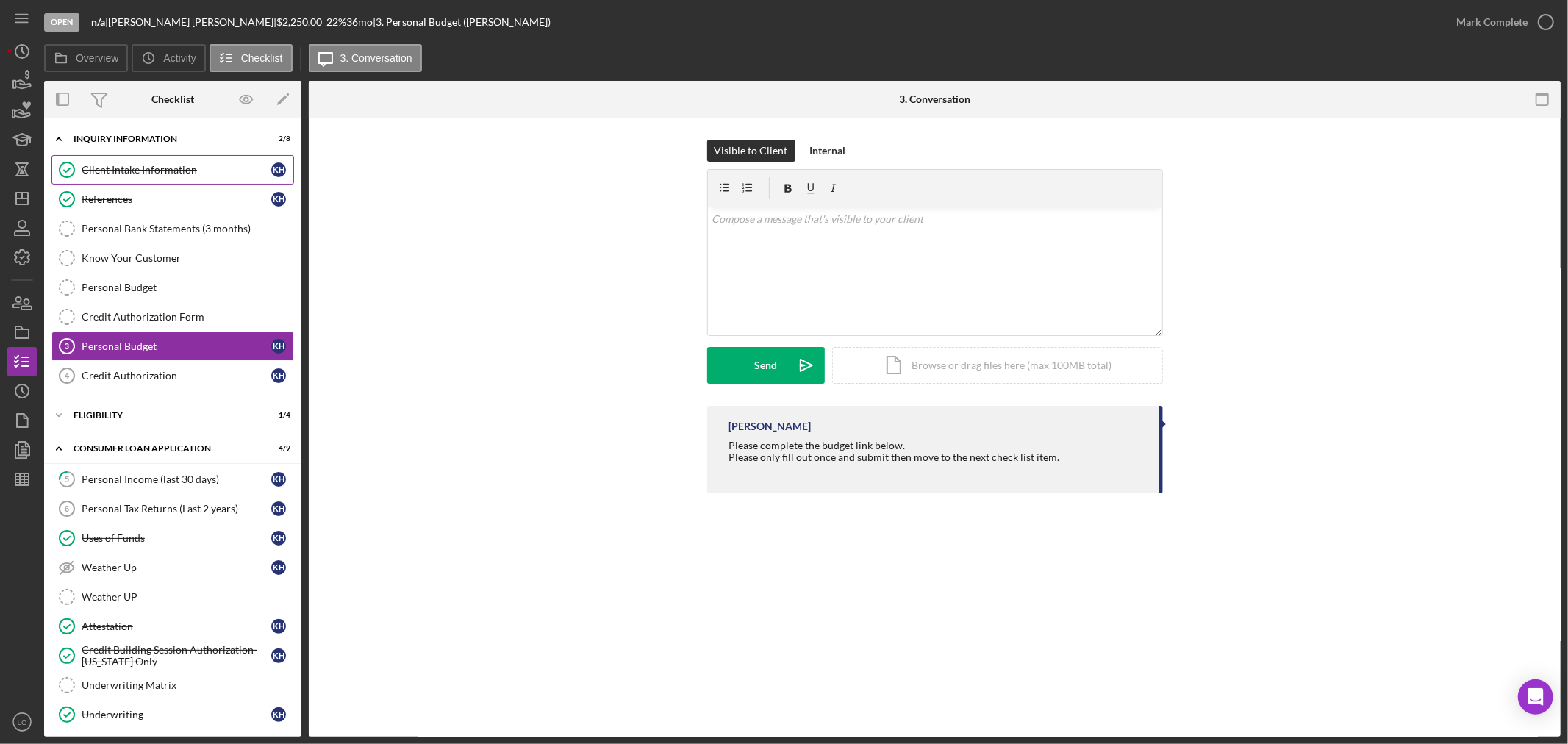
click at [223, 179] on link "Client Intake Information Client Intake Information K H" at bounding box center [172, 170] width 242 height 29
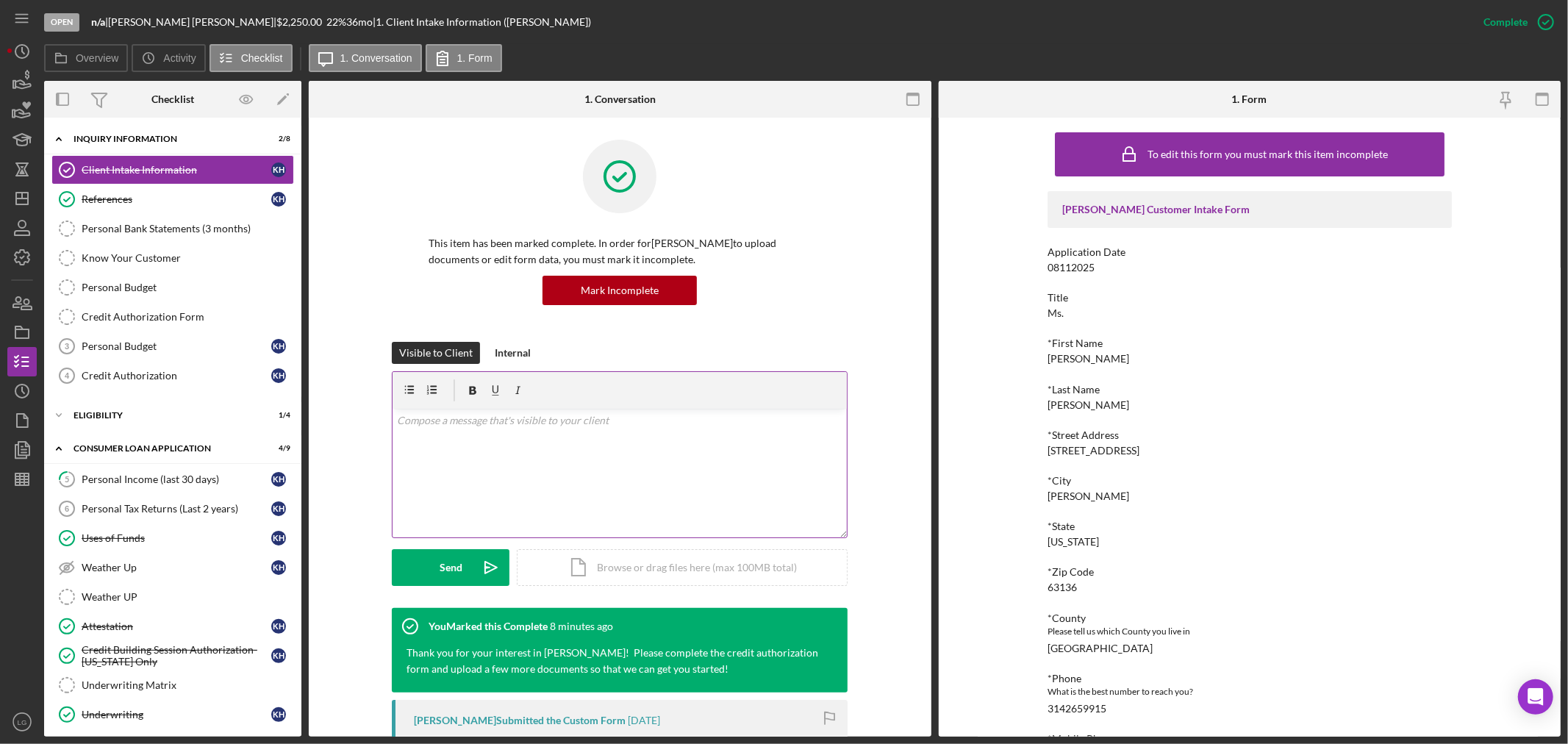
scroll to position [245, 0]
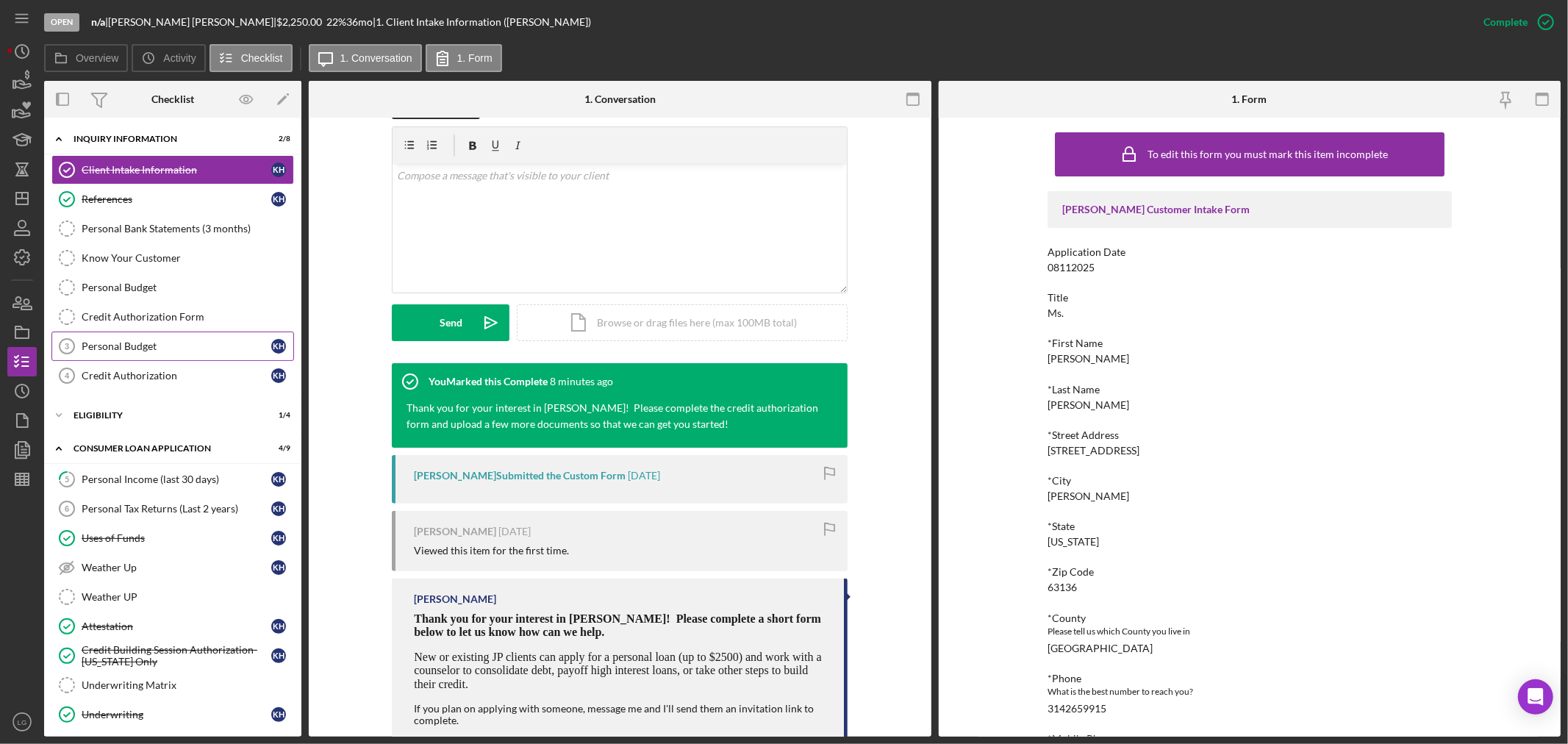
click at [150, 355] on link "Personal Budget 3 Personal Budget K H" at bounding box center [172, 346] width 242 height 29
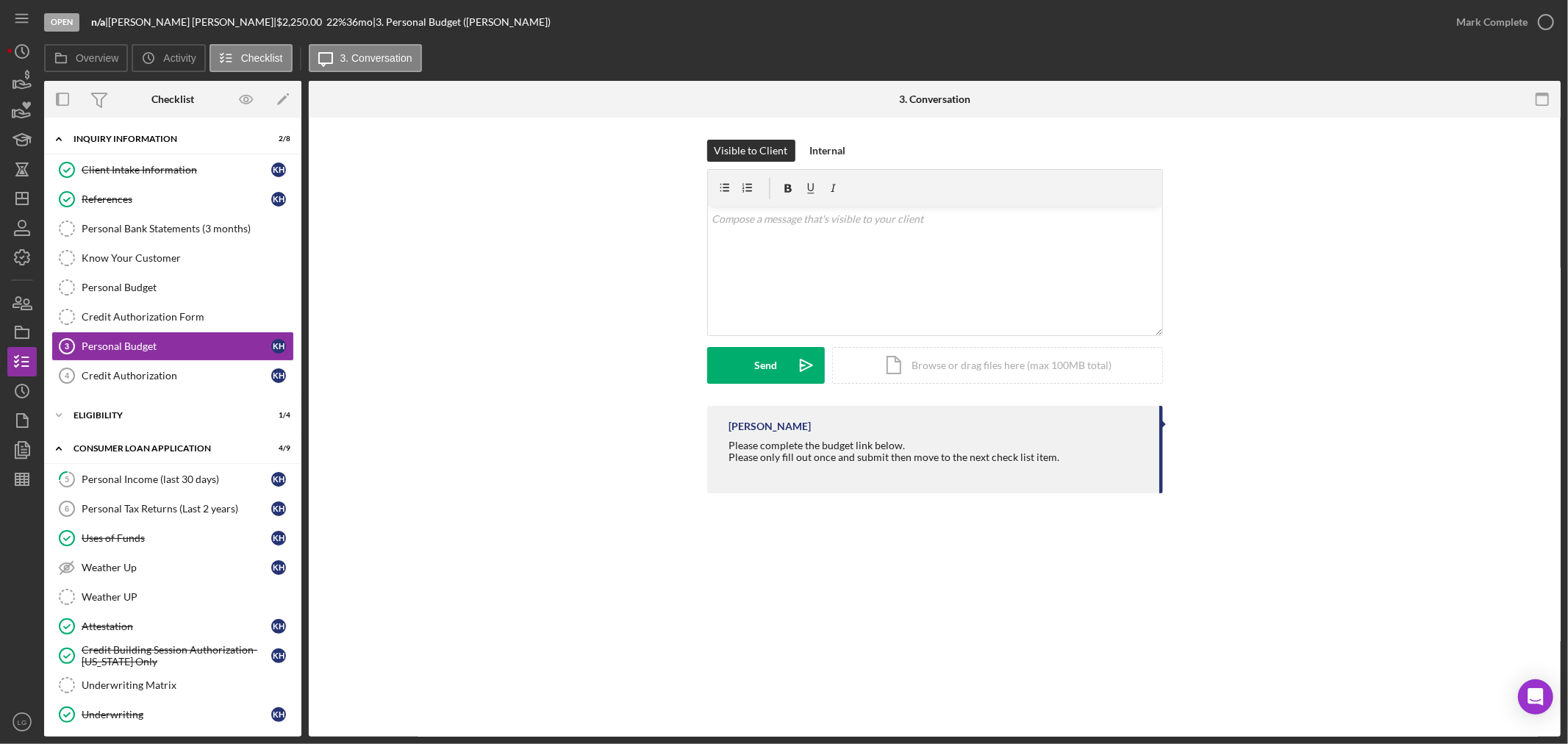
click at [810, 446] on div "Please complete the budget link below. Please only fill out once and submit the…" at bounding box center [894, 457] width 330 height 35
copy div "Please complete the budget link below."
click at [813, 234] on div "v Color teal Color pink Remove color Add row above Add row below Add column bef…" at bounding box center [934, 271] width 454 height 129
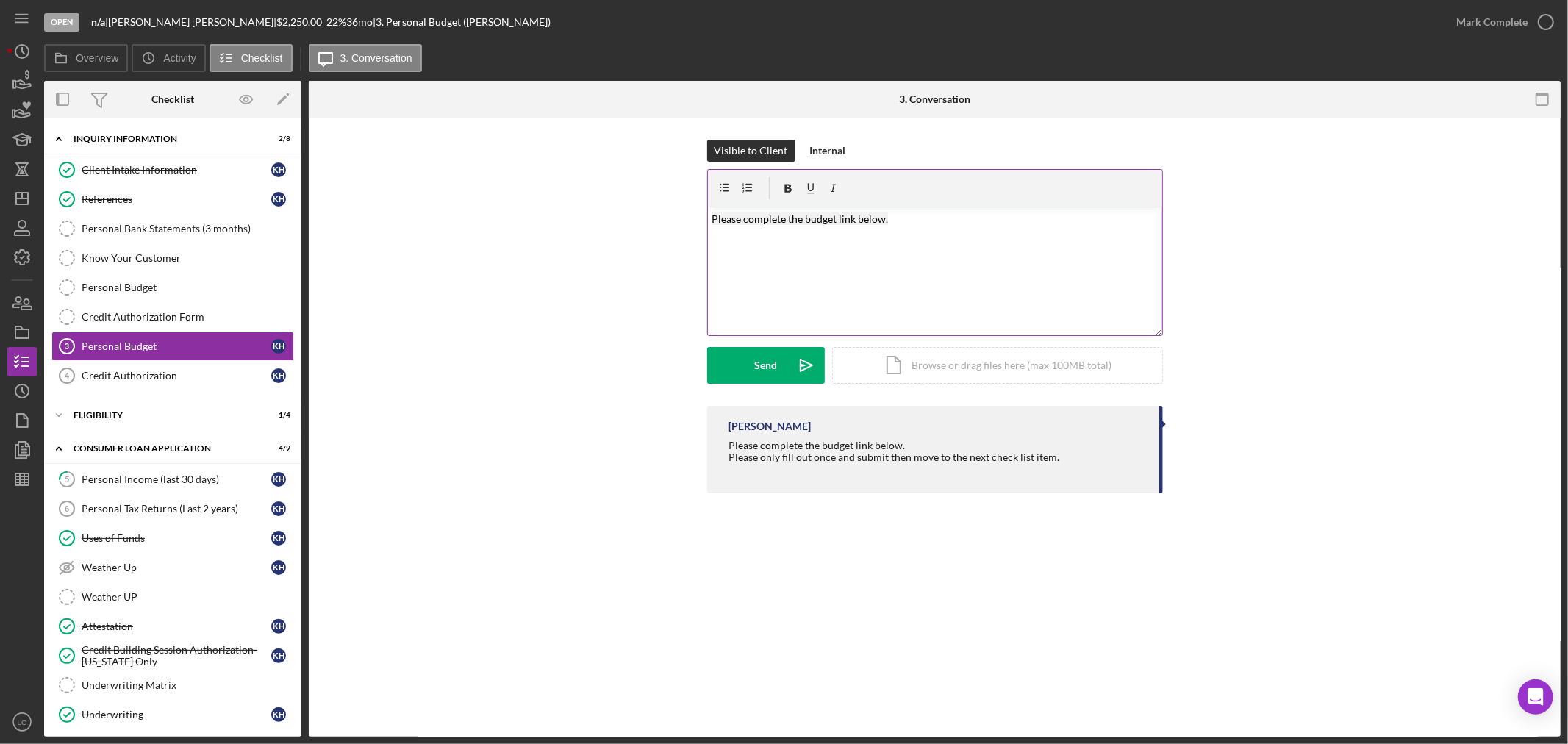
click at [717, 263] on p at bounding box center [935, 255] width 446 height 16
click at [740, 364] on button "Send Icon/icon-invite-send" at bounding box center [766, 365] width 118 height 36
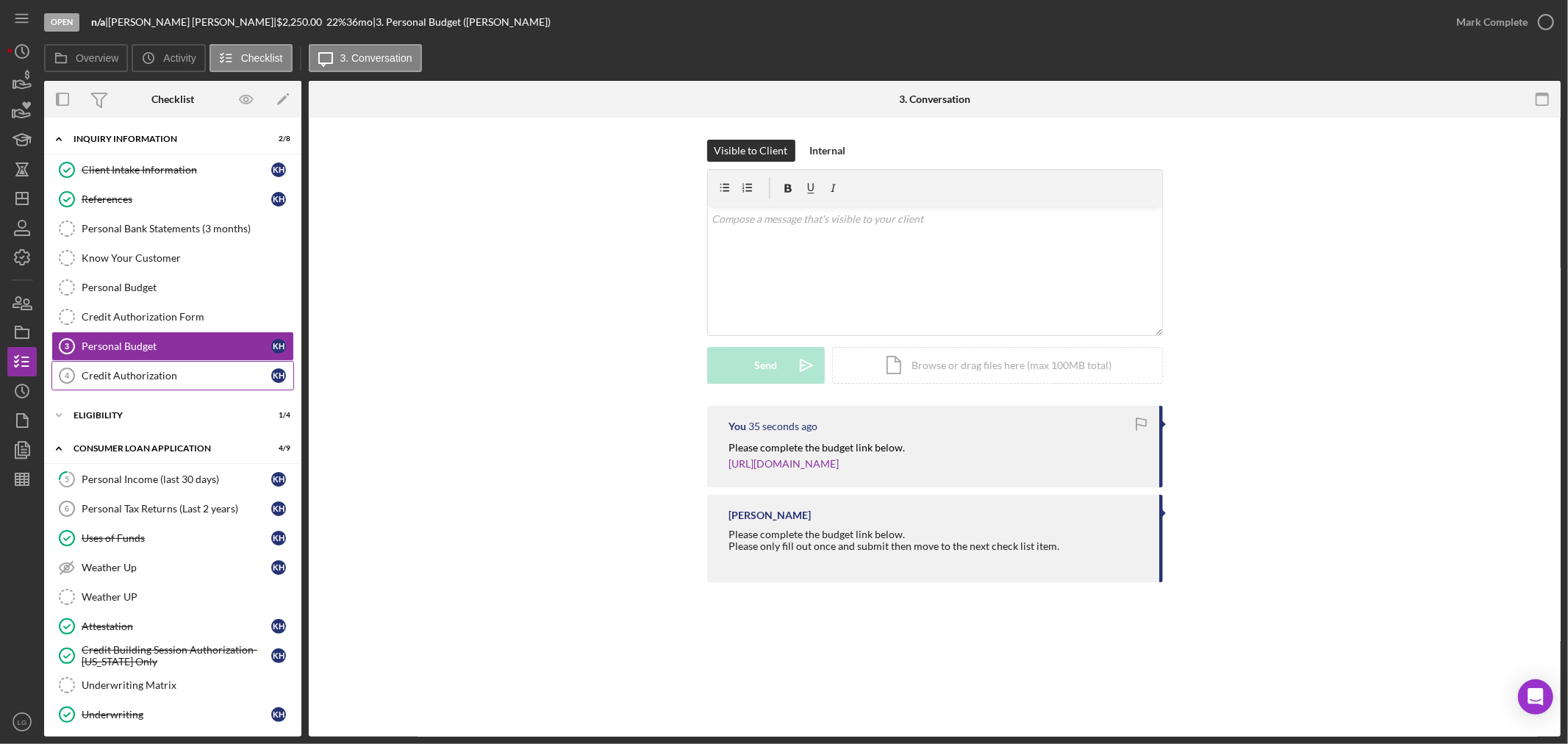
click at [144, 381] on div "Credit Authorization" at bounding box center [176, 375] width 189 height 12
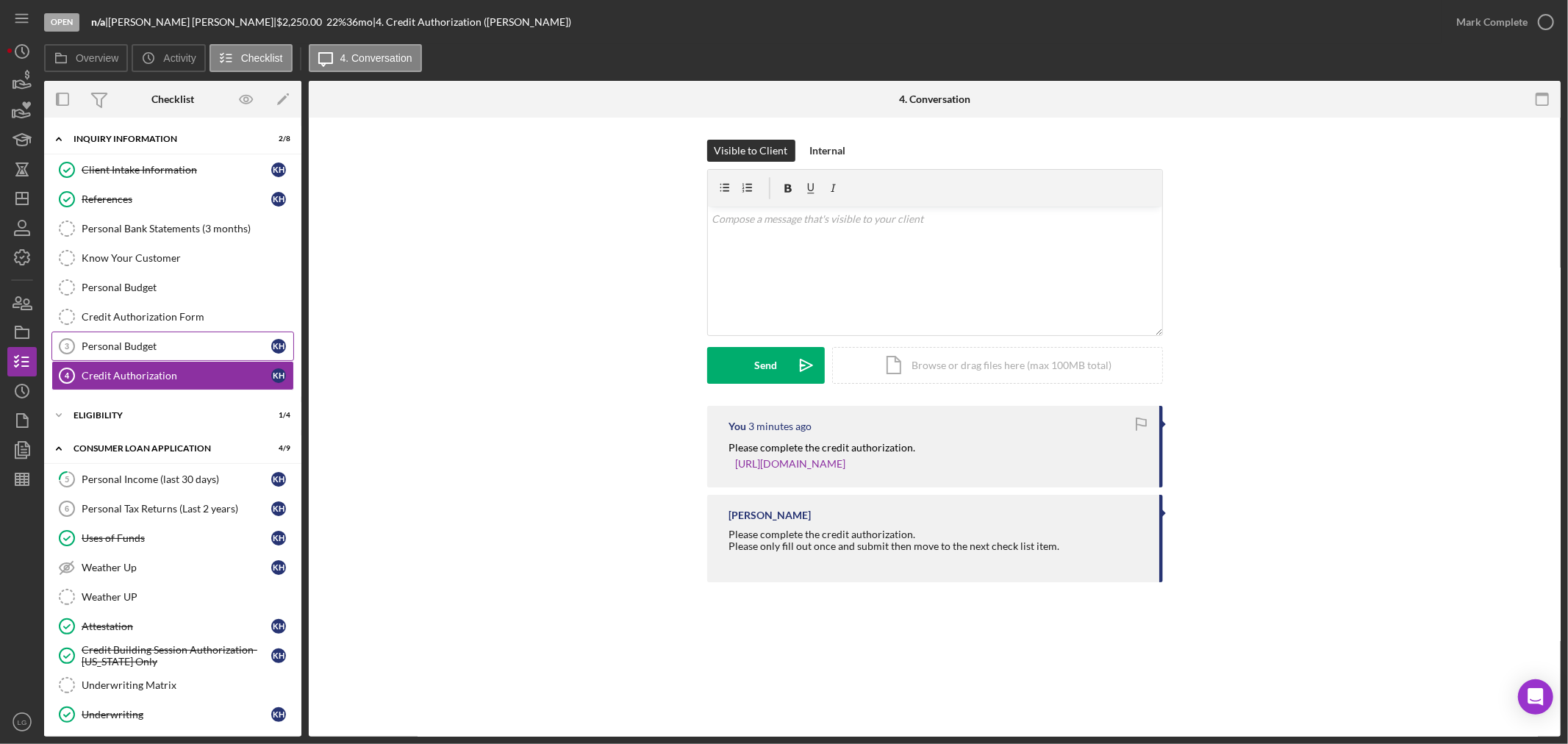
click at [138, 347] on div "Personal Budget" at bounding box center [176, 346] width 189 height 12
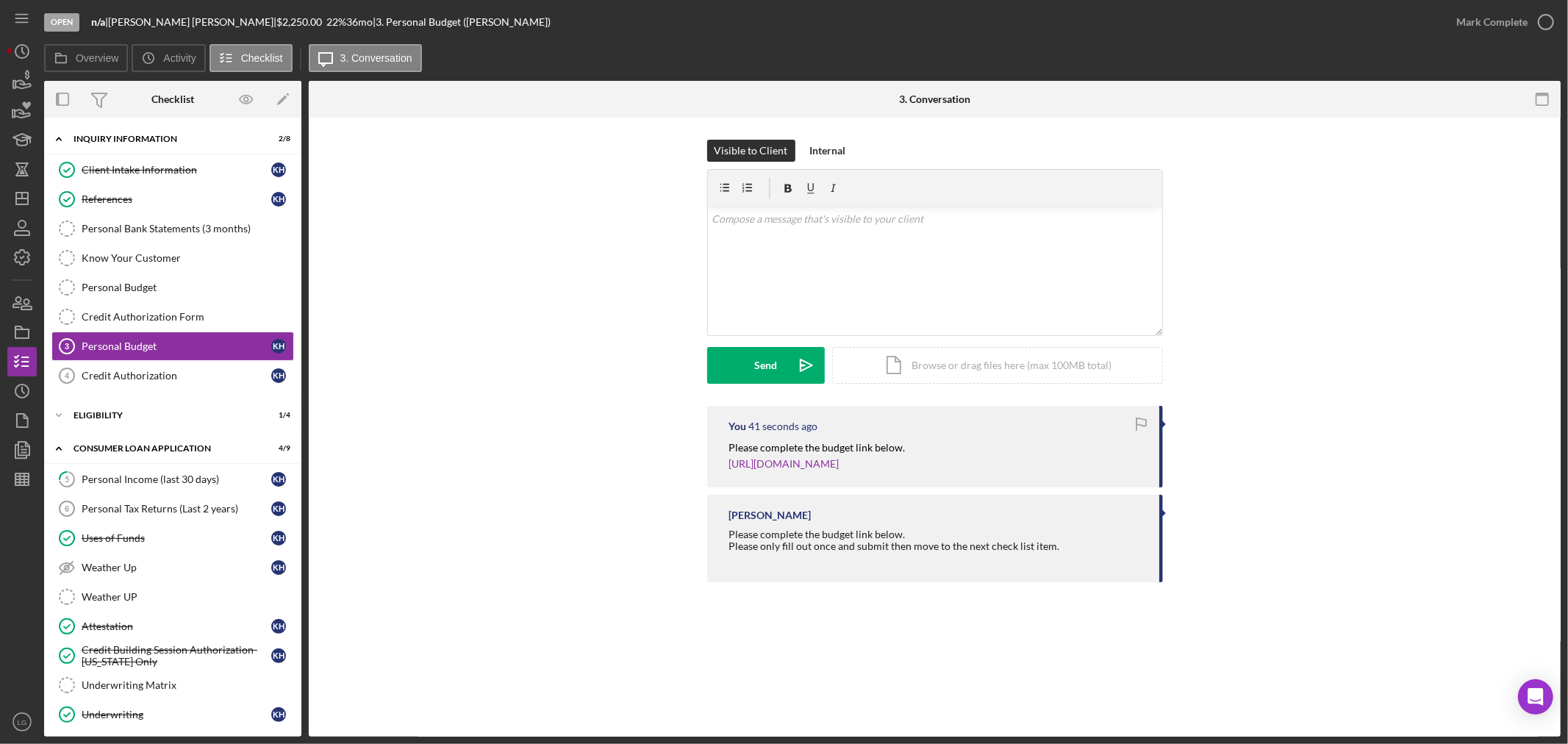
scroll to position [109, 0]
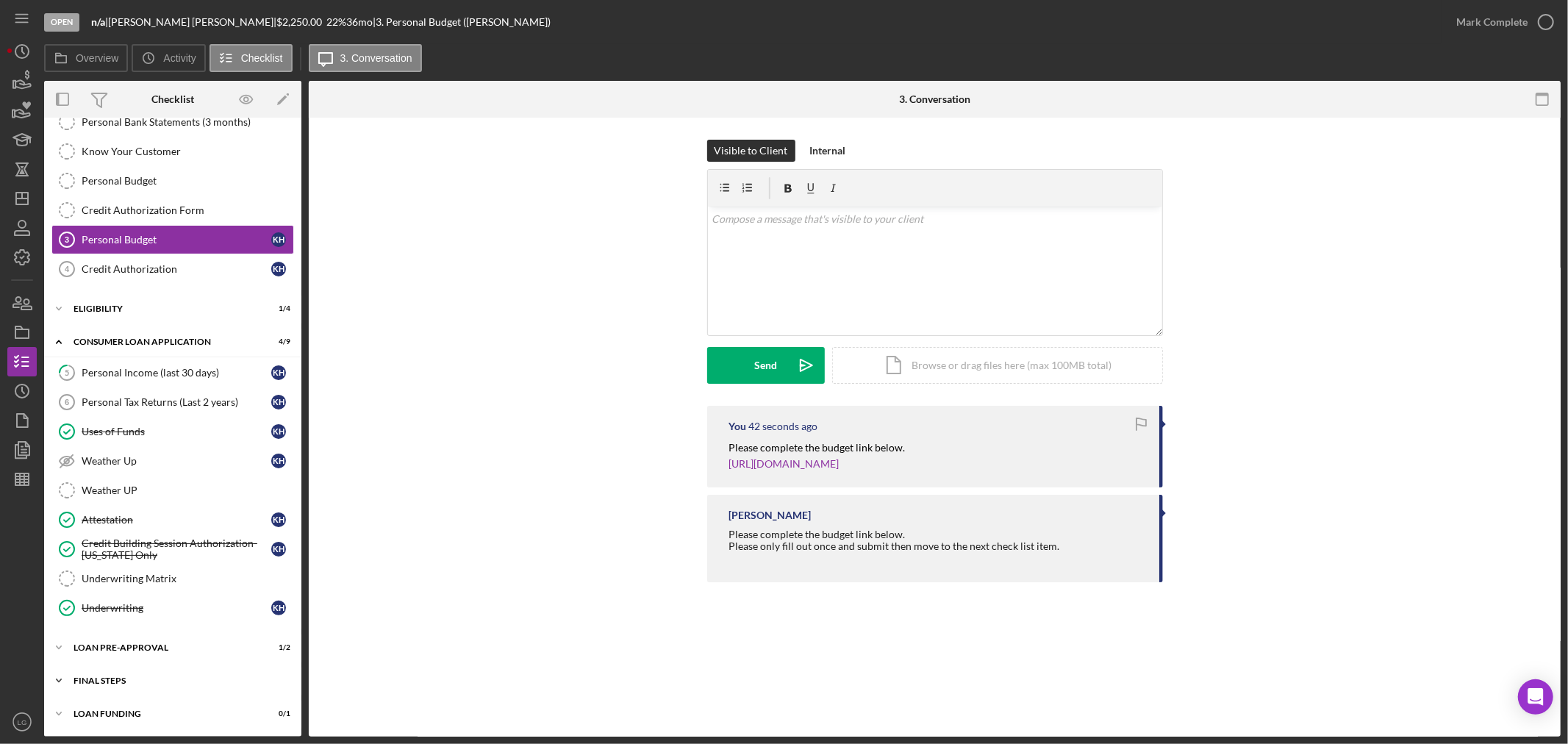
click at [150, 675] on div "Icon/Expander FINAL STEPS 0 / 10" at bounding box center [172, 681] width 257 height 29
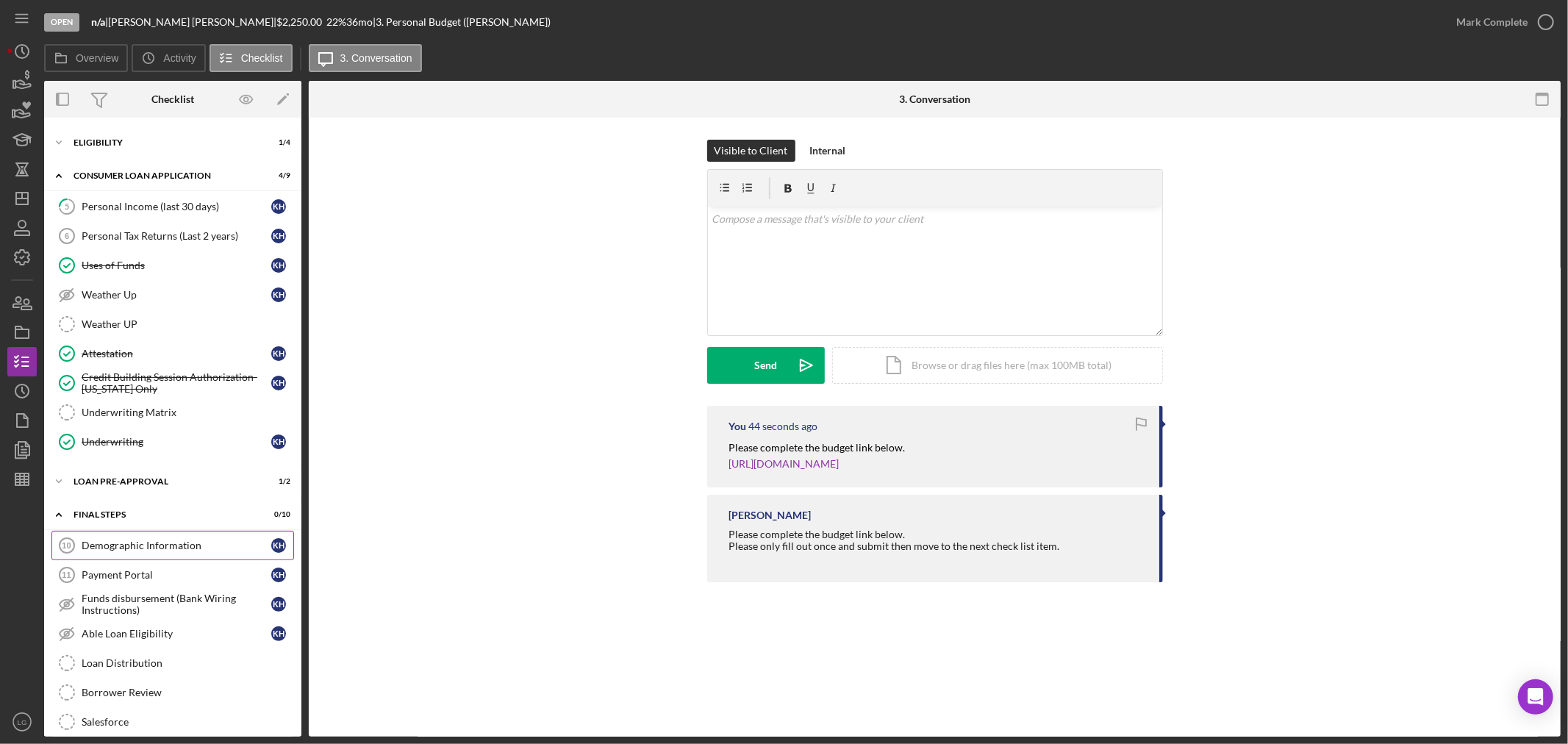
click at [130, 546] on div "Demographic Information" at bounding box center [176, 546] width 189 height 12
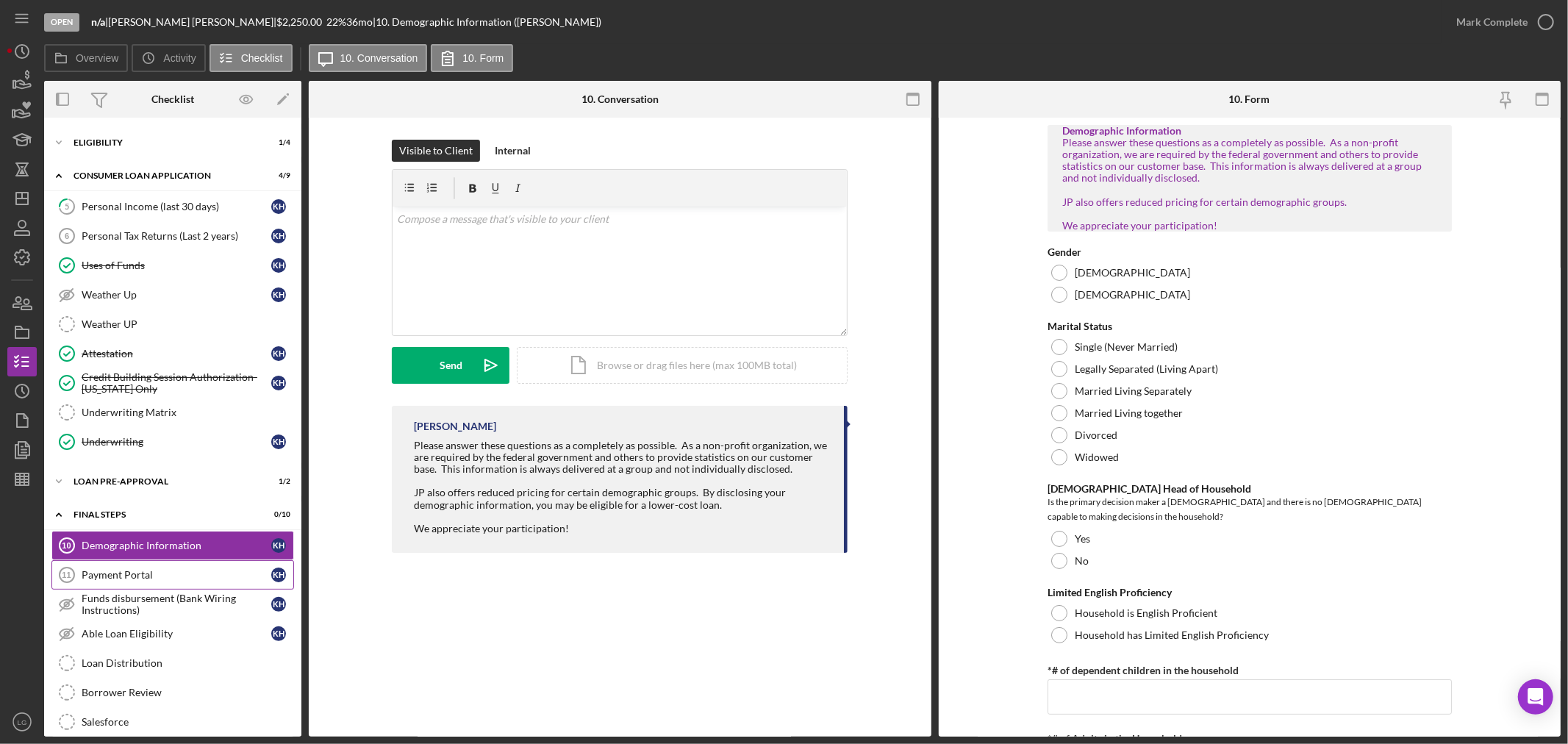
click at [126, 574] on div "Payment Portal" at bounding box center [176, 575] width 189 height 12
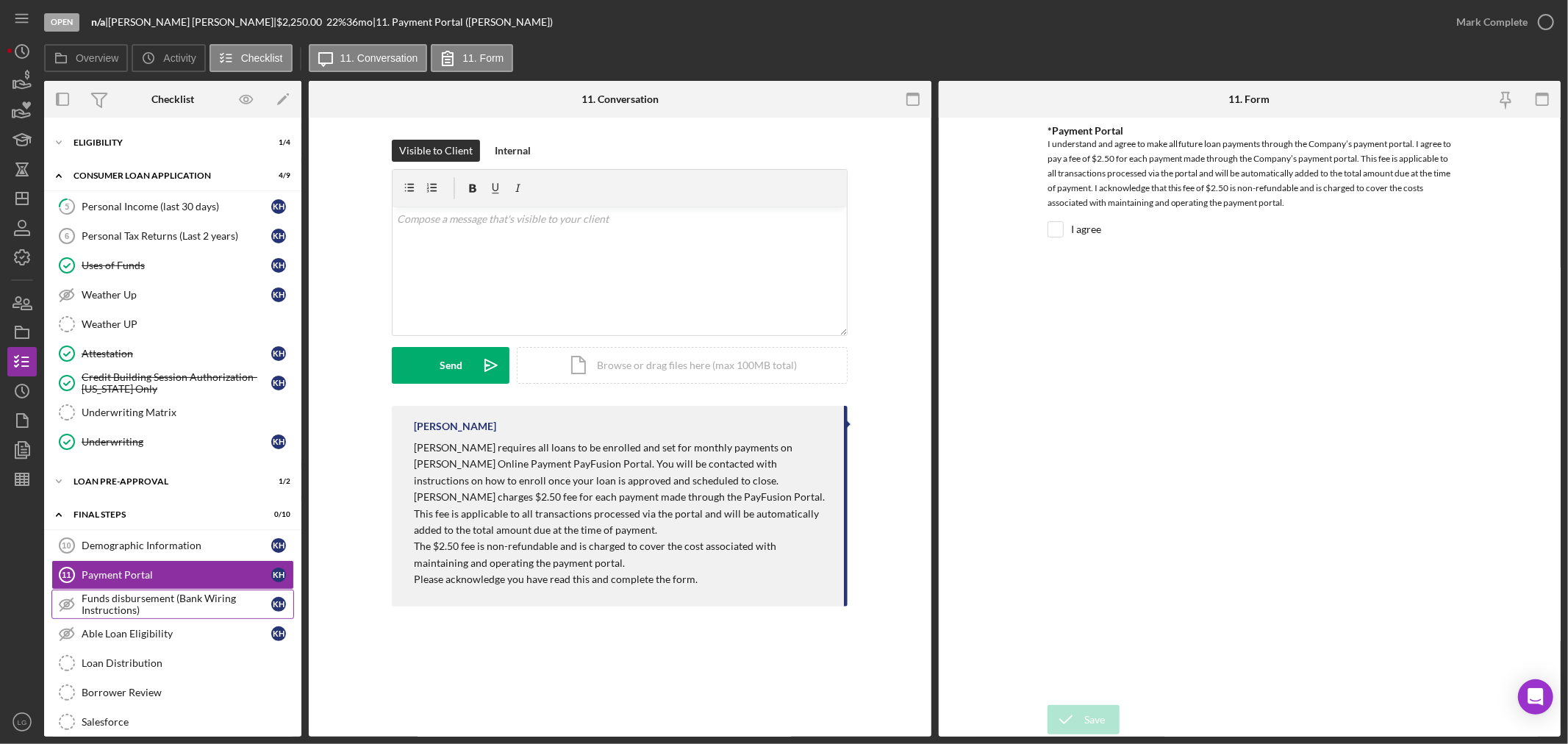
click at [142, 605] on div "Funds disbursement (Bank Wiring Instructions)" at bounding box center [176, 604] width 189 height 23
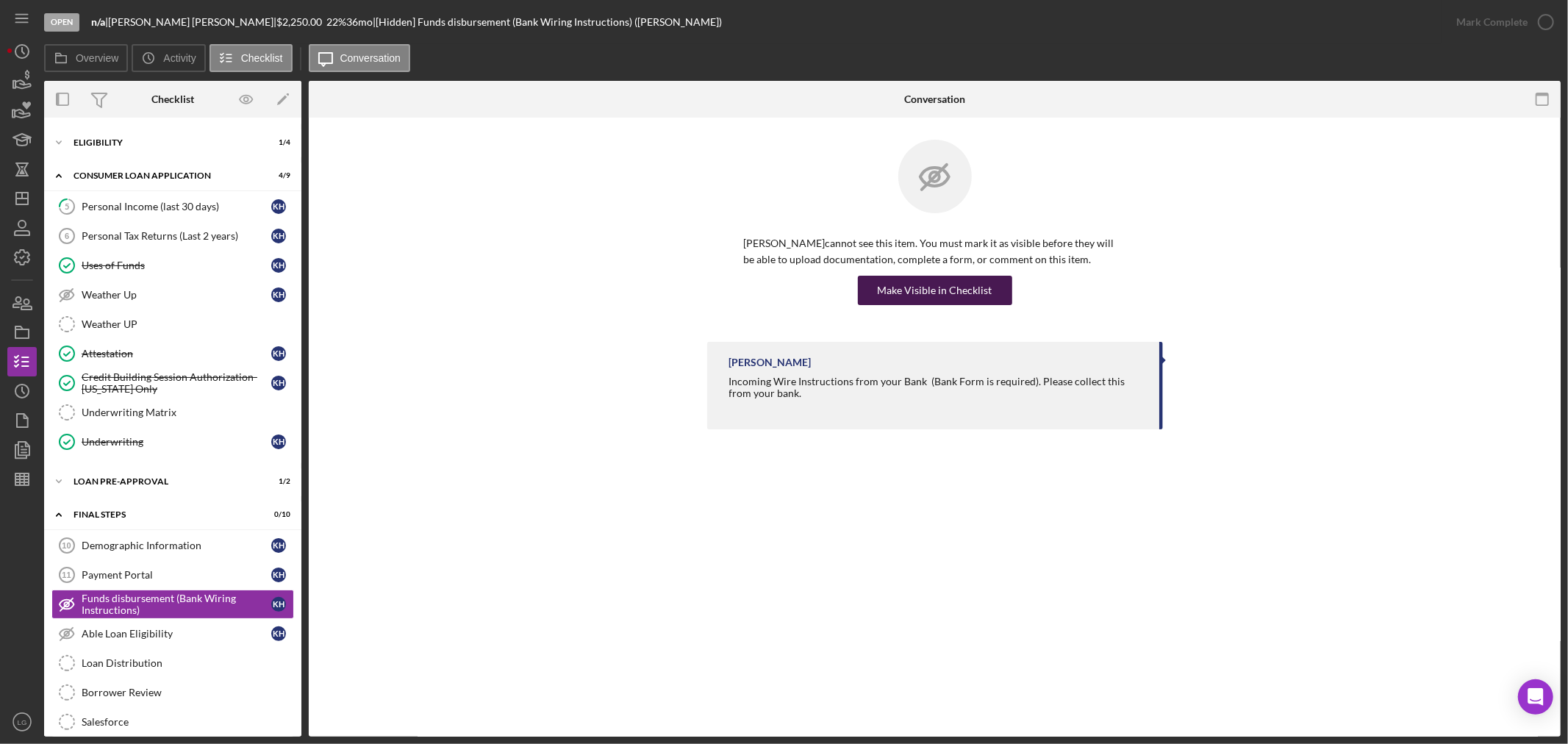
click at [899, 288] on div "Make Visible in Checklist" at bounding box center [935, 291] width 115 height 29
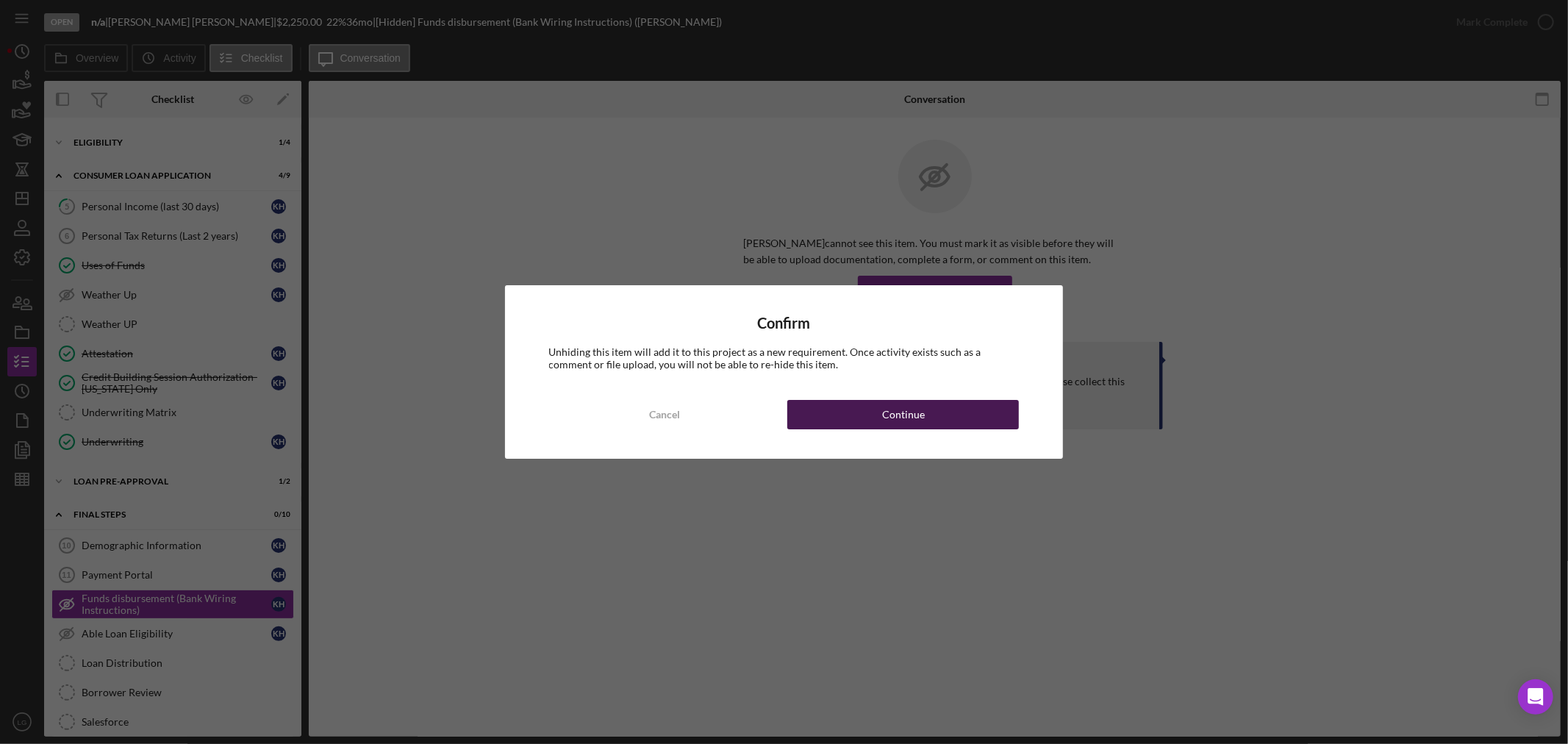
click at [879, 399] on div "Confirm Unhiding this item will add it to this project as a new requirement. On…" at bounding box center [784, 372] width 559 height 173
click at [874, 408] on button "Continue" at bounding box center [903, 414] width 232 height 29
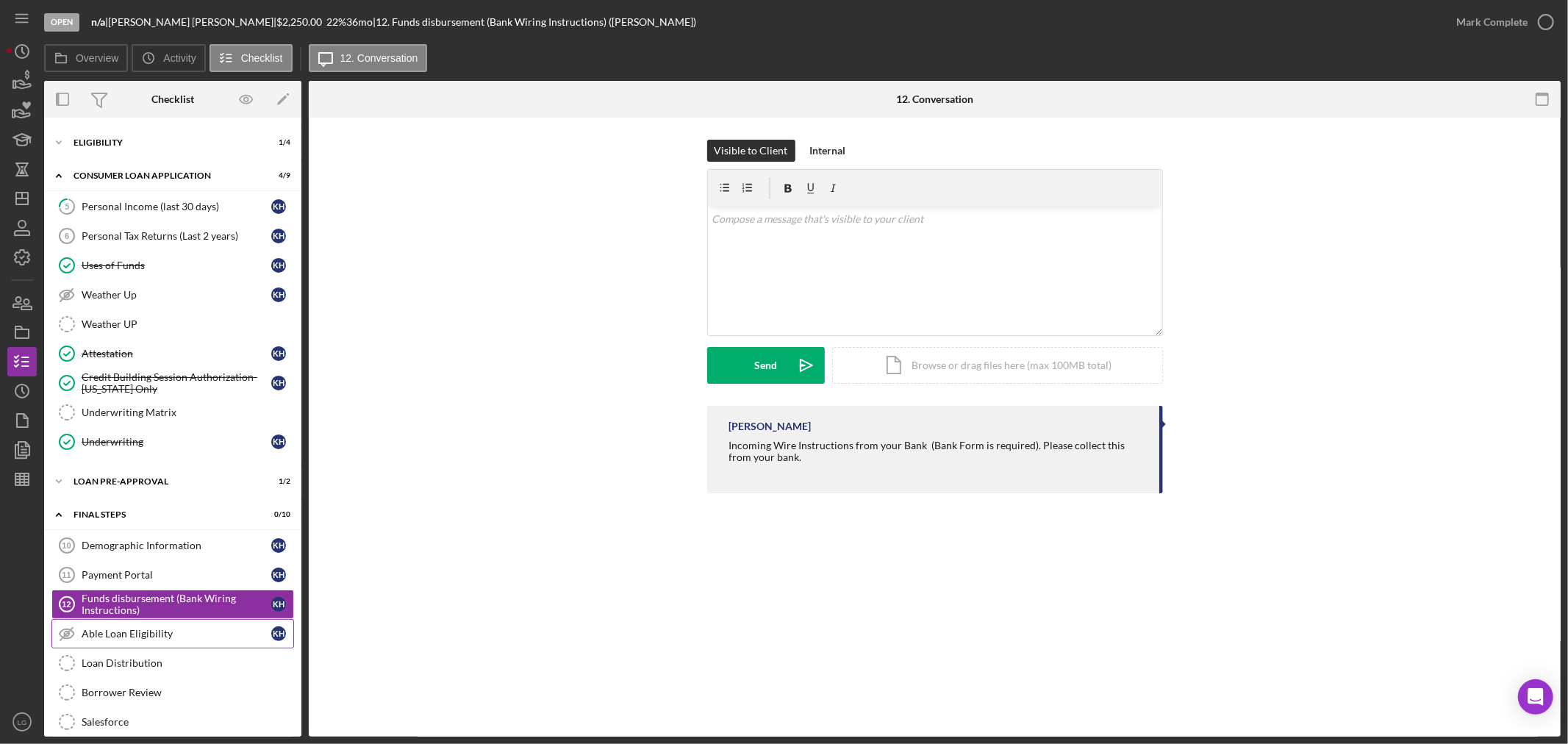
click at [157, 637] on div "Able Loan Eligibility" at bounding box center [176, 634] width 189 height 12
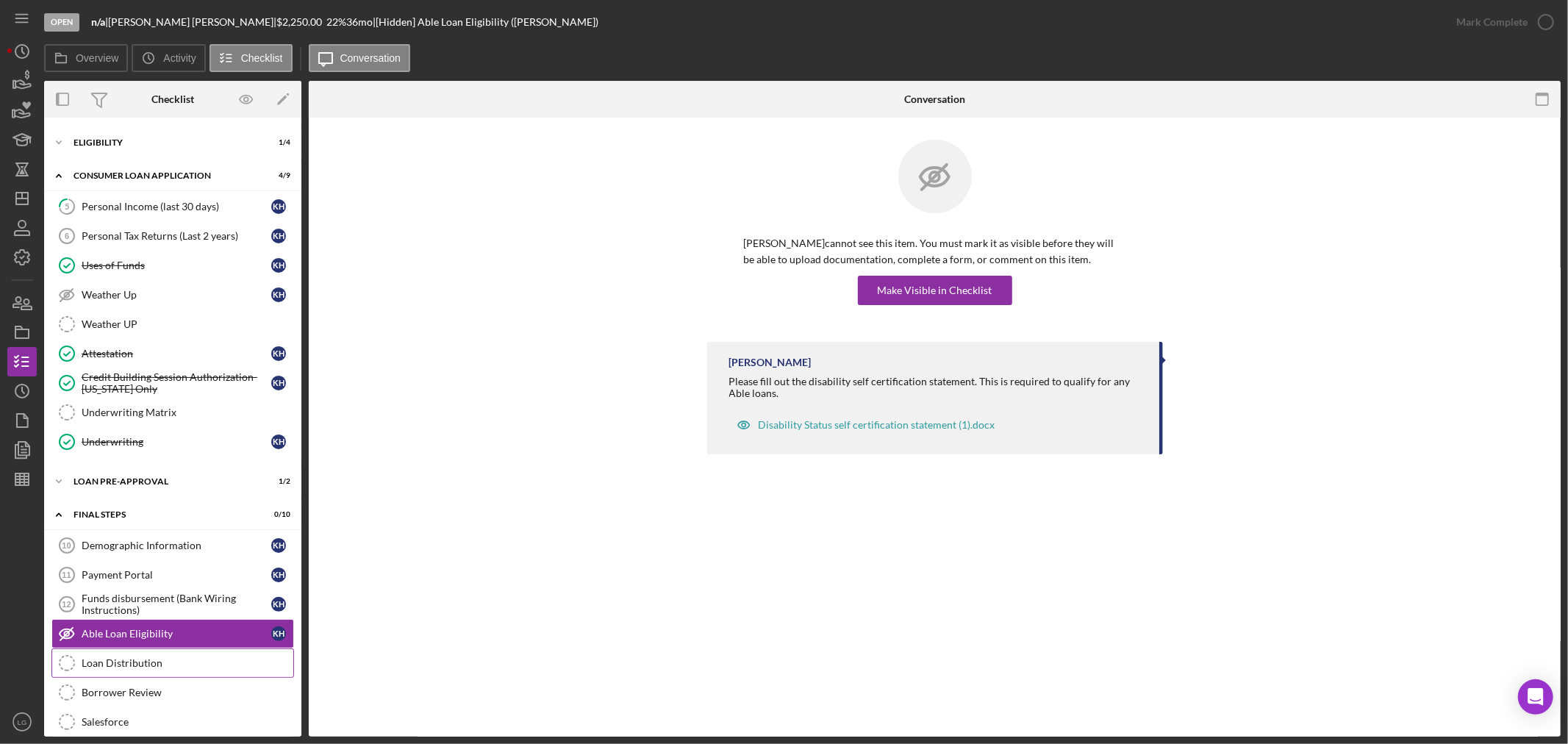
click at [164, 660] on div "Loan Distribution" at bounding box center [187, 664] width 212 height 12
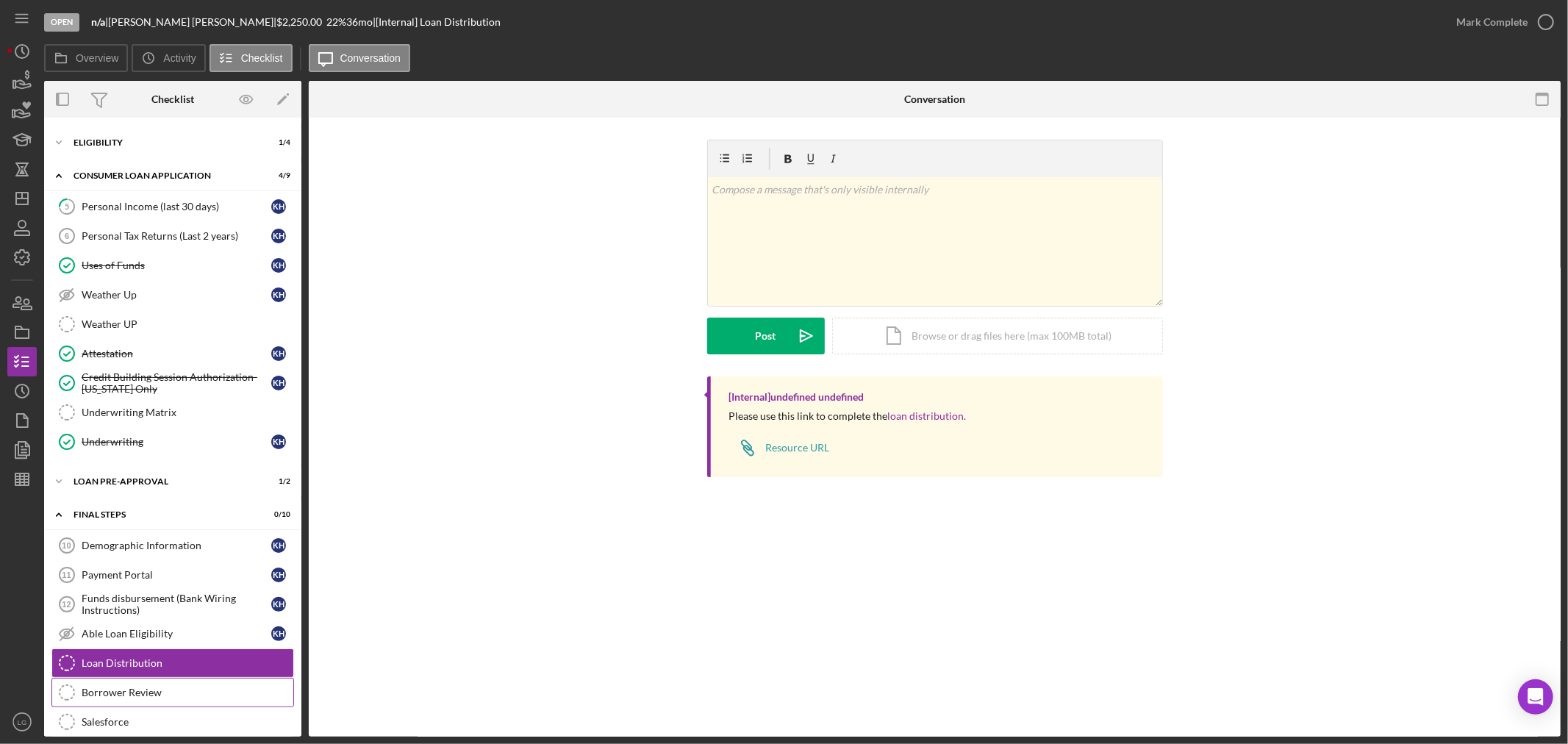
click at [164, 689] on div "Borrower Review" at bounding box center [187, 693] width 212 height 12
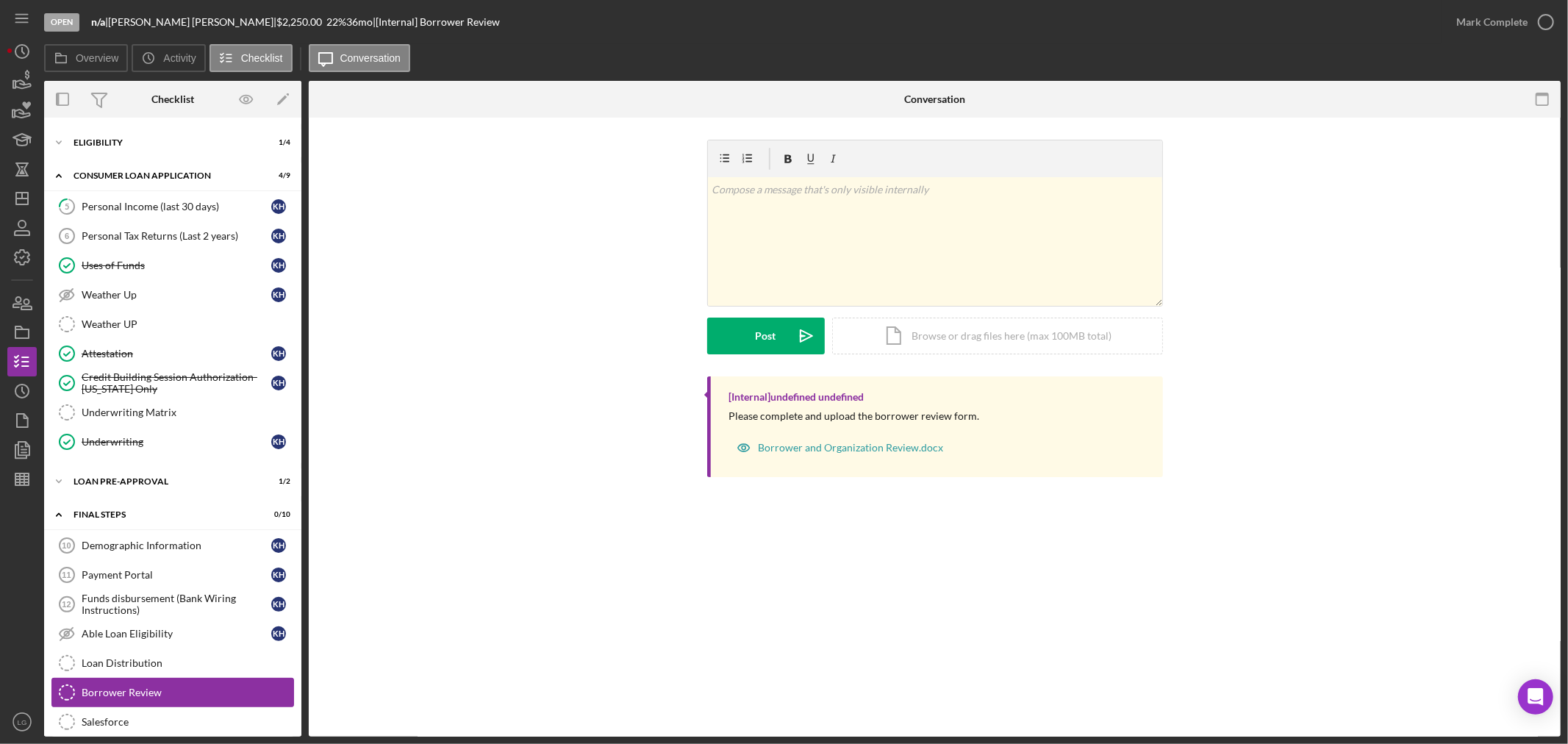
click at [165, 708] on link "Borrower Review Borrower Review" at bounding box center [172, 693] width 242 height 29
click at [165, 714] on link "Salesforce Salesforce" at bounding box center [172, 722] width 242 height 29
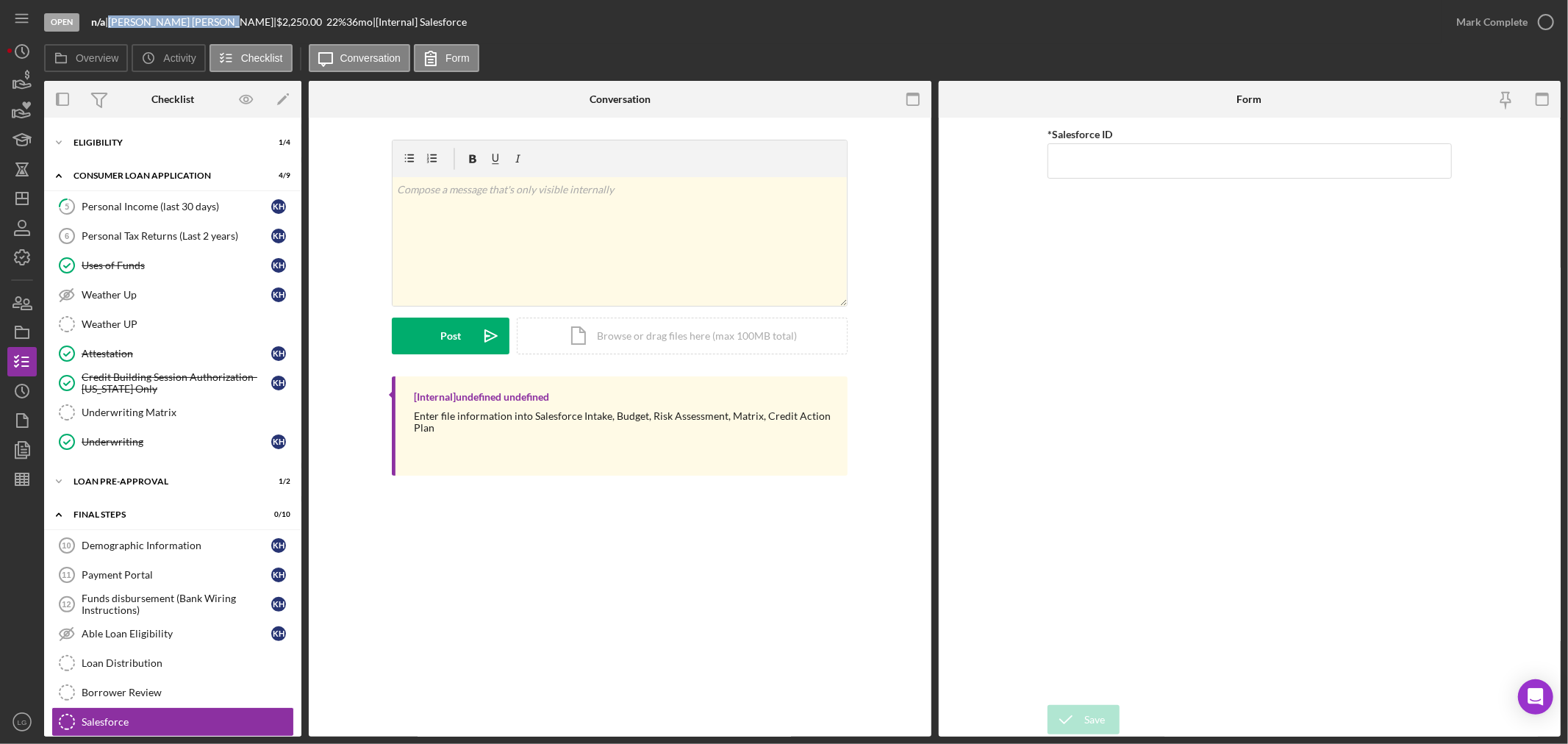
drag, startPoint x: 183, startPoint y: 19, endPoint x: 118, endPoint y: 17, distance: 65.0
click at [118, 17] on div "[PERSON_NAME] |" at bounding box center [192, 22] width 169 height 12
click at [1230, 171] on input "*Salesforce ID" at bounding box center [1249, 161] width 404 height 35
paste input "a0wPC000002CK53YAG"
type input "a0wPC000002CK53YAG"
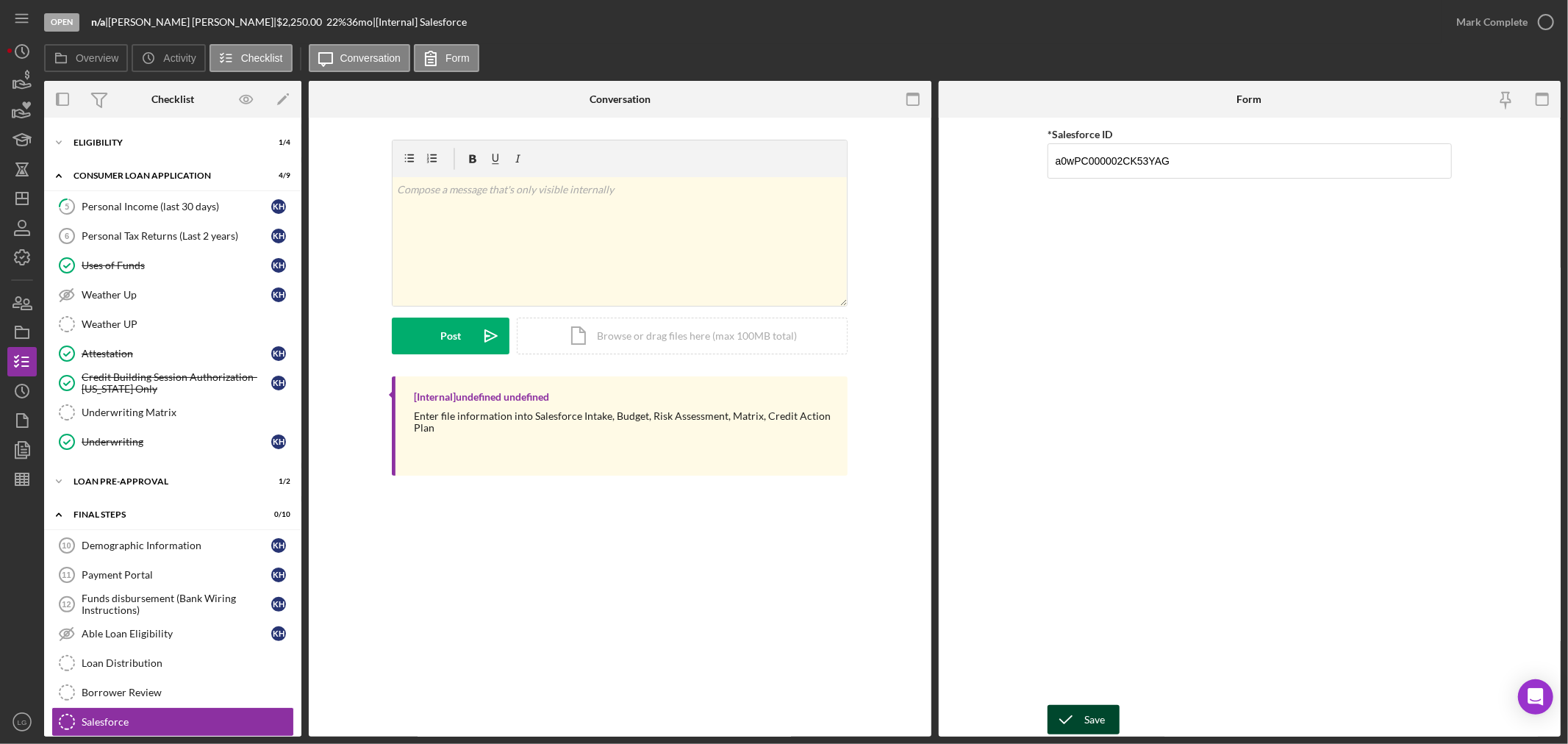
click at [1077, 731] on icon "submit" at bounding box center [1066, 720] width 36 height 36
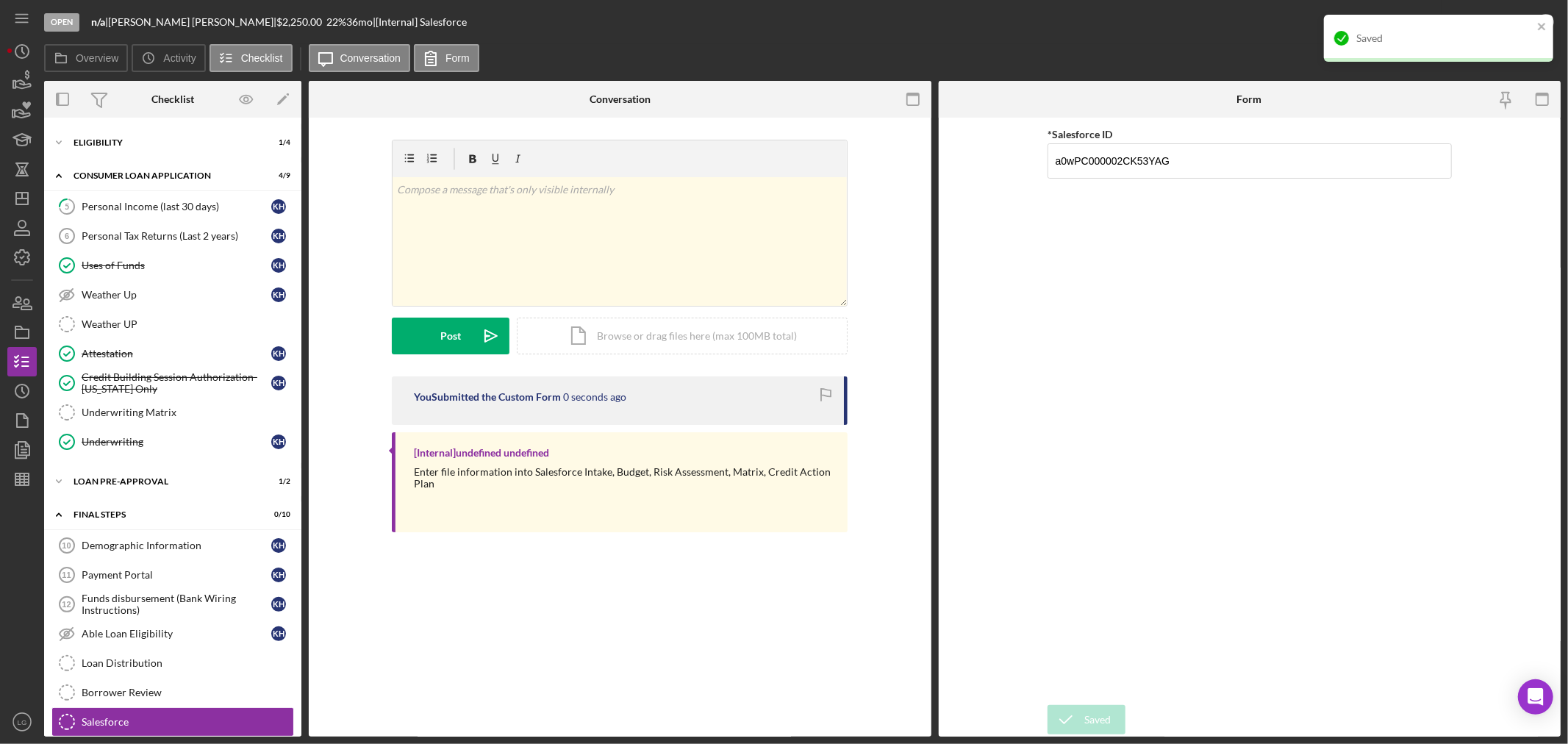
click at [1454, 47] on div "Saved" at bounding box center [1433, 38] width 208 height 23
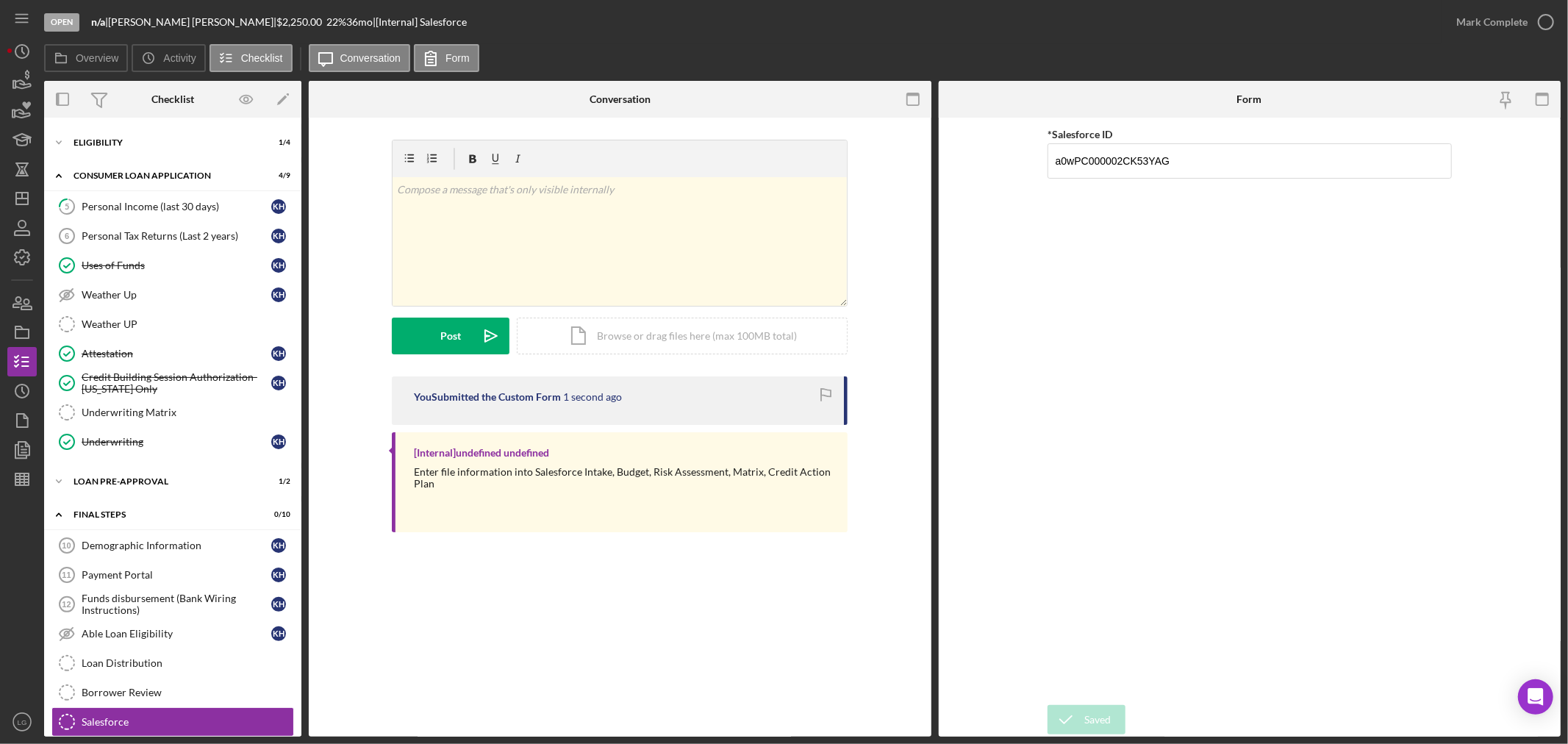
click at [1452, 30] on div "Saved" at bounding box center [1438, 44] width 235 height 65
click at [1452, 30] on button "Mark Complete" at bounding box center [1501, 22] width 119 height 29
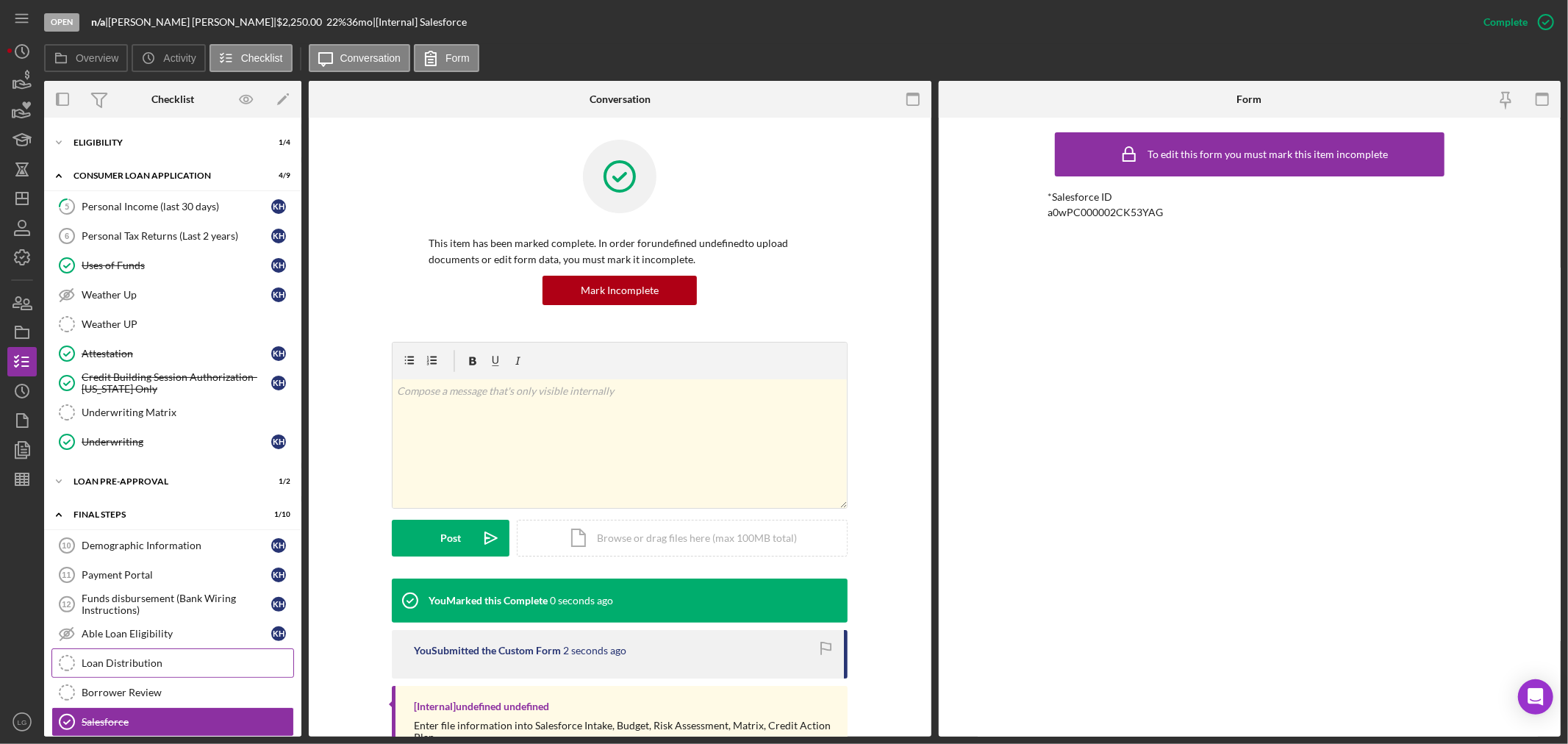
scroll to position [414, 0]
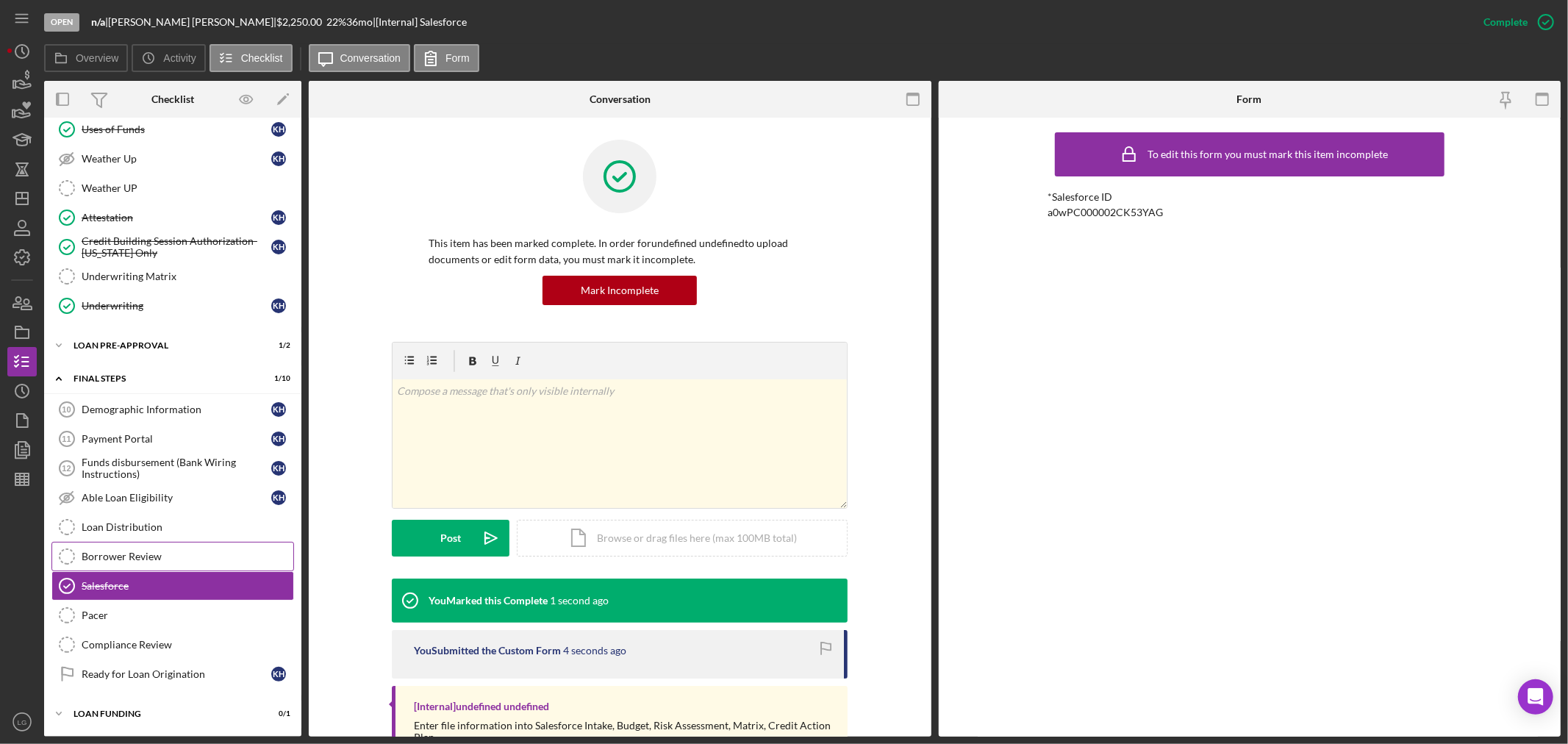
click at [137, 563] on link "Borrower Review Borrower Review" at bounding box center [172, 556] width 242 height 29
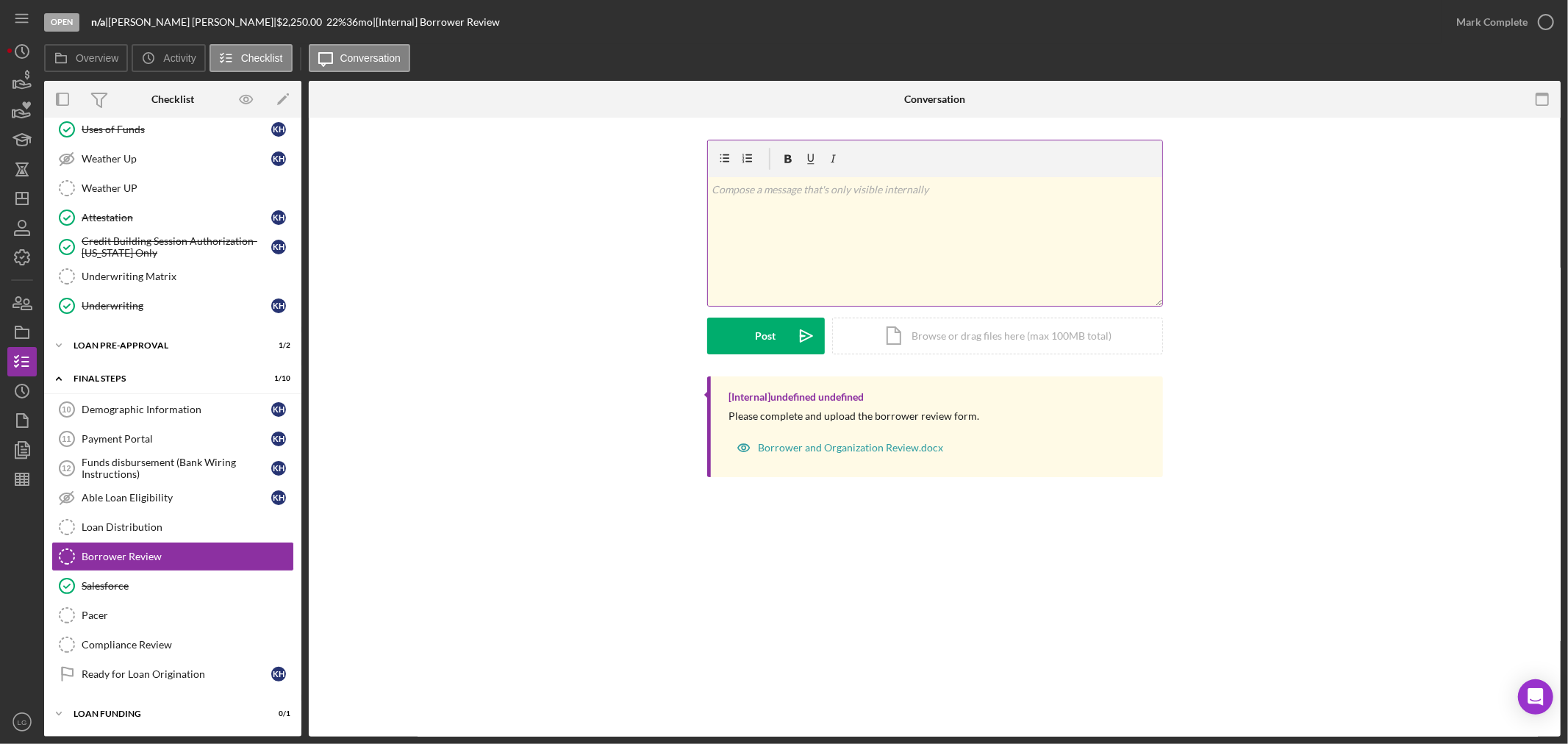
click at [848, 209] on div "v Color teal Color pink Remove color Add row above Add row below Add column bef…" at bounding box center [934, 241] width 454 height 129
click at [786, 344] on button "Post Icon/icon-invite-send" at bounding box center [766, 336] width 118 height 36
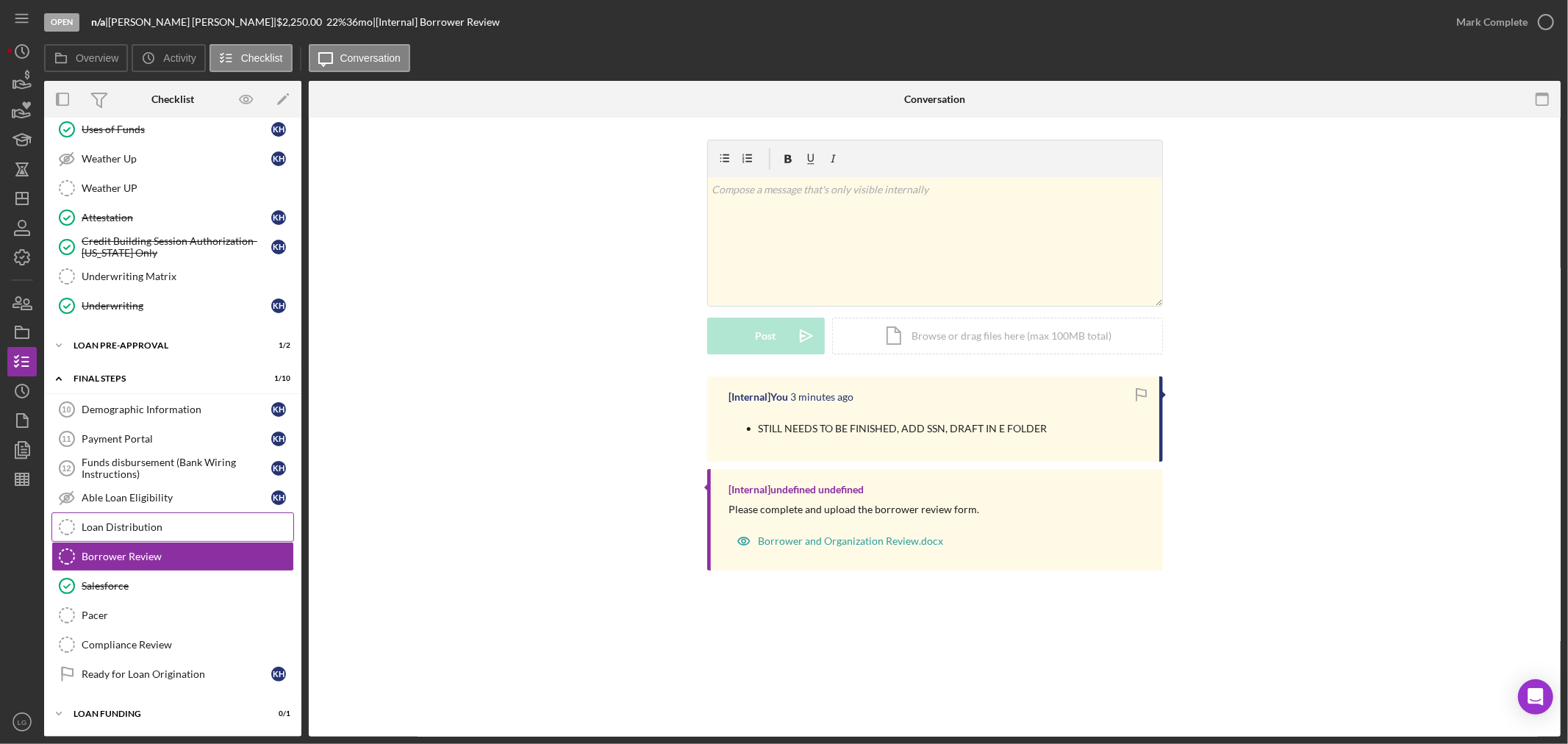
click at [172, 512] on div "Demographic Information 10 Demographic Information K H Payment Portal 11 Paymen…" at bounding box center [172, 545] width 257 height 301
click at [144, 533] on link "Loan Distribution Loan Distribution" at bounding box center [172, 527] width 242 height 29
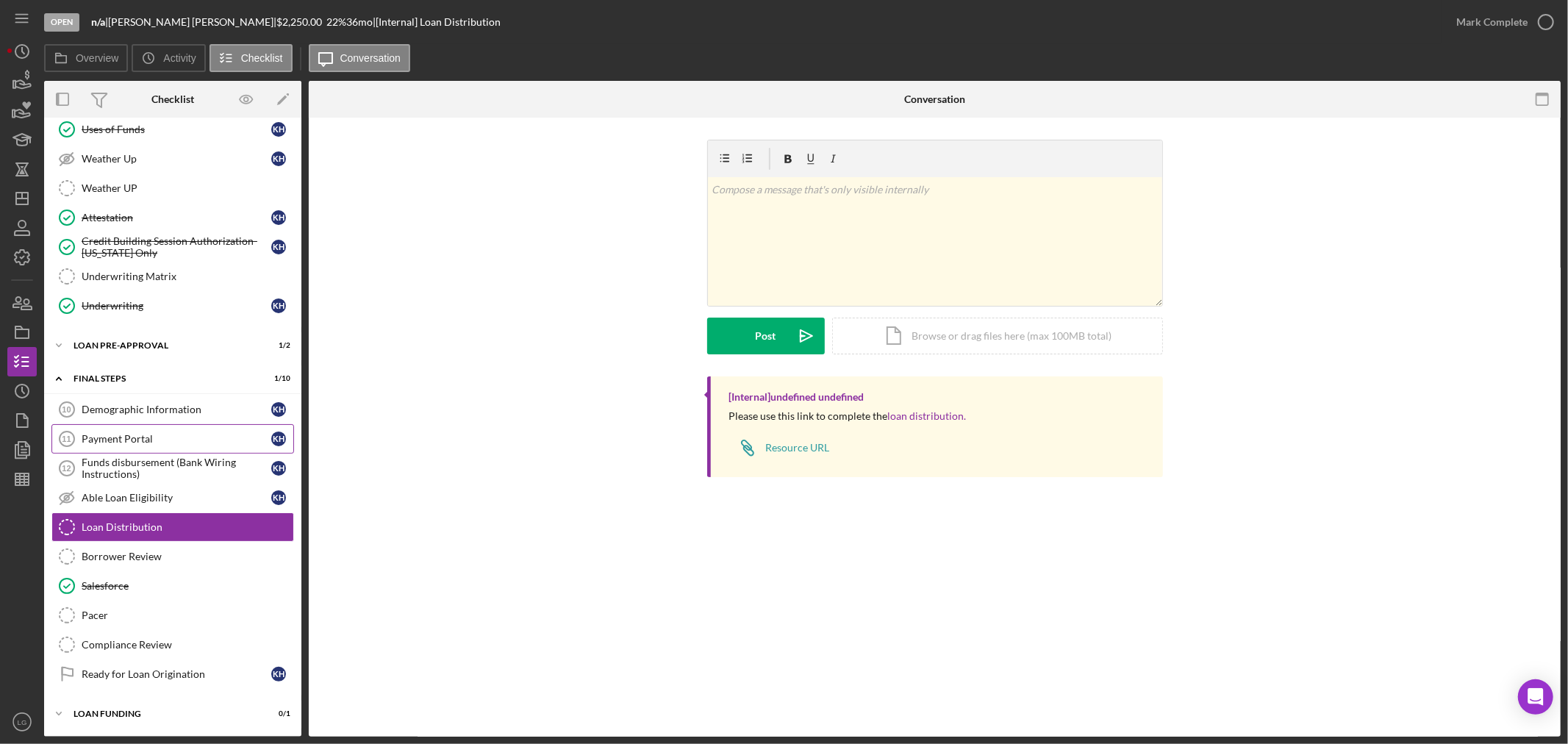
click at [144, 424] on link "Payment Portal 11 Payment Portal K H" at bounding box center [172, 439] width 242 height 29
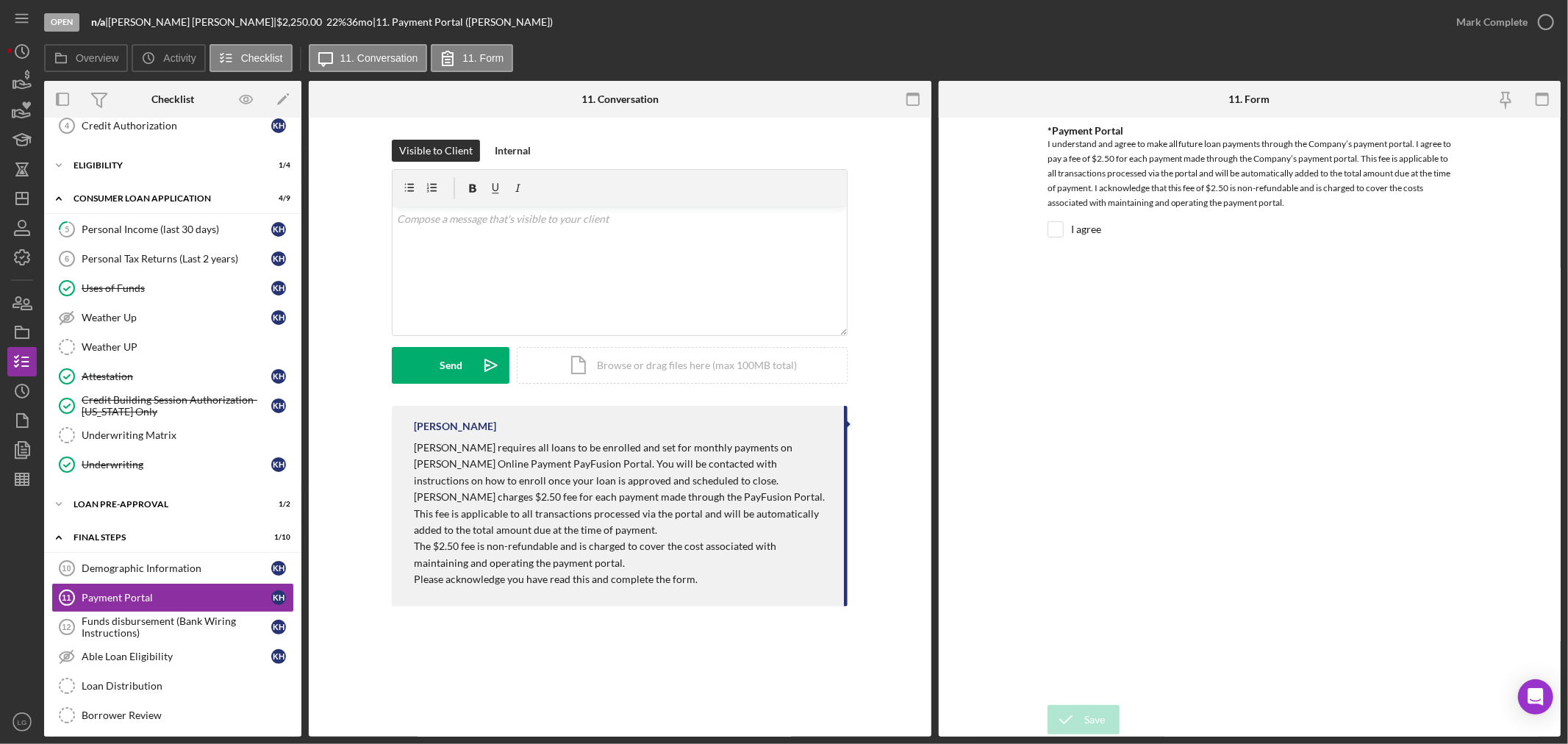
scroll to position [4, 0]
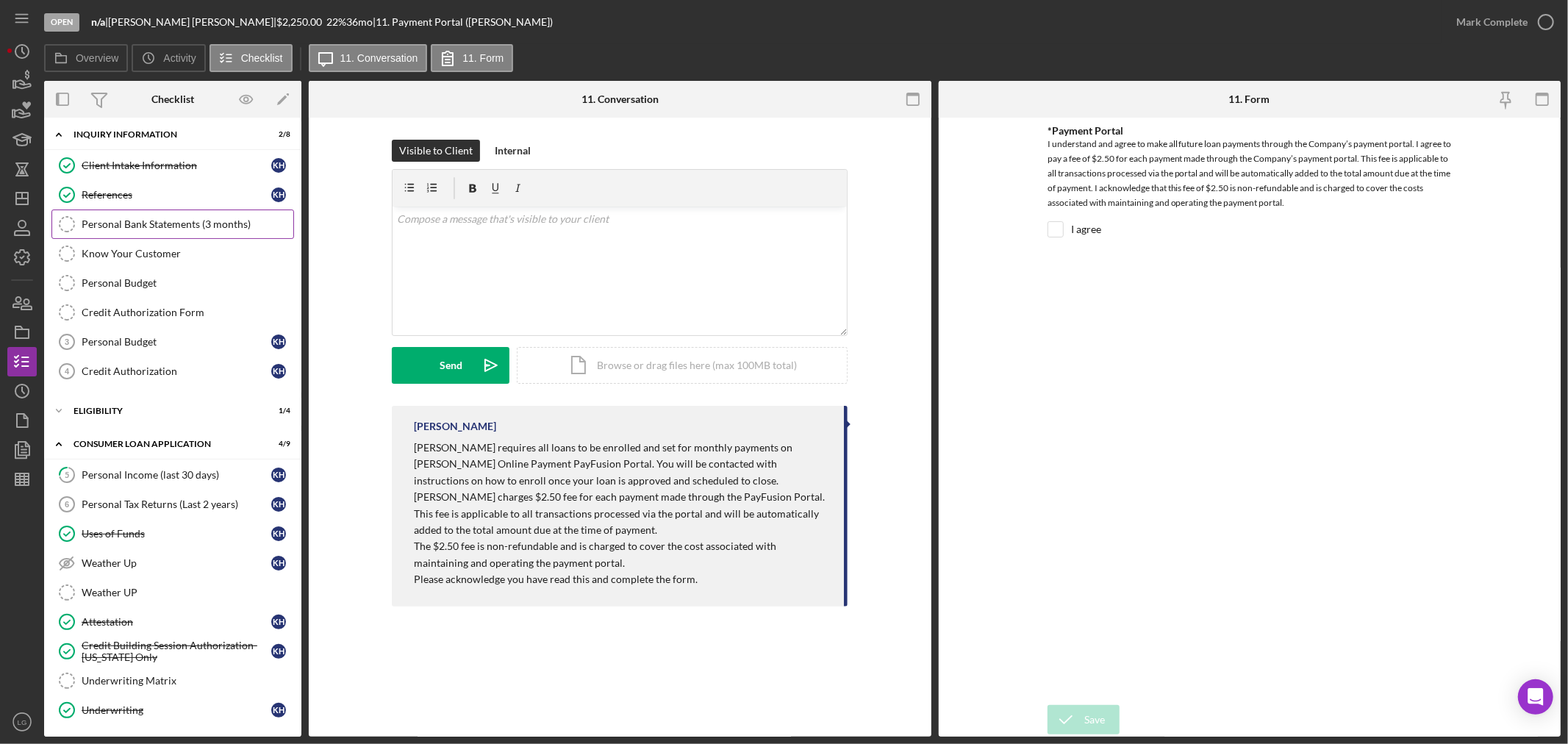
click at [114, 212] on link "Personal Bank Statements (3 months) Personal Bank Statements (3 months)" at bounding box center [172, 224] width 242 height 29
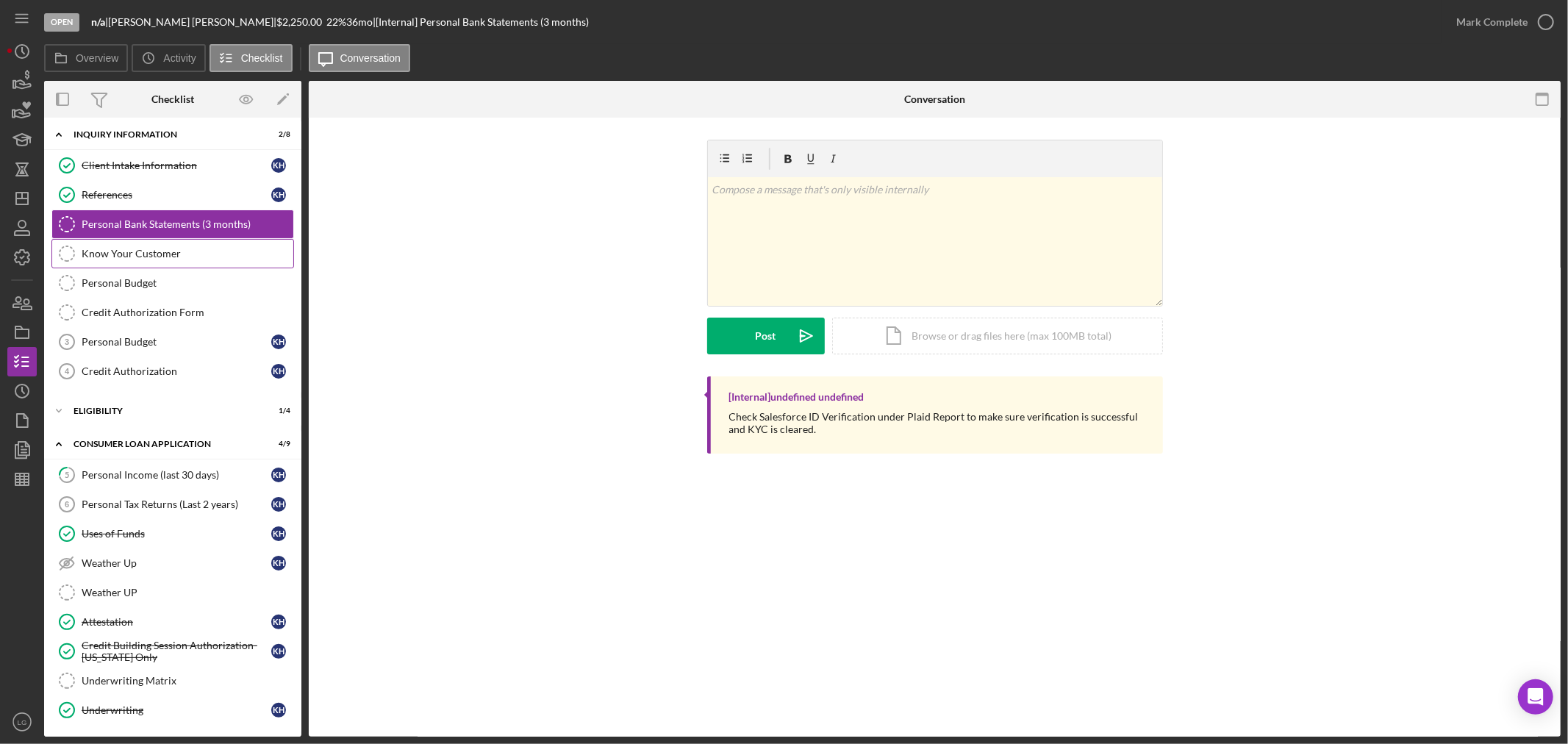
drag, startPoint x: 118, startPoint y: 252, endPoint x: 118, endPoint y: 260, distance: 8.0
click at [118, 254] on div "Know Your Customer" at bounding box center [187, 253] width 212 height 12
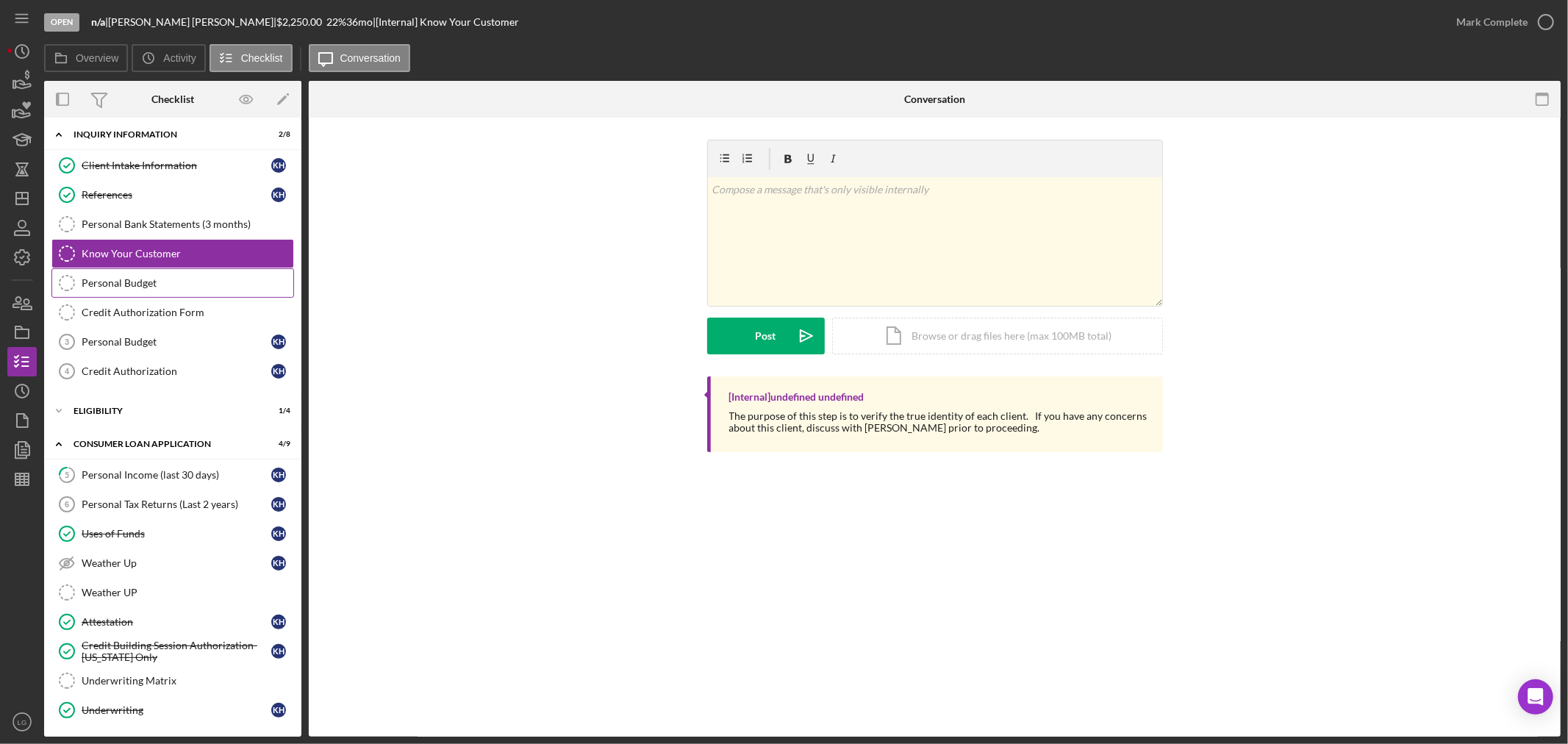
click at [118, 271] on link "Personal Budget Personal Budget" at bounding box center [172, 283] width 242 height 29
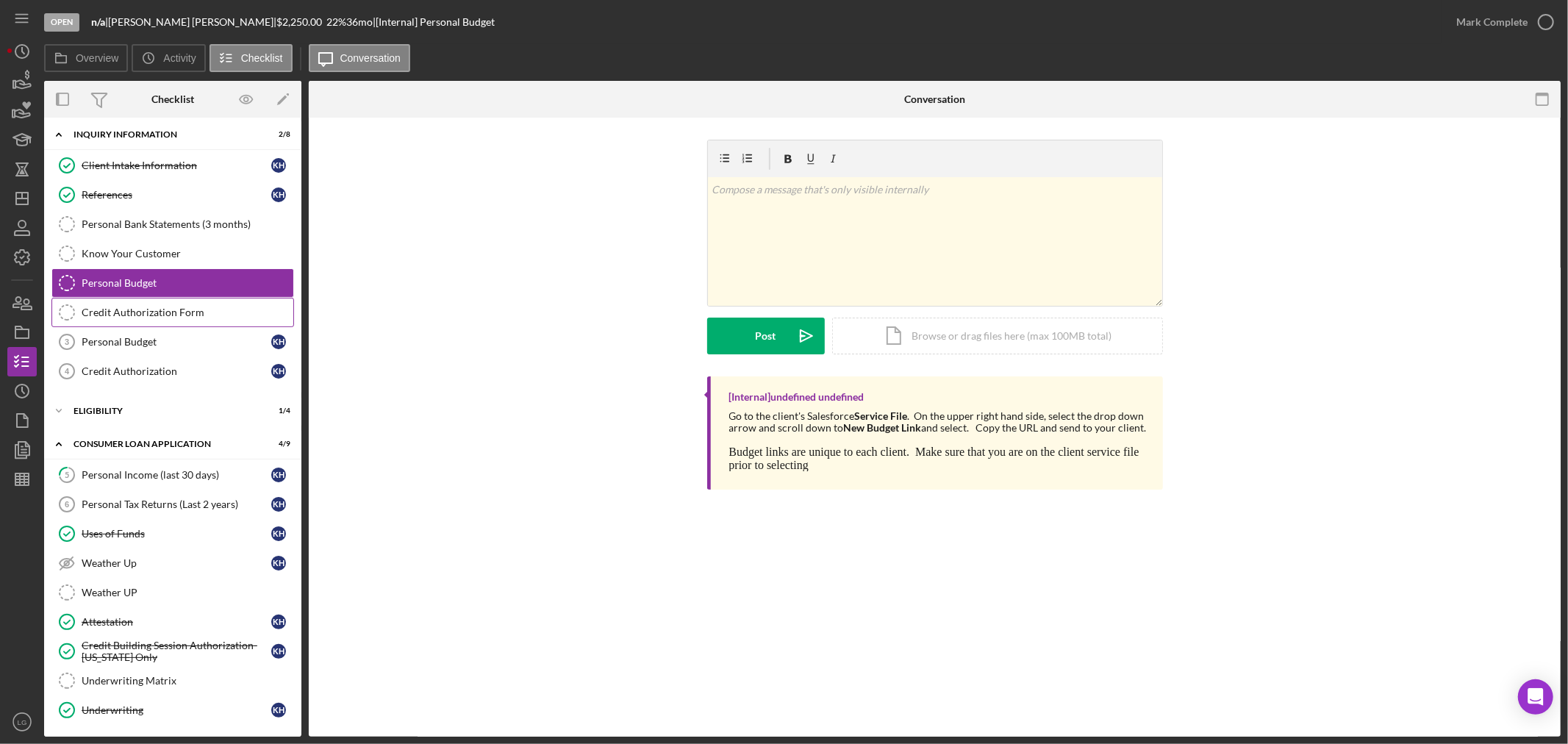
click at [121, 305] on link "Credit Authorization Form Credit Authorization Form" at bounding box center [172, 312] width 242 height 29
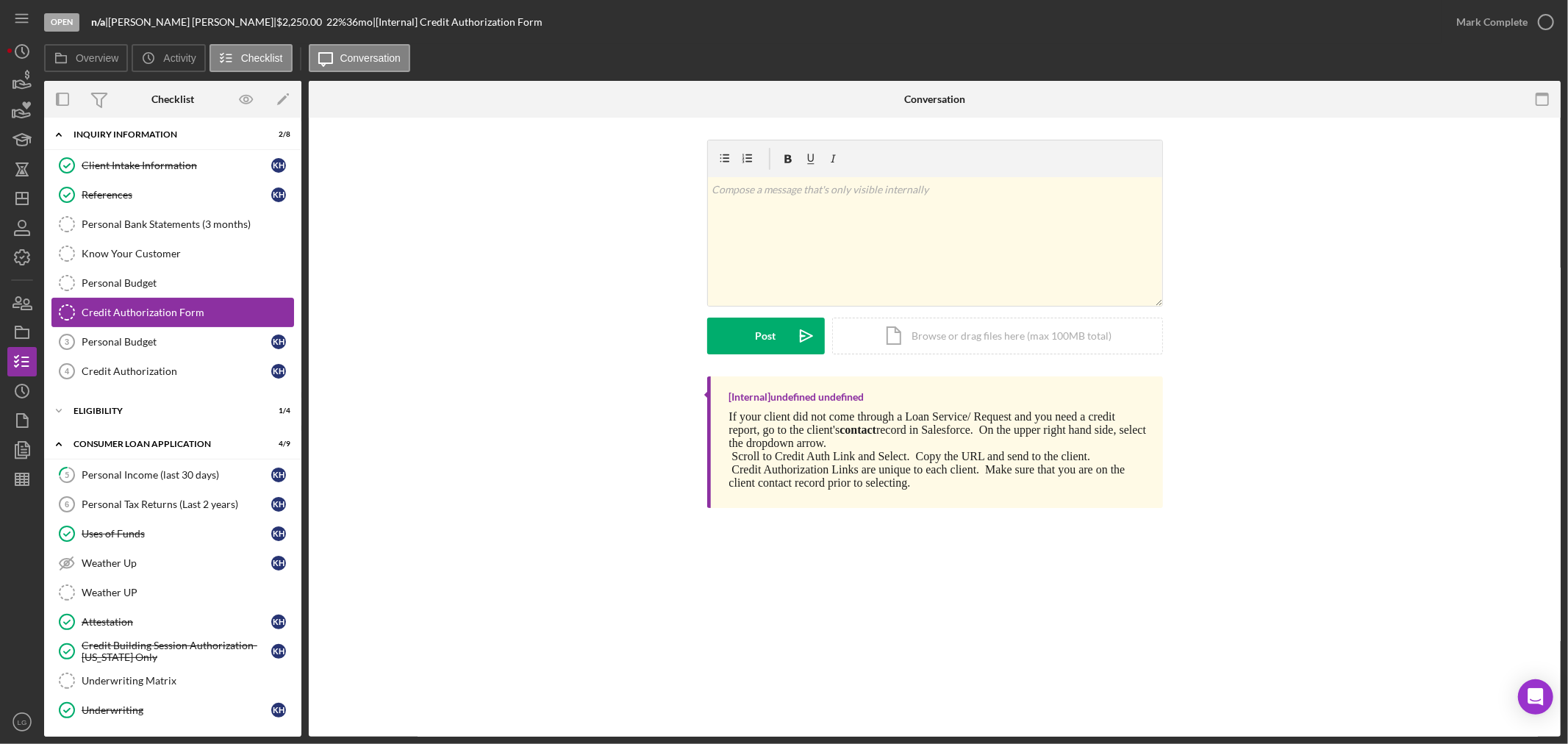
click at [129, 325] on link "Credit Authorization Form Credit Authorization Form" at bounding box center [172, 312] width 242 height 29
click at [130, 339] on div "Personal Budget" at bounding box center [176, 342] width 189 height 12
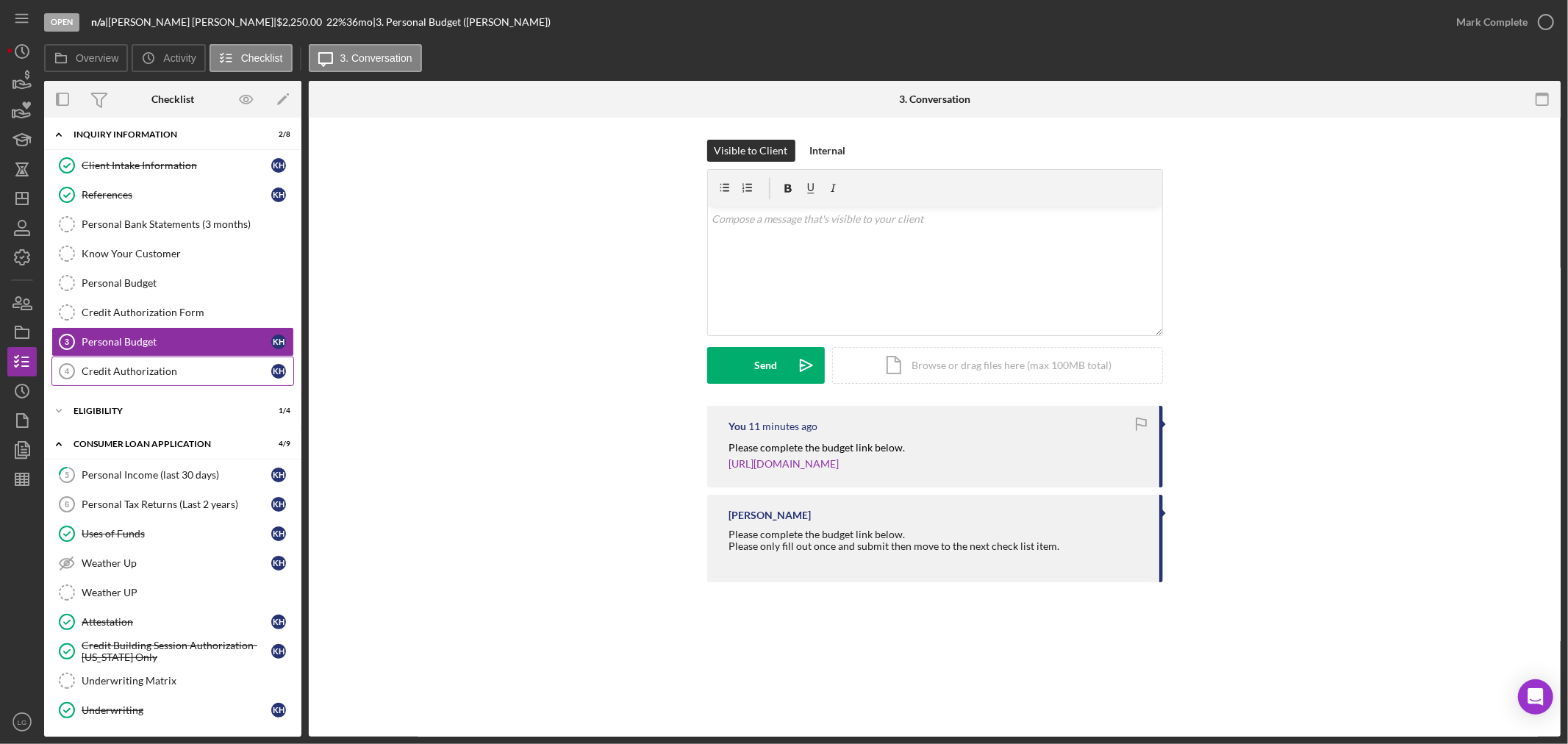
click at [132, 380] on link "Credit Authorization 4 Credit Authorization K H" at bounding box center [172, 371] width 242 height 29
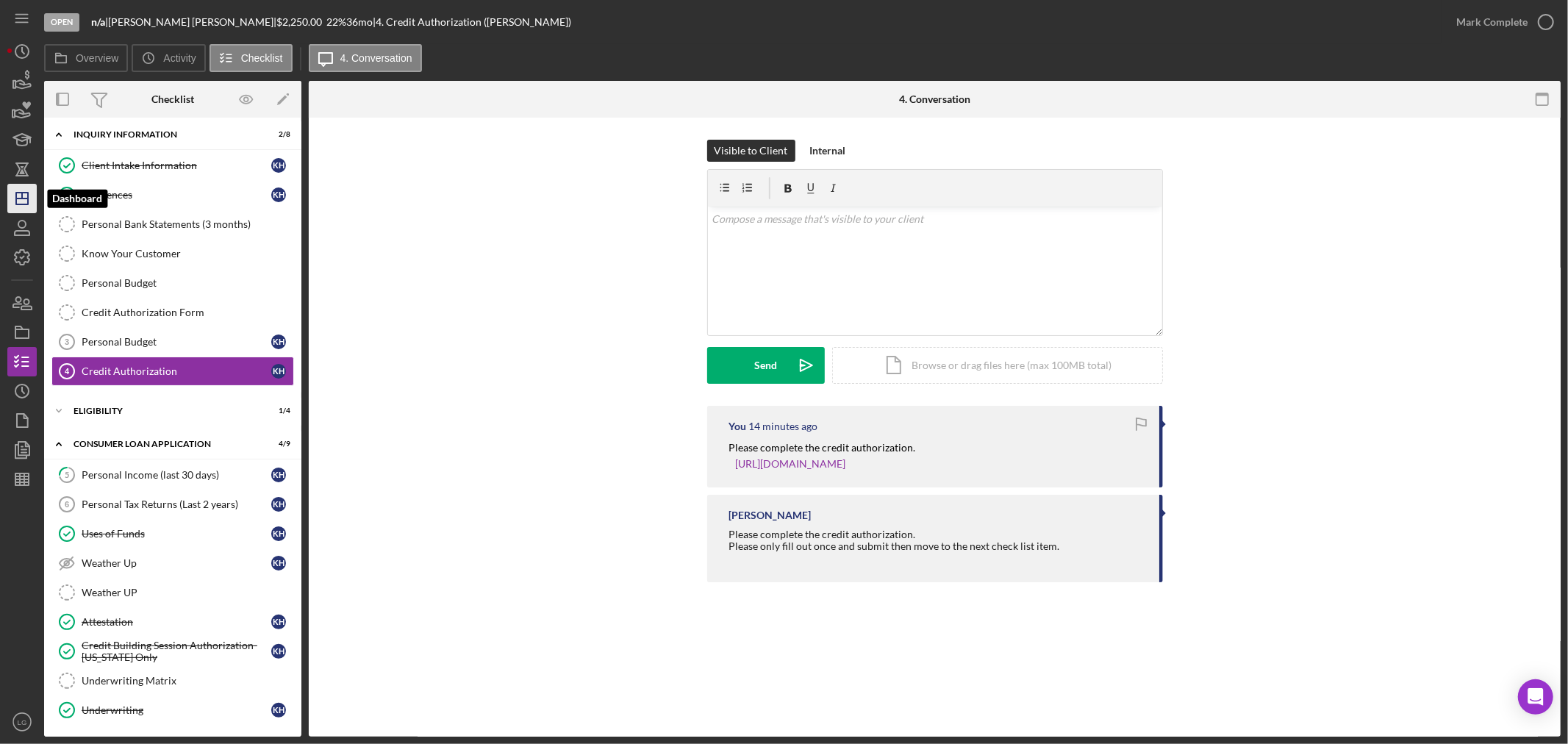
click at [24, 203] on icon "Icon/Dashboard" at bounding box center [22, 198] width 36 height 36
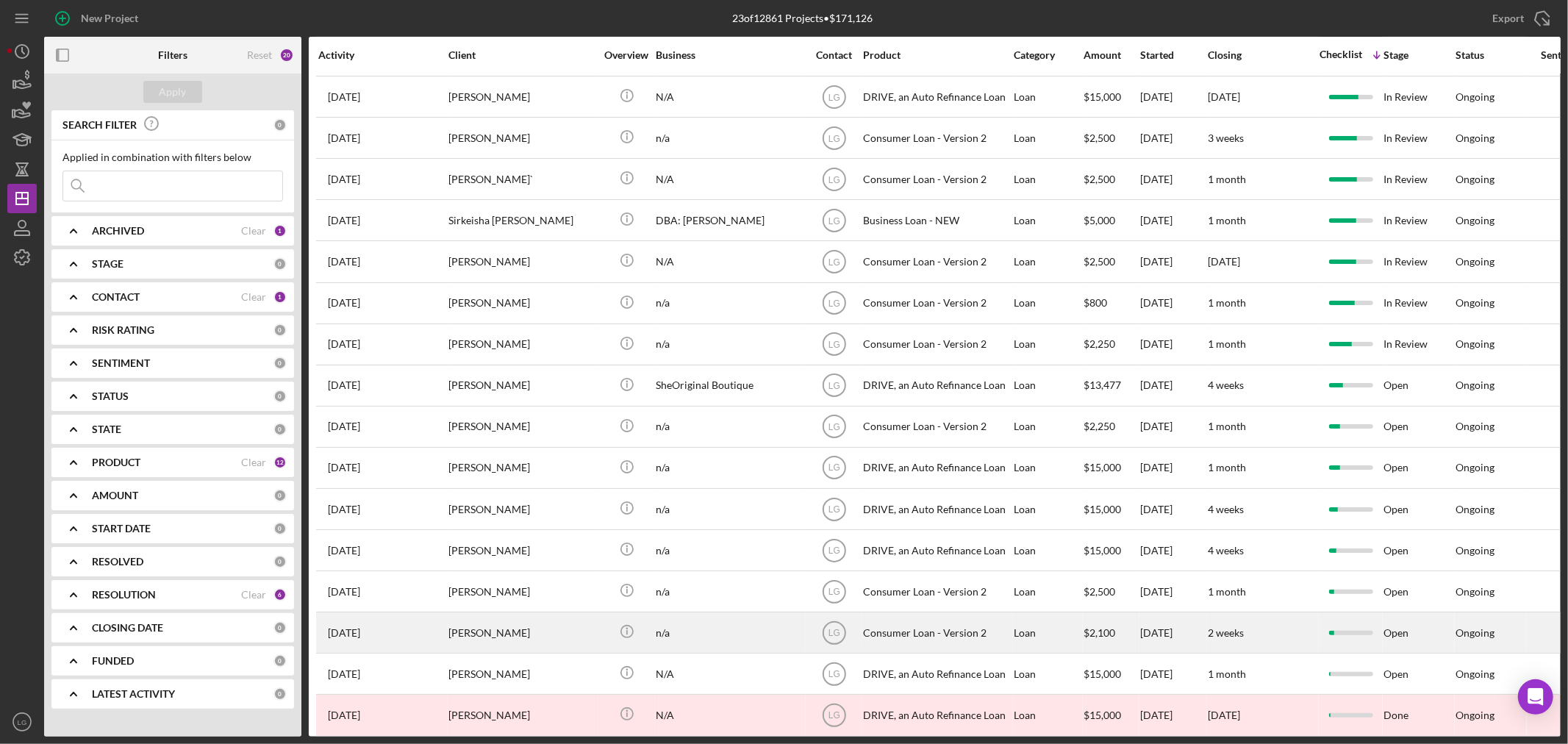
scroll to position [319, 0]
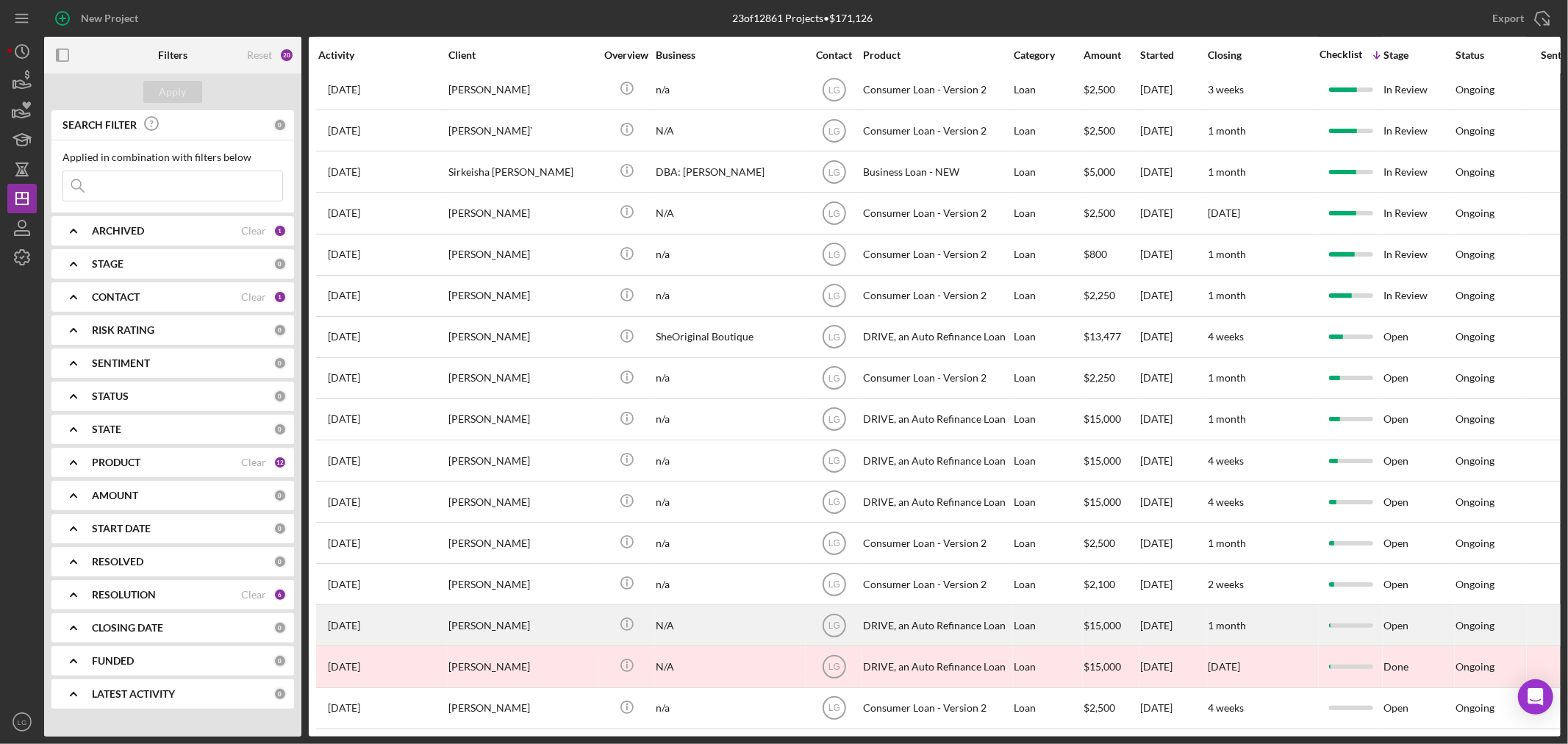
click at [450, 610] on div "[PERSON_NAME]" at bounding box center [522, 625] width 147 height 39
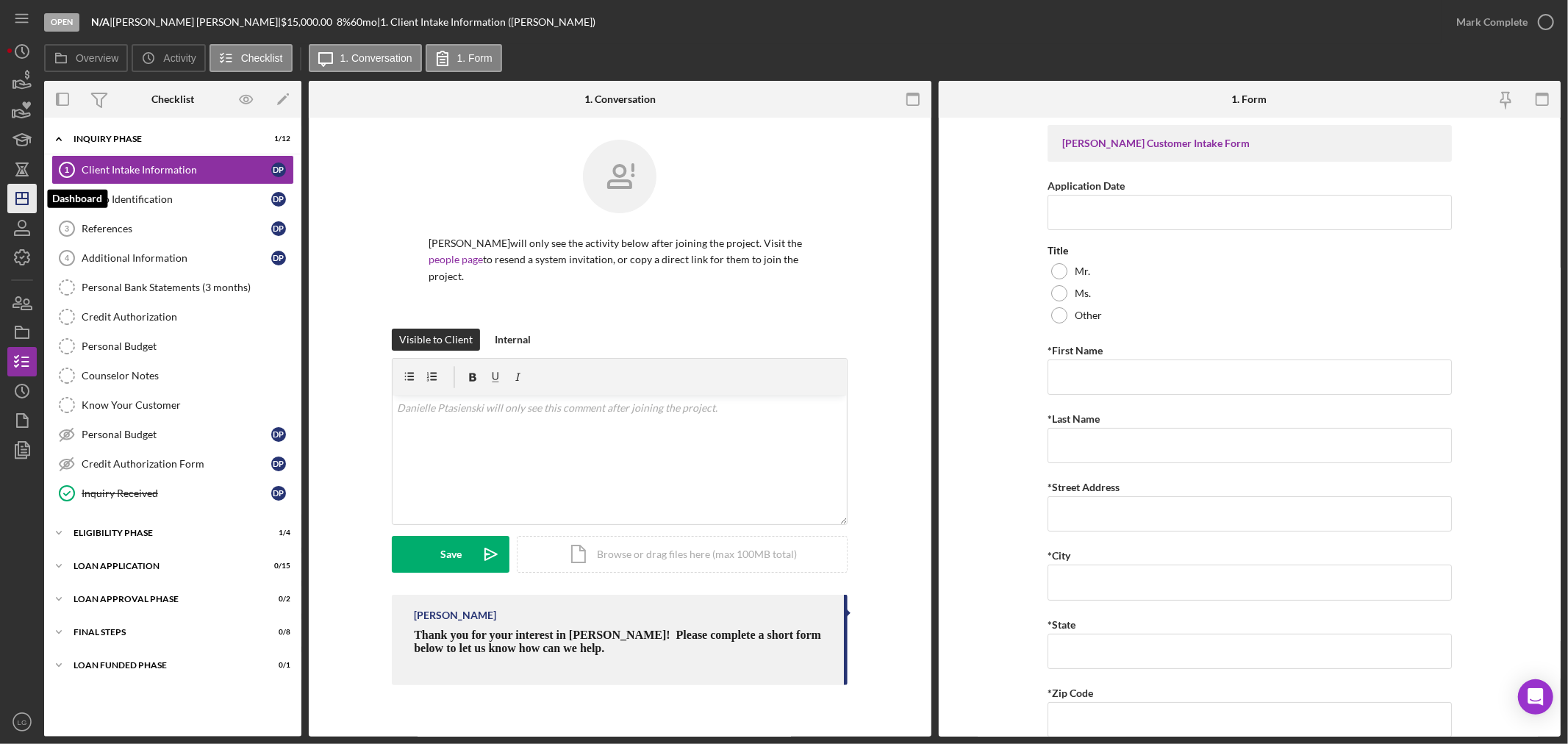
click at [20, 196] on icon "Icon/Dashboard" at bounding box center [22, 198] width 36 height 36
